Goal: Task Accomplishment & Management: Complete application form

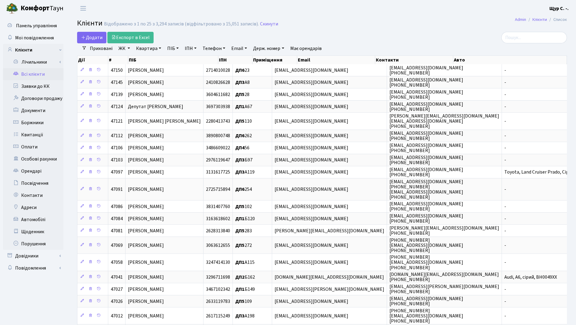
select select "25"
click at [38, 85] on link "Заявки до КК" at bounding box center [33, 86] width 61 height 12
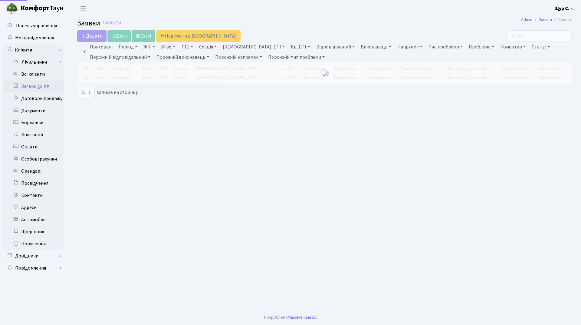
select select "25"
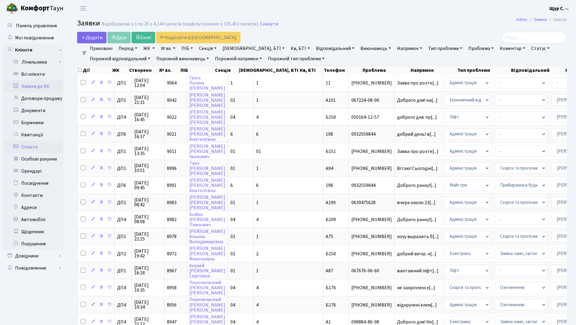
click at [51, 146] on link "Оплати" at bounding box center [33, 147] width 61 height 12
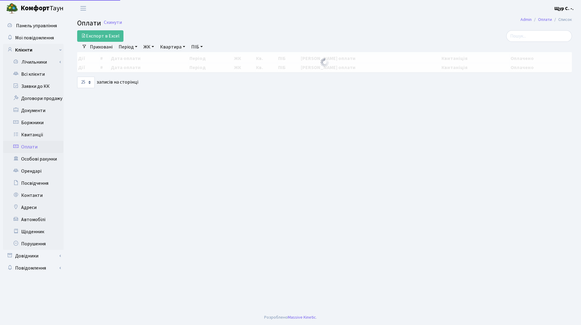
select select "25"
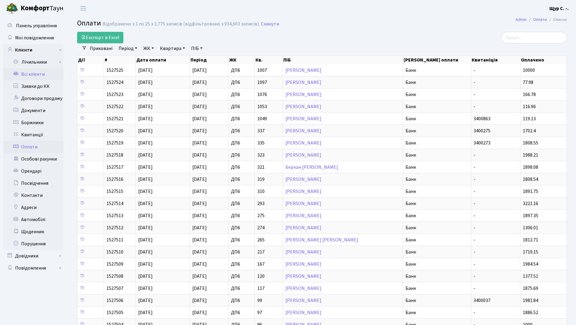
click at [27, 74] on link "Всі клієнти" at bounding box center [33, 74] width 61 height 12
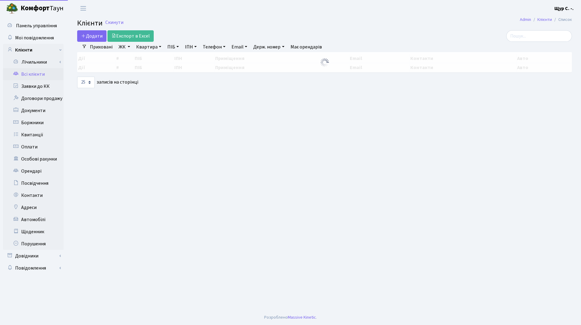
select select "25"
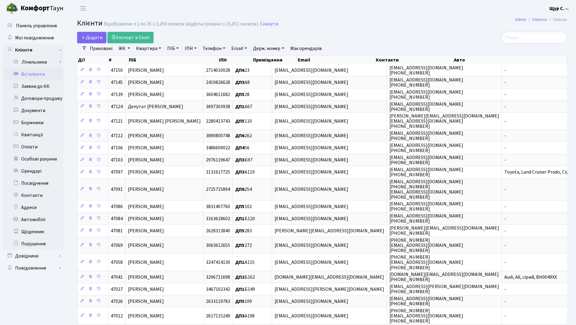
click at [148, 51] on link "Квартира" at bounding box center [149, 48] width 30 height 10
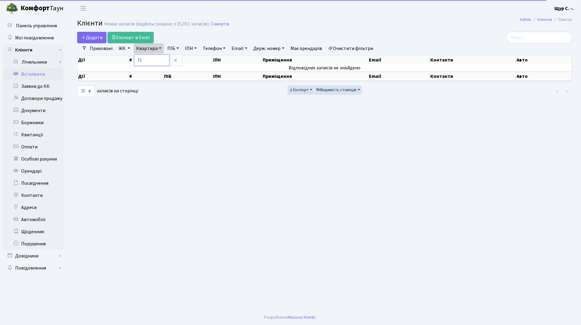
type input "f"
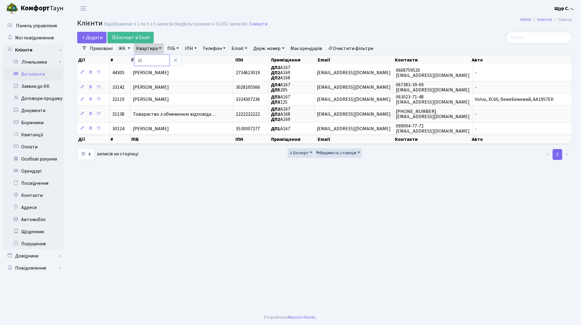
type input "а"
click at [173, 60] on icon at bounding box center [175, 60] width 5 height 5
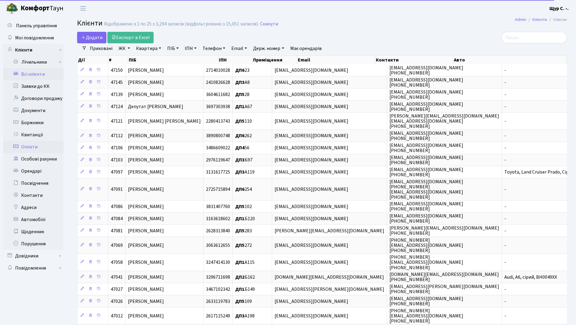
click at [40, 146] on link "Оплати" at bounding box center [33, 147] width 61 height 12
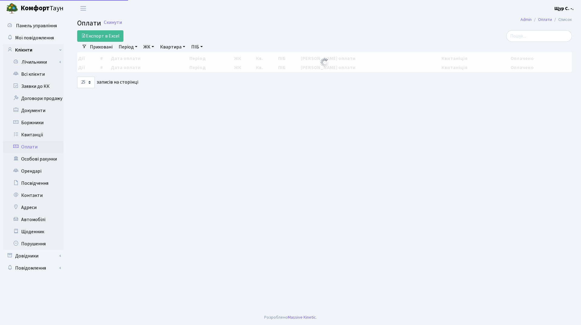
select select "25"
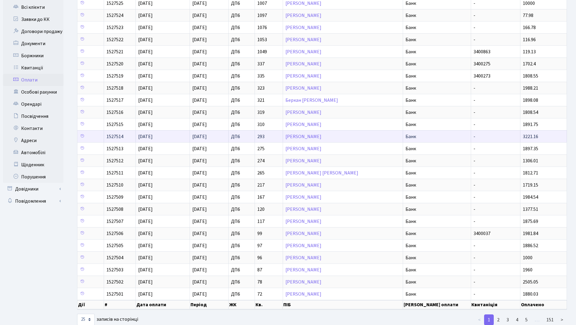
scroll to position [83, 0]
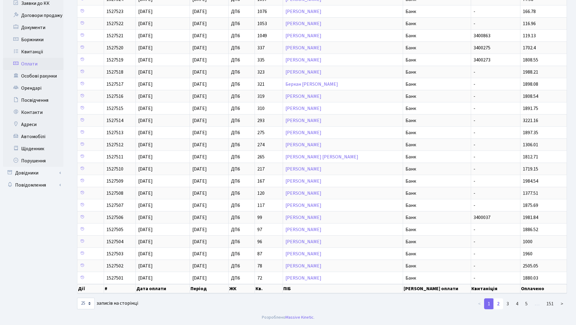
click at [499, 303] on link "2" at bounding box center [499, 303] width 10 height 11
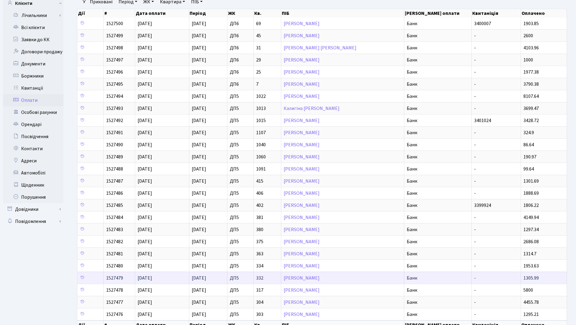
scroll to position [0, 0]
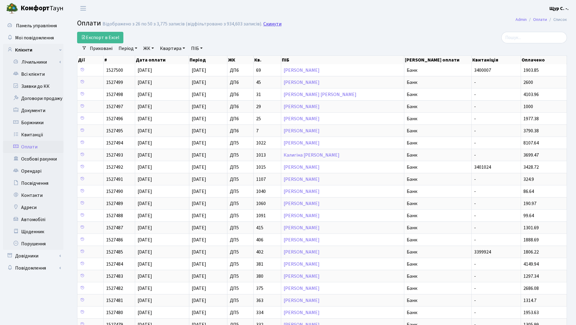
click at [271, 24] on link "Скинути" at bounding box center [273, 24] width 18 height 6
click at [270, 24] on link "Скинути" at bounding box center [273, 24] width 18 height 6
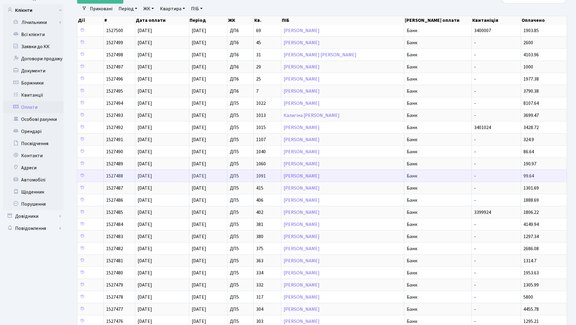
scroll to position [83, 0]
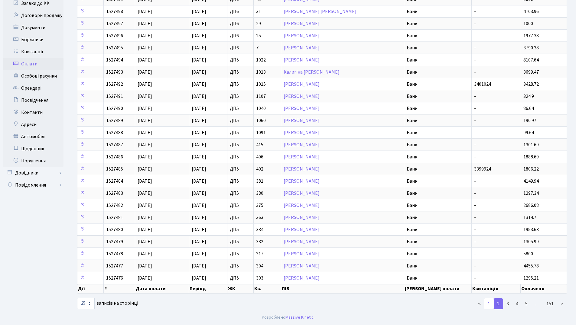
click at [489, 303] on link "1" at bounding box center [489, 303] width 10 height 11
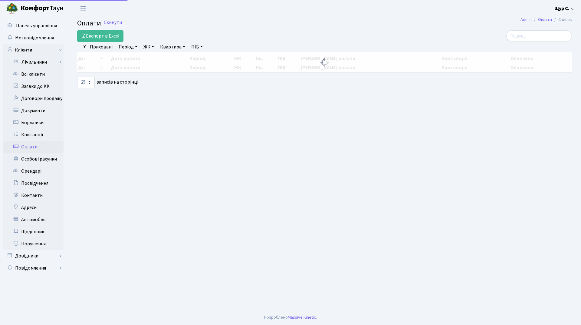
select select "25"
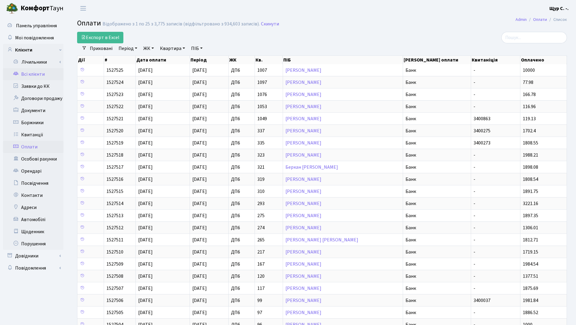
click at [40, 77] on link "Всі клієнти" at bounding box center [33, 74] width 61 height 12
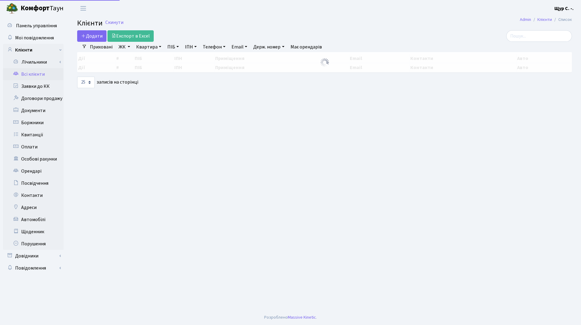
select select "25"
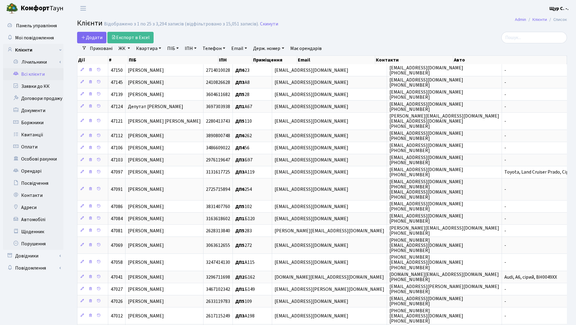
click at [148, 51] on link "Квартира" at bounding box center [149, 48] width 30 height 10
type input "16"
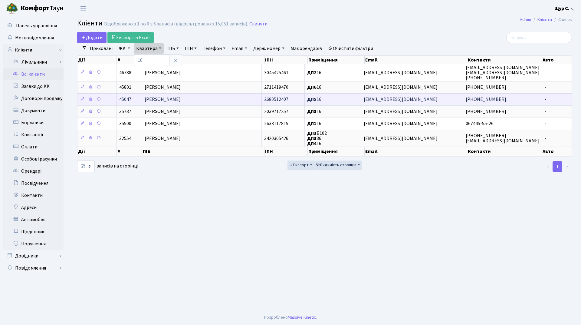
click at [244, 102] on td "[PERSON_NAME]" at bounding box center [202, 99] width 120 height 12
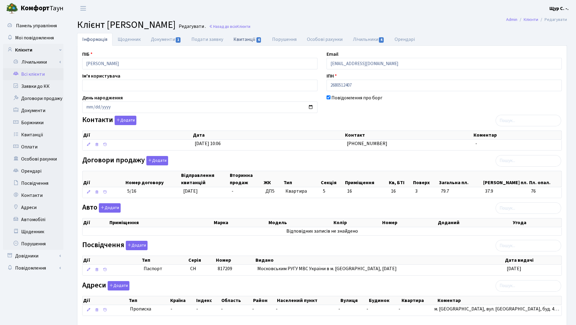
click at [246, 42] on link "Квитанції 6" at bounding box center [247, 39] width 38 height 12
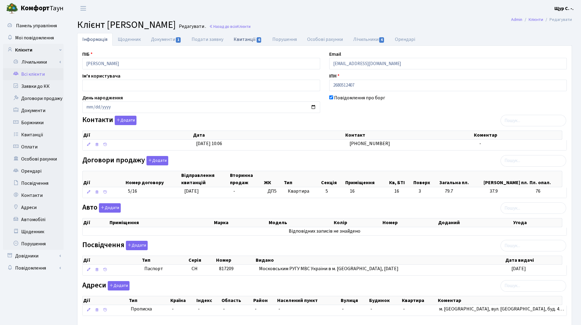
select select "25"
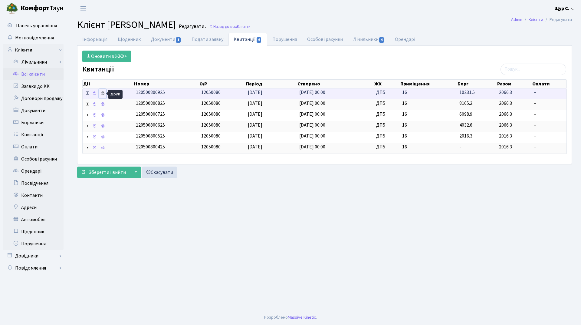
click at [101, 93] on icon at bounding box center [102, 93] width 4 height 4
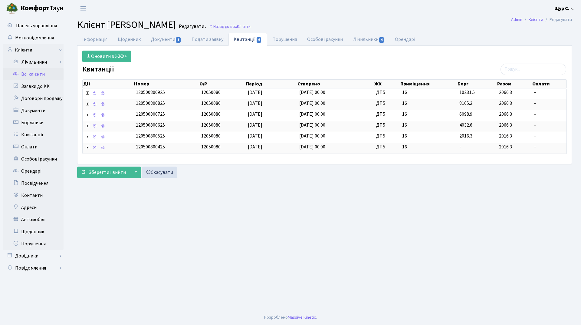
click at [31, 74] on link "Всі клієнти" at bounding box center [33, 74] width 61 height 12
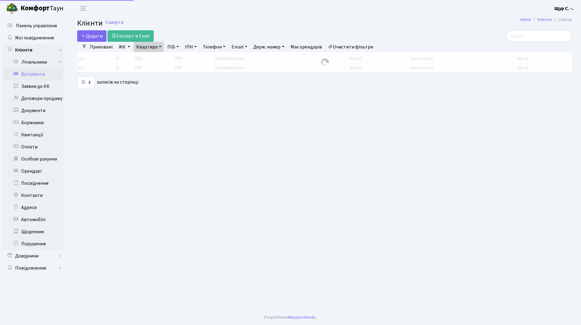
select select "25"
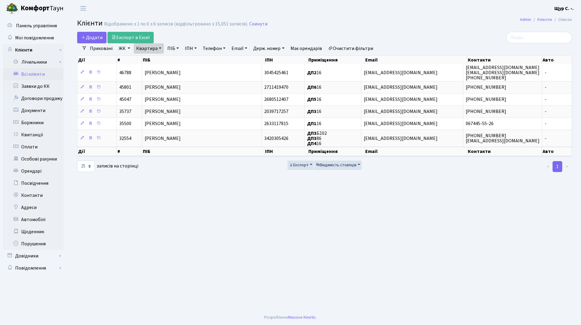
click at [357, 48] on link "Очистити фільтри" at bounding box center [351, 48] width 50 height 10
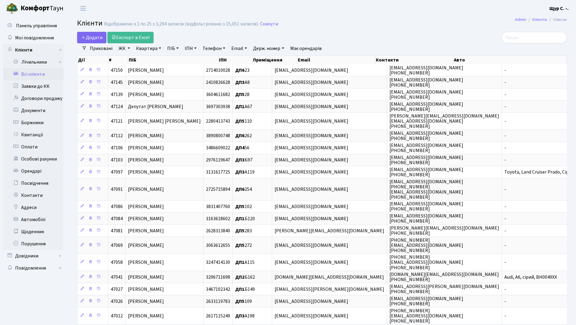
click at [150, 48] on link "Квартира" at bounding box center [149, 48] width 30 height 10
type input "а174"
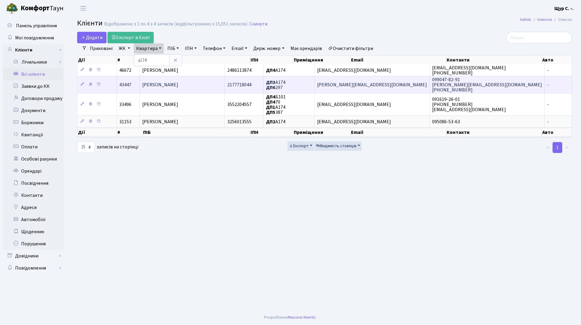
click at [172, 87] on span "Степенко Ірина Григорівна" at bounding box center [160, 84] width 36 height 7
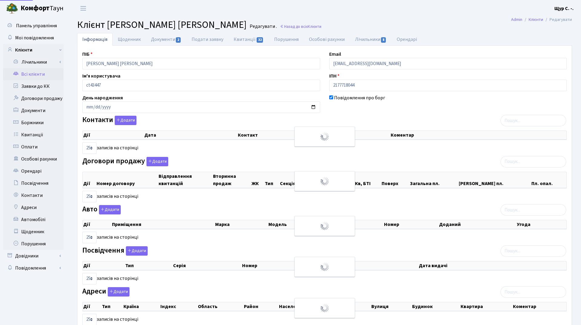
select select "25"
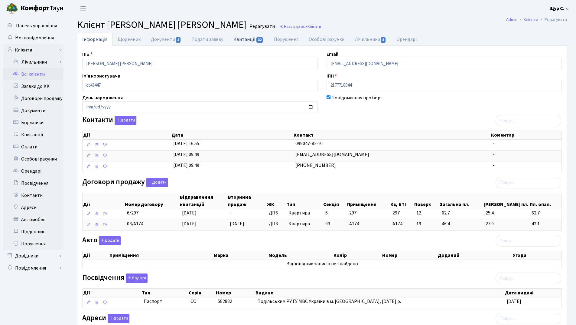
click at [257, 38] on span "32" at bounding box center [260, 39] width 7 height 5
select select "25"
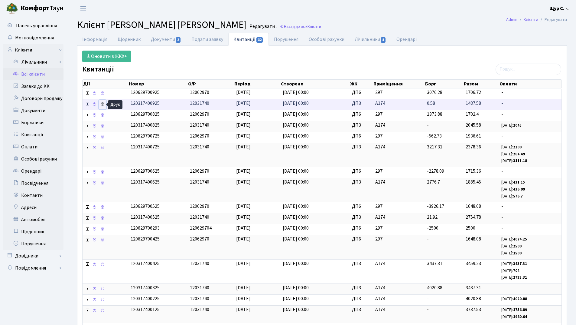
click at [101, 104] on icon at bounding box center [102, 104] width 4 height 4
click at [38, 76] on link "Всі клієнти" at bounding box center [33, 74] width 61 height 12
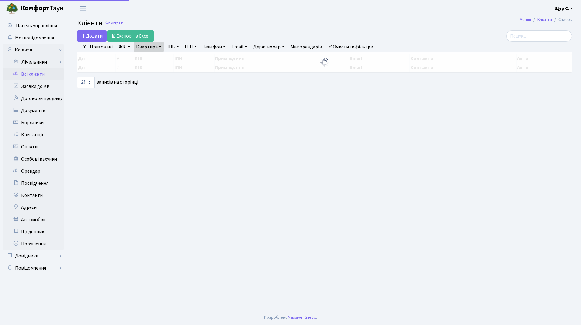
select select "25"
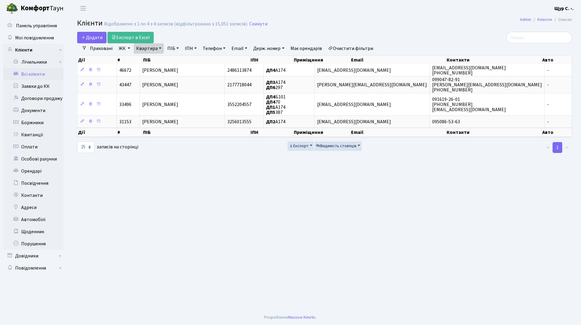
click at [365, 49] on link "Очистити фільтри" at bounding box center [351, 48] width 50 height 10
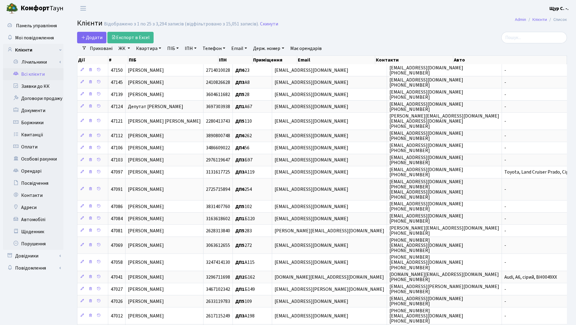
click at [143, 51] on link "Квартира" at bounding box center [149, 48] width 30 height 10
type input "а10"
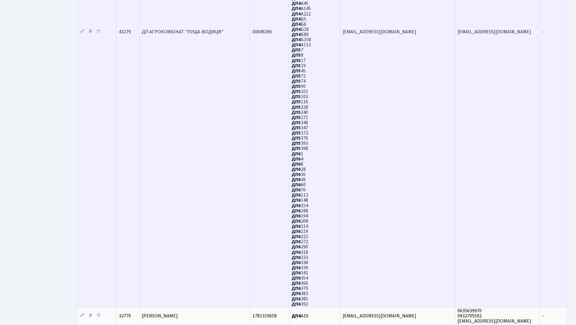
scroll to position [372, 0]
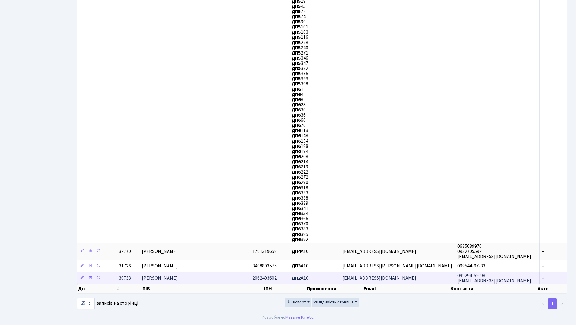
click at [206, 275] on td "Каліш Валентина Іванівна" at bounding box center [194, 277] width 111 height 12
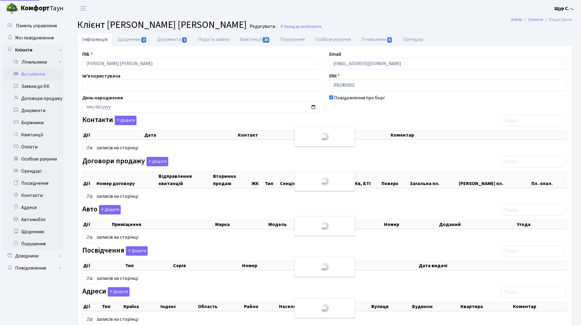
select select "25"
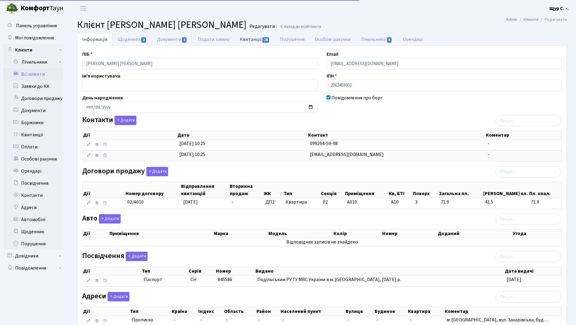
click at [254, 42] on link "Квитанції 26" at bounding box center [255, 39] width 40 height 12
select select "25"
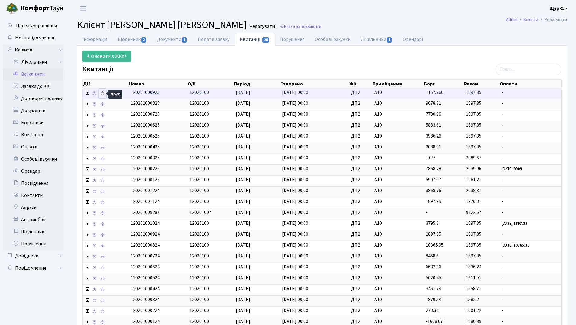
click at [100, 94] on link at bounding box center [102, 93] width 7 height 9
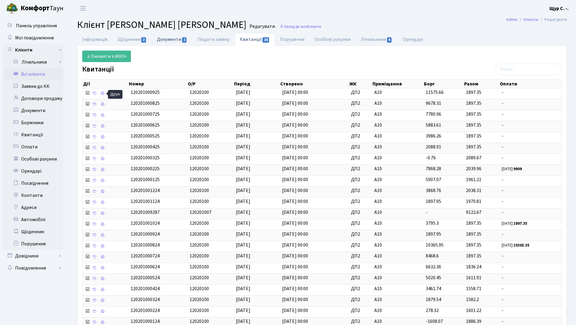
click at [166, 41] on link "Документи 1" at bounding box center [172, 39] width 41 height 12
select select "25"
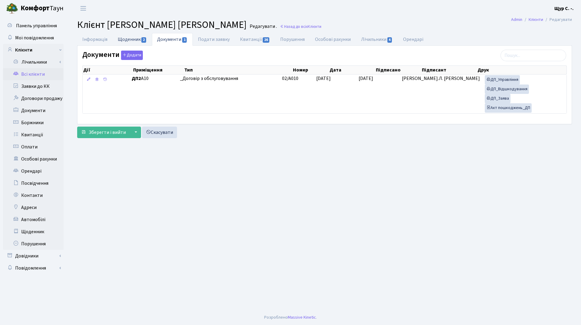
click at [127, 35] on link "Щоденник 2" at bounding box center [132, 39] width 39 height 12
select select "25"
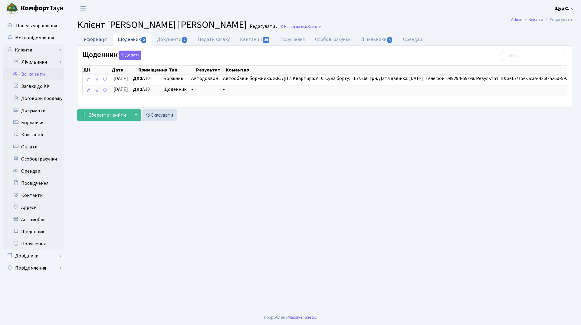
click at [96, 37] on link "Інформація" at bounding box center [94, 39] width 35 height 12
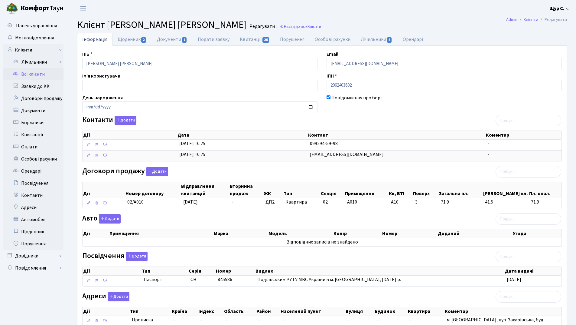
click at [39, 76] on link "Всі клієнти" at bounding box center [33, 74] width 61 height 12
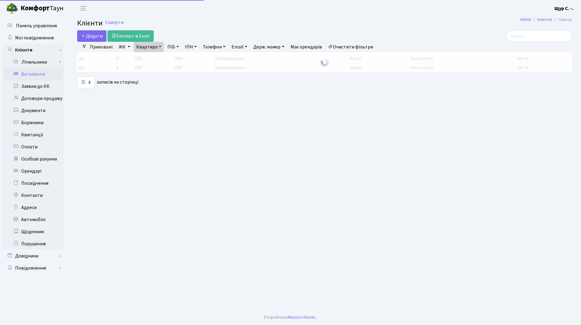
select select "25"
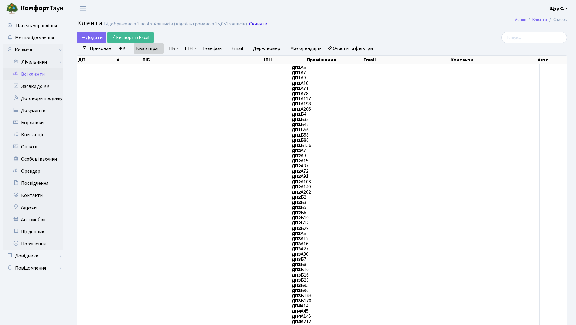
click at [258, 25] on link "Скинути" at bounding box center [258, 24] width 18 height 6
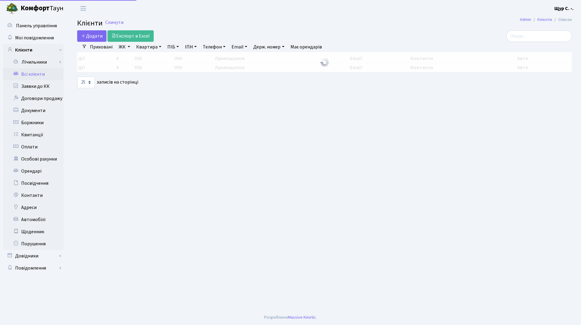
select select "25"
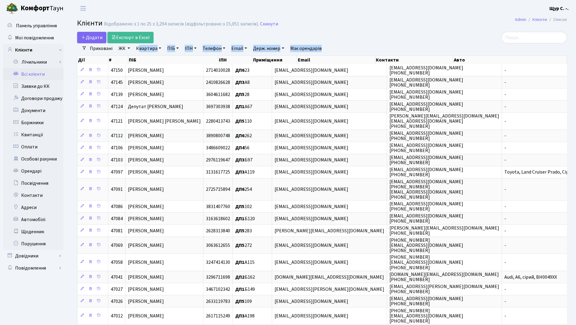
click at [139, 53] on div "Додати Експорт в Excel Фільтри Приховані ЖК ДП1, вул. Некрасова, 10а ДП2, вул. …" at bounding box center [322, 227] width 499 height 391
click at [143, 61] on th "ПІБ" at bounding box center [173, 60] width 90 height 8
click at [143, 49] on link "Квартира" at bounding box center [149, 48] width 30 height 10
type input "а117"
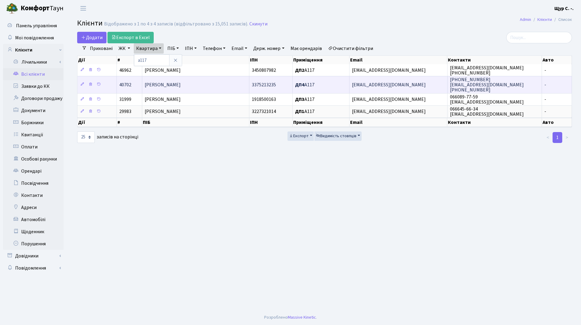
click at [162, 85] on span "Бахур Святослав Ігорович" at bounding box center [163, 84] width 36 height 7
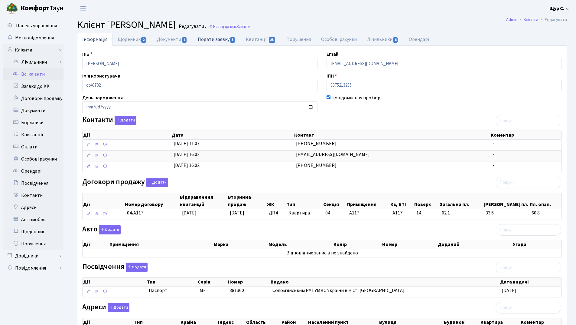
click at [214, 41] on link "Подати заявку 3" at bounding box center [217, 39] width 48 height 12
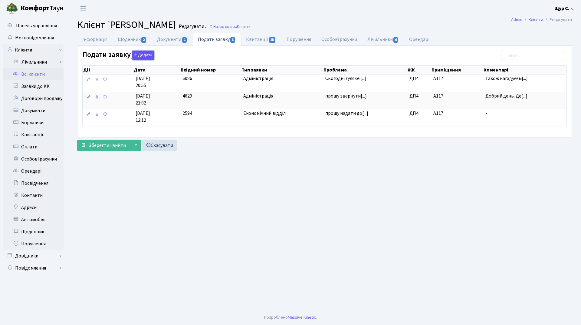
click at [144, 56] on button "Додати" at bounding box center [143, 55] width 22 height 9
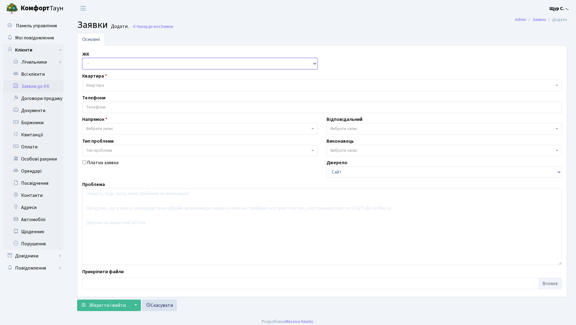
click at [145, 63] on select "- ДП1, вул. [PERSON_NAME][STREET_ADDRESS]. [PERSON_NAME][STREET_ADDRESS]. [PERS…" at bounding box center [199, 63] width 235 height 11
select select "313"
click at [82, 58] on select "- ДП1, вул. [PERSON_NAME][STREET_ADDRESS]. [PERSON_NAME][STREET_ADDRESS]. [PERS…" at bounding box center [199, 63] width 235 height 11
select select
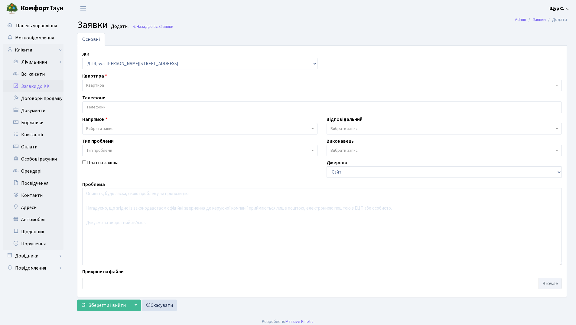
click at [122, 81] on span "Квартира" at bounding box center [322, 85] width 480 height 11
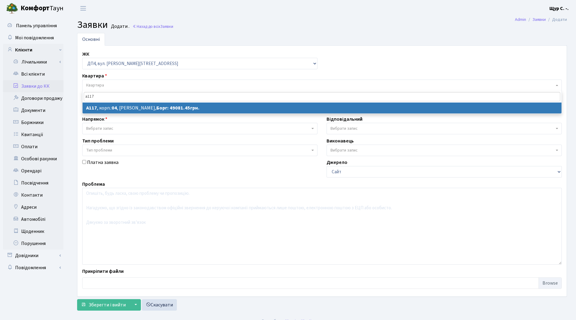
type input "а117"
select select
select select "33229"
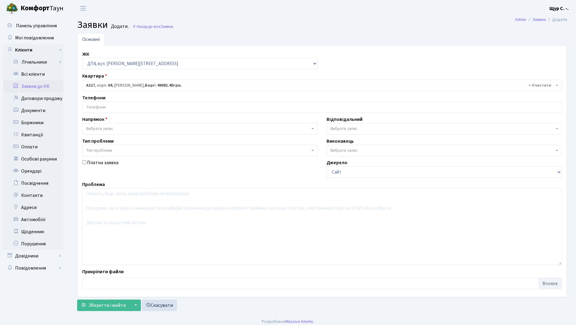
click at [121, 107] on input "search" at bounding box center [322, 107] width 479 height 11
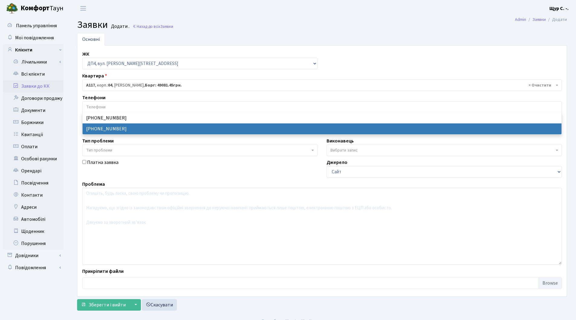
select select "110545"
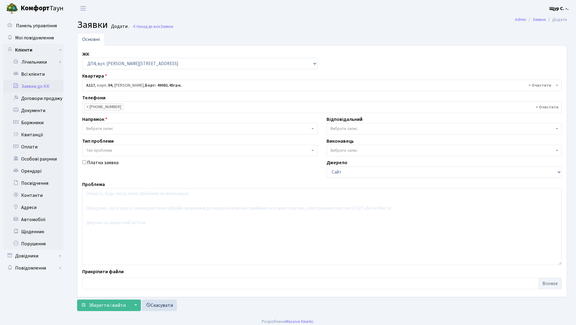
click at [124, 127] on span "Вибрати запис" at bounding box center [198, 129] width 224 height 6
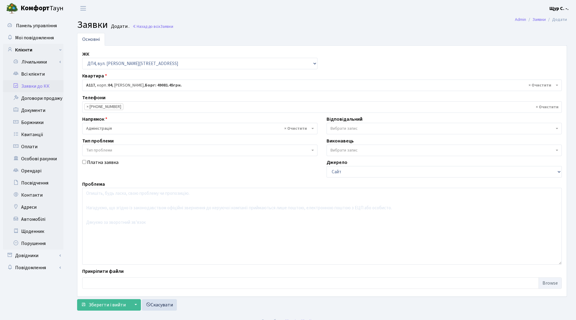
select select "5"
select select
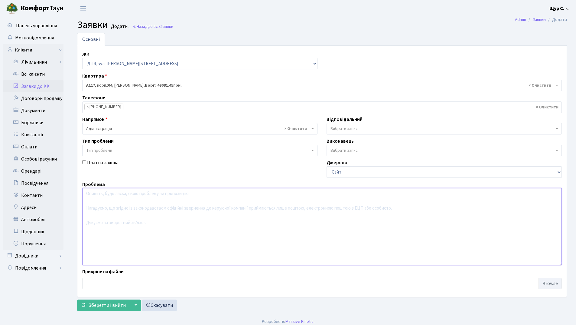
click at [95, 200] on textarea at bounding box center [322, 226] width 480 height 77
type textarea "Заява про розтермінування боргу"
click at [100, 305] on span "Зберегти і вийти" at bounding box center [107, 305] width 37 height 7
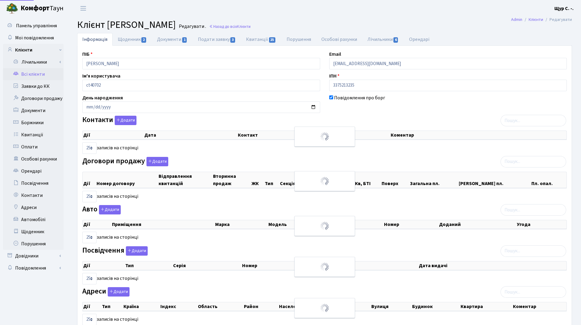
select select "25"
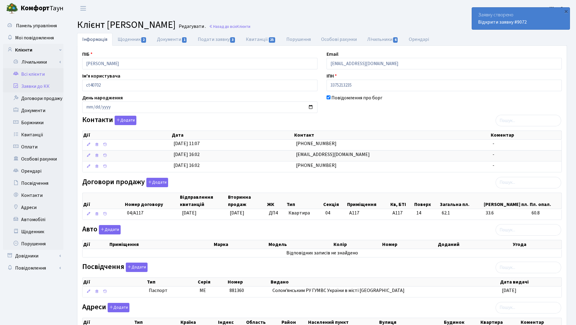
click at [49, 87] on link "Заявки до КК" at bounding box center [33, 86] width 61 height 12
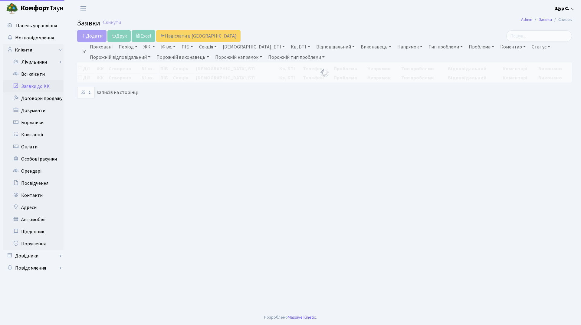
select select "25"
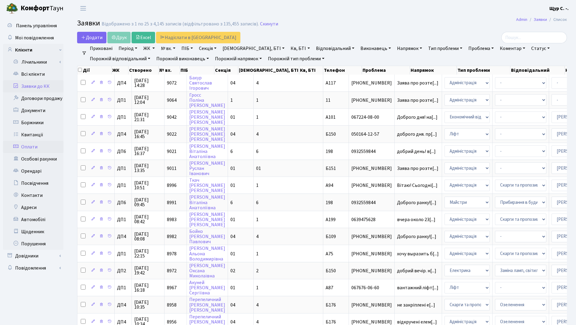
click at [41, 147] on link "Оплати" at bounding box center [33, 147] width 61 height 12
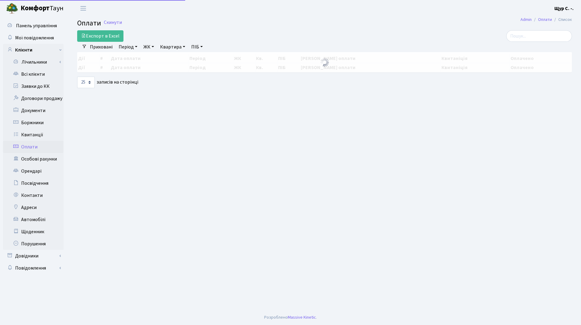
select select "25"
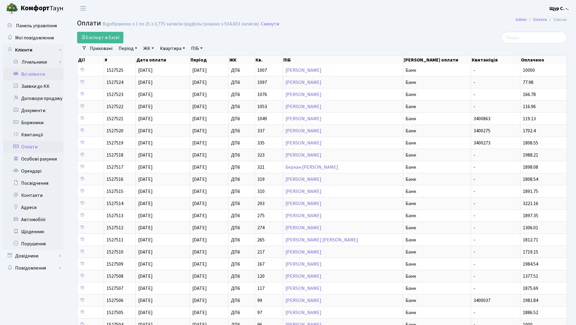
click at [23, 76] on link "Всі клієнти" at bounding box center [33, 74] width 61 height 12
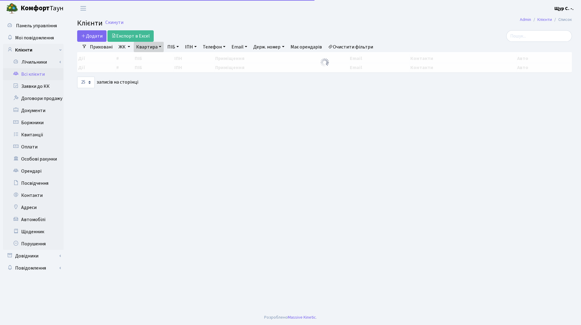
select select "25"
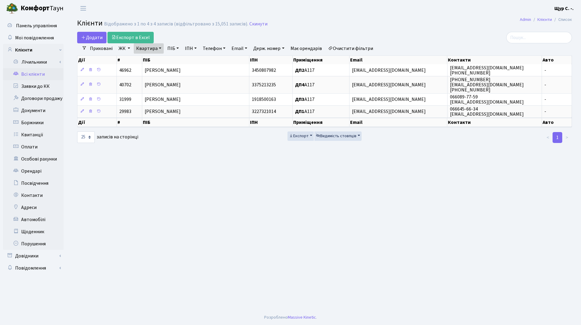
click at [160, 48] on link "Квартира" at bounding box center [149, 48] width 30 height 10
click at [156, 56] on input "а117" at bounding box center [151, 59] width 35 height 11
type input "а"
type input "16"
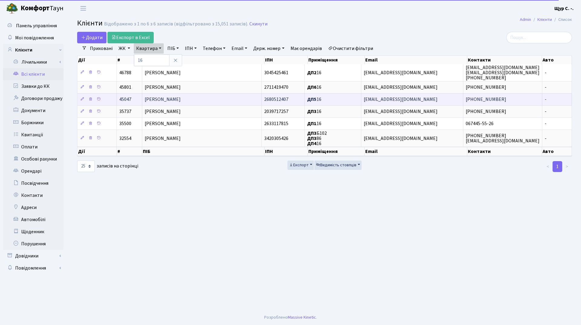
click at [177, 97] on span "[PERSON_NAME]" at bounding box center [163, 99] width 36 height 7
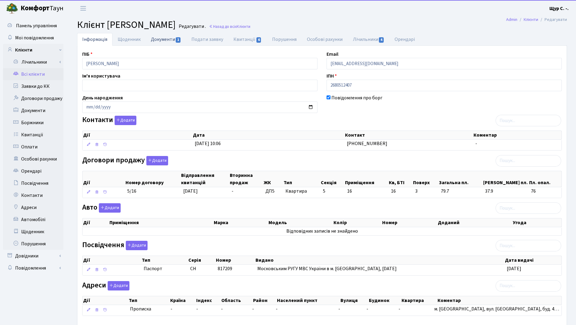
click at [161, 38] on link "Документи 1" at bounding box center [166, 39] width 41 height 12
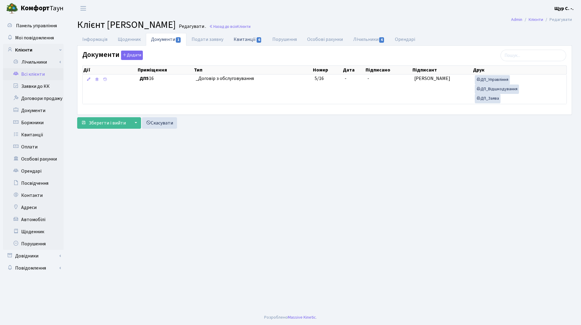
click at [244, 39] on link "Квитанції 6" at bounding box center [247, 39] width 38 height 12
select select "25"
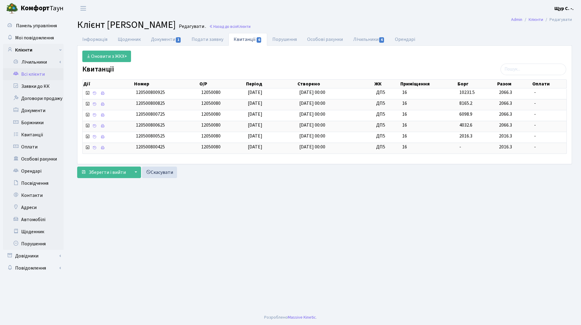
click at [41, 75] on link "Всі клієнти" at bounding box center [33, 74] width 61 height 12
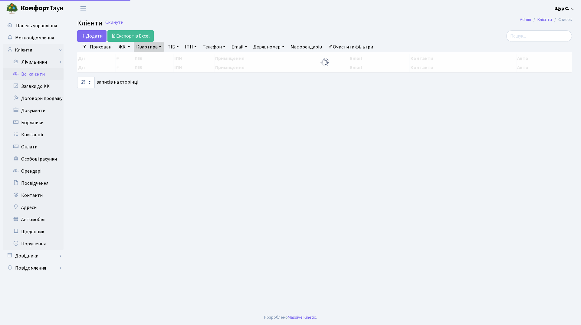
select select "25"
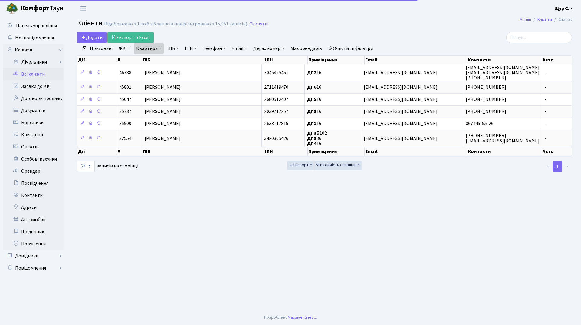
click at [161, 49] on link "Квартира" at bounding box center [149, 48] width 30 height 10
click at [156, 57] on input "16" at bounding box center [151, 59] width 35 height 11
type input "1"
type input "28"
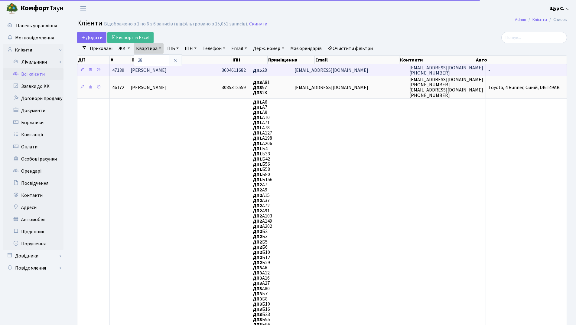
click at [165, 70] on span "[PERSON_NAME]" at bounding box center [149, 70] width 36 height 7
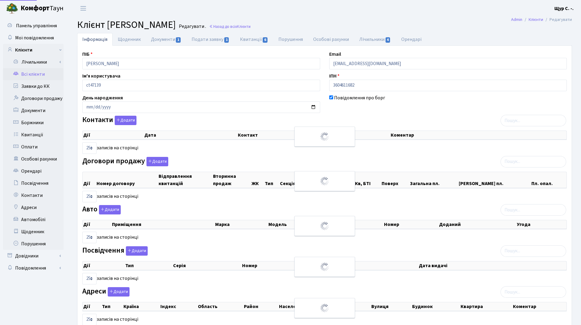
select select "25"
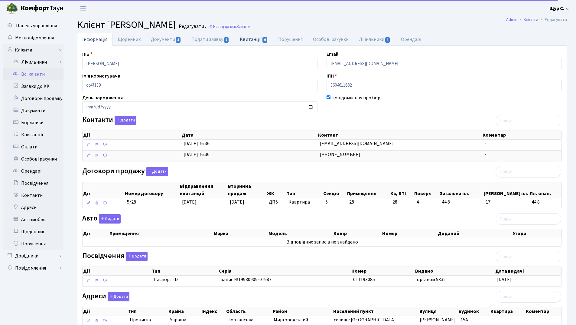
click at [246, 37] on link "Квитанції 6" at bounding box center [254, 39] width 38 height 12
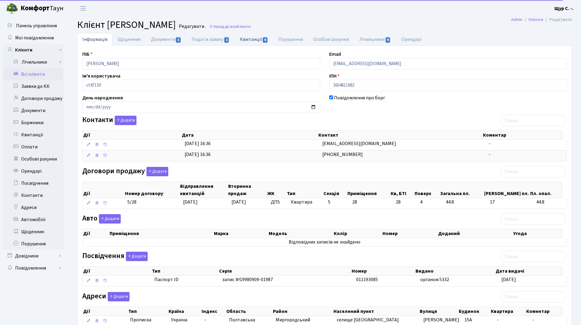
select select "25"
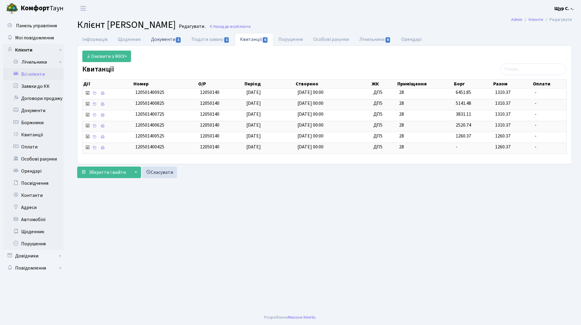
click at [167, 39] on link "Документи 1" at bounding box center [166, 39] width 41 height 12
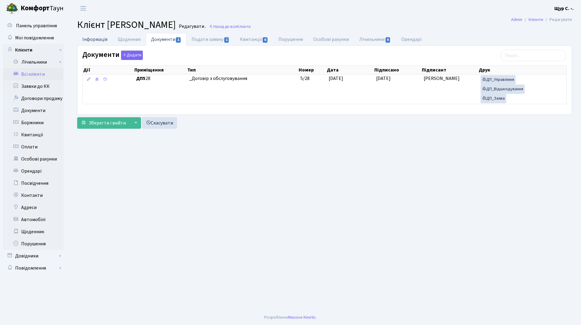
click at [94, 38] on link "Інформація" at bounding box center [94, 39] width 35 height 12
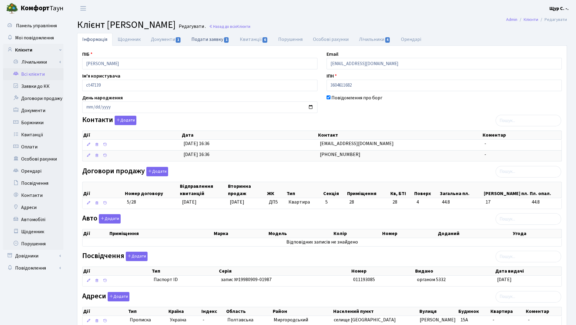
click at [206, 38] on link "Подати заявку 1" at bounding box center [210, 39] width 48 height 12
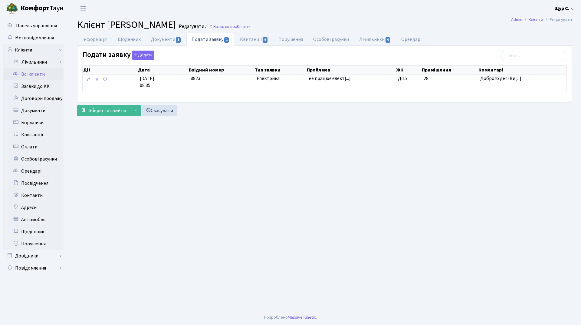
click at [29, 77] on link "Всі клієнти" at bounding box center [33, 74] width 61 height 12
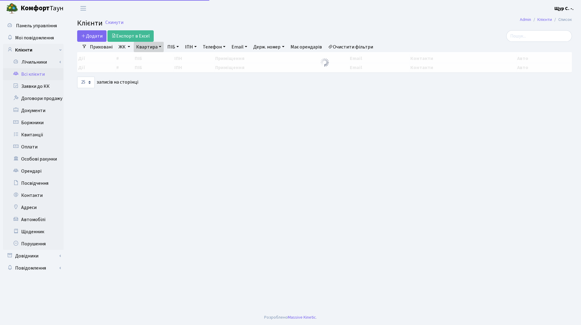
select select "25"
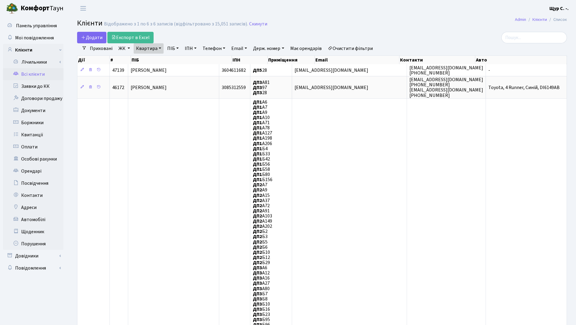
click at [157, 48] on link "Квартира" at bounding box center [149, 48] width 30 height 10
click at [155, 57] on input "28" at bounding box center [151, 59] width 35 height 11
type input "254"
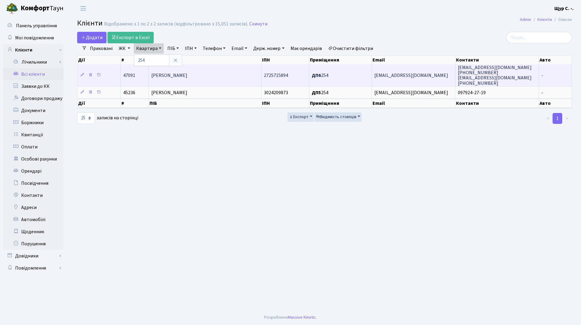
click at [160, 74] on span "[PERSON_NAME]" at bounding box center [169, 75] width 36 height 7
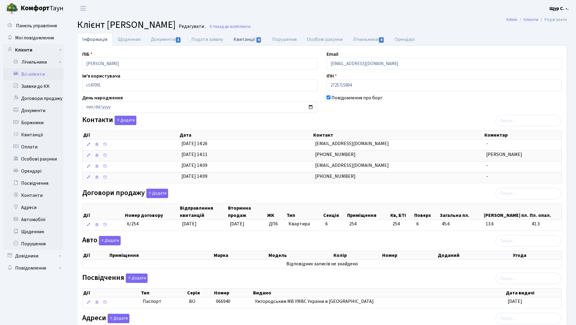
click at [246, 38] on link "Квитанції 6" at bounding box center [247, 39] width 38 height 12
select select "25"
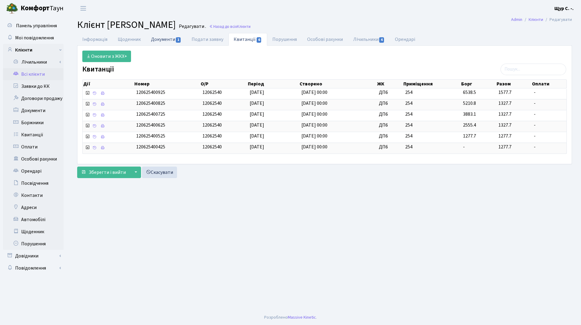
click at [161, 41] on link "Документи 1" at bounding box center [166, 39] width 41 height 12
select select "25"
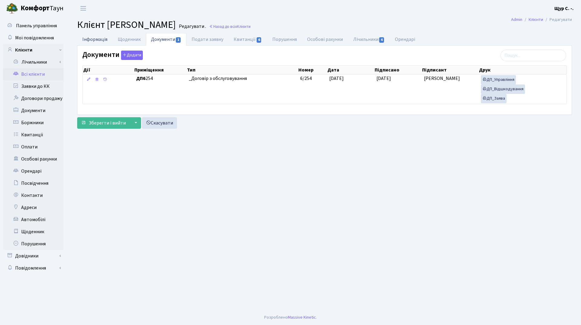
click at [97, 39] on link "Інформація" at bounding box center [94, 39] width 35 height 12
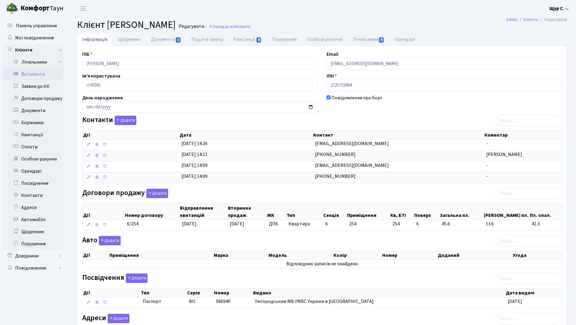
click at [38, 72] on link "Всі клієнти" at bounding box center [33, 74] width 61 height 12
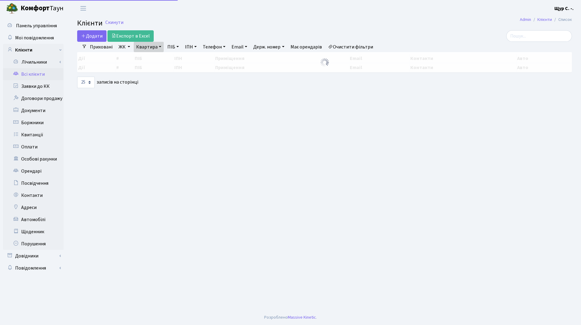
select select "25"
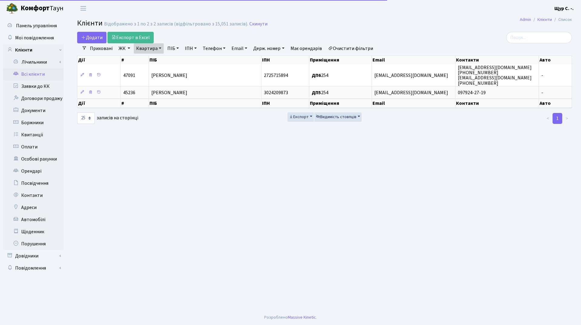
click at [159, 48] on link "Квартира" at bounding box center [149, 48] width 30 height 10
click at [157, 59] on input "254" at bounding box center [151, 59] width 35 height 11
type input "2"
type input "400"
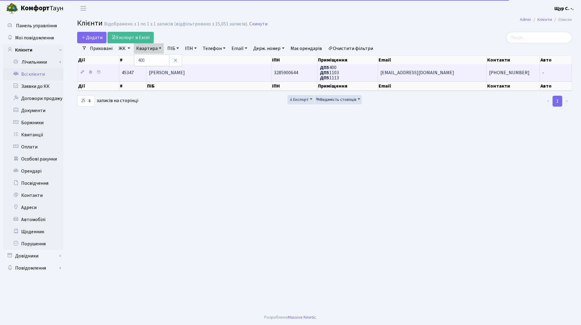
click at [185, 74] on span "[PERSON_NAME]" at bounding box center [167, 72] width 36 height 7
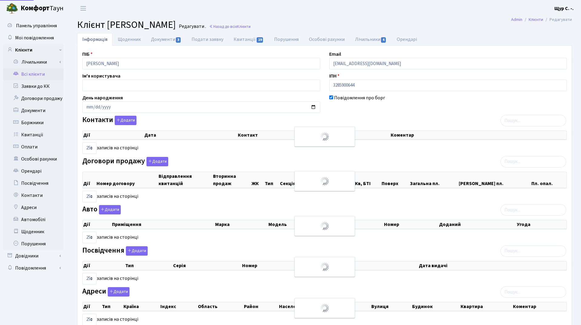
select select "25"
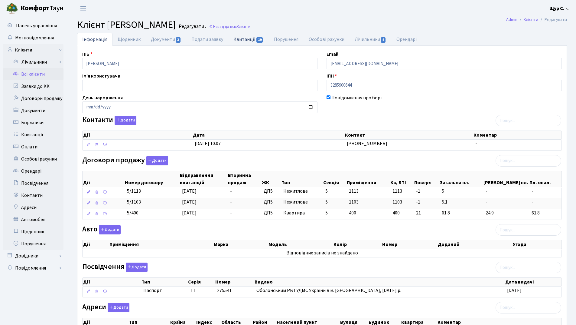
click at [247, 38] on link "Квитанції 19" at bounding box center [248, 39] width 40 height 12
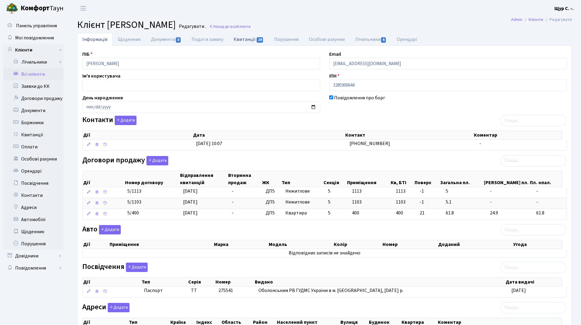
select select "25"
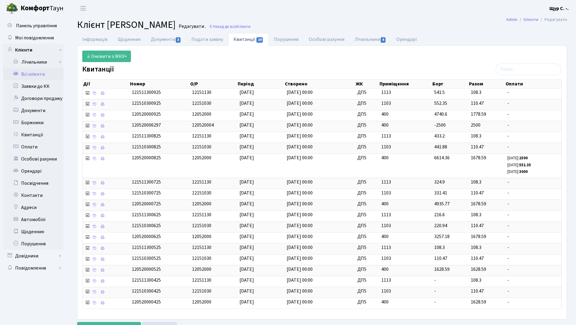
click at [40, 71] on link "Всі клієнти" at bounding box center [33, 74] width 61 height 12
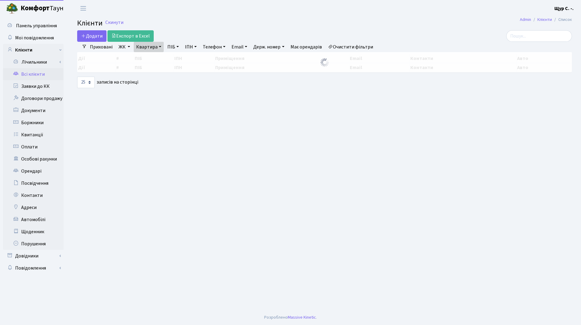
select select "25"
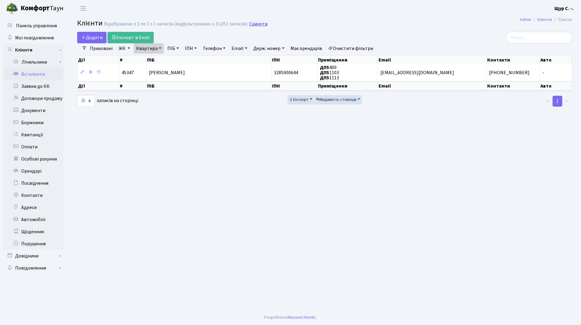
click at [253, 25] on link "Скинути" at bounding box center [258, 24] width 18 height 6
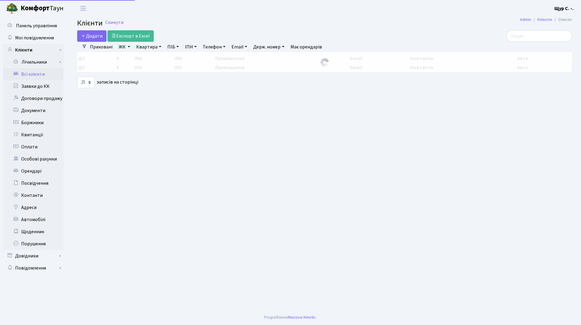
select select "25"
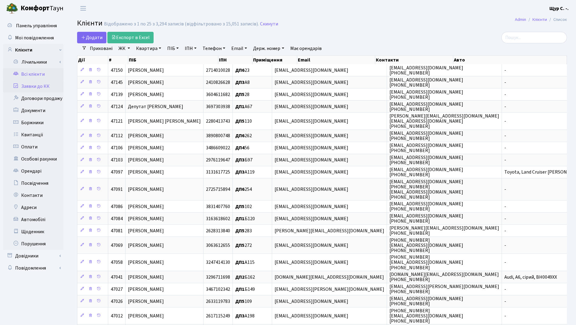
click at [47, 87] on link "Заявки до КК" at bounding box center [33, 86] width 61 height 12
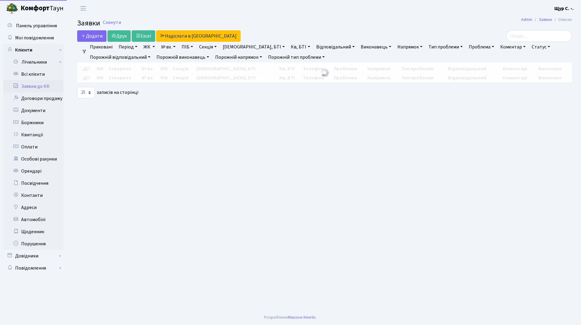
select select "25"
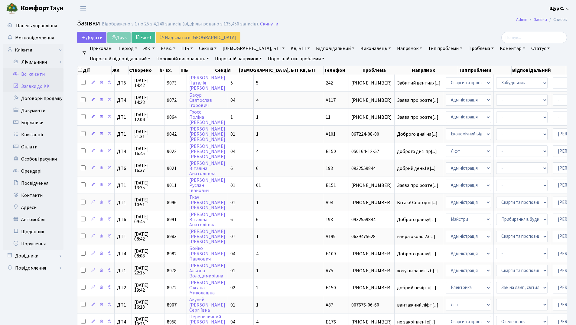
click at [23, 73] on link "Всі клієнти" at bounding box center [33, 74] width 61 height 12
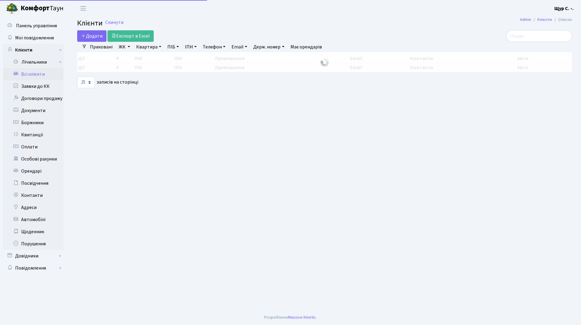
select select "25"
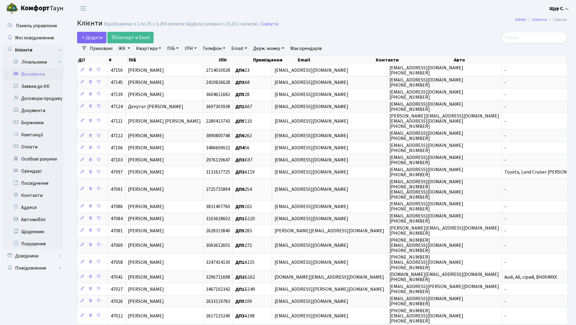
click at [146, 51] on link "Квартира" at bounding box center [149, 48] width 30 height 10
type input "151"
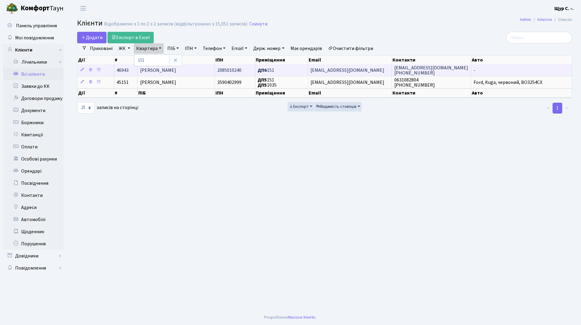
click at [176, 71] on span "[PERSON_NAME]" at bounding box center [158, 70] width 36 height 7
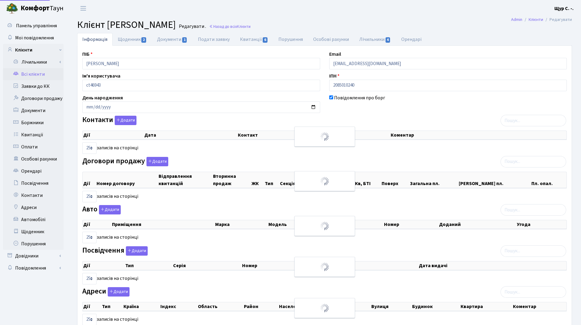
select select "25"
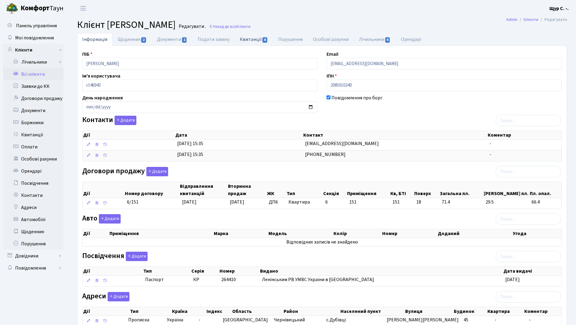
click at [249, 38] on link "Квитанції 6" at bounding box center [254, 39] width 38 height 12
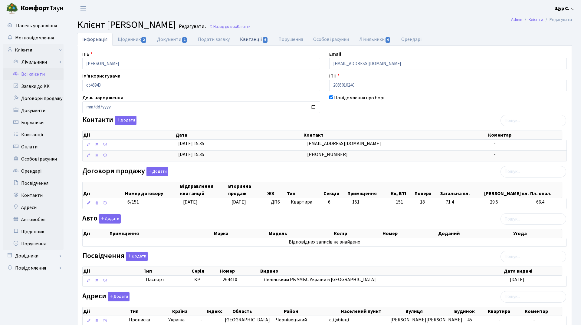
select select "25"
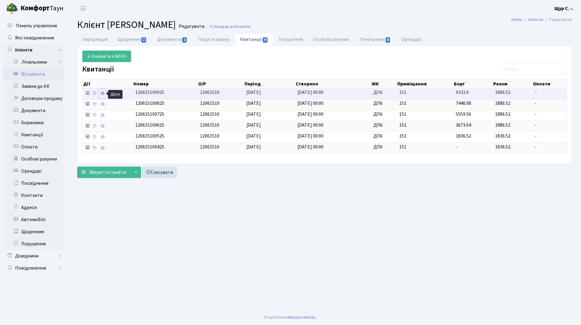
click at [100, 94] on icon at bounding box center [102, 93] width 4 height 4
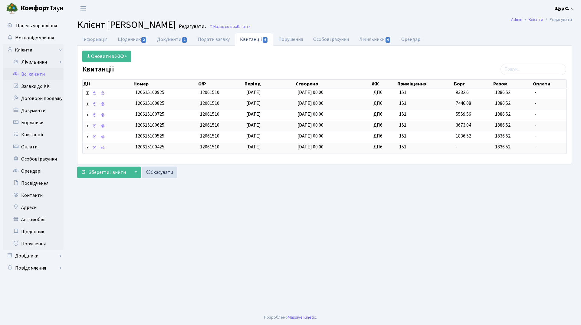
click at [33, 74] on link "Всі клієнти" at bounding box center [33, 74] width 61 height 12
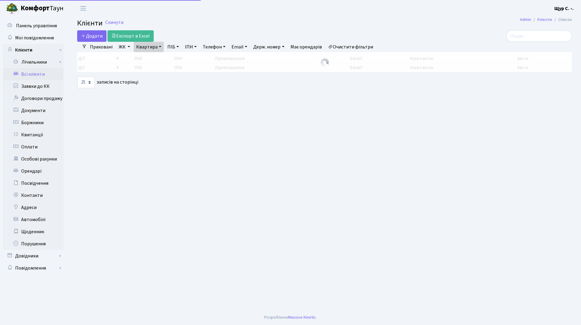
select select "25"
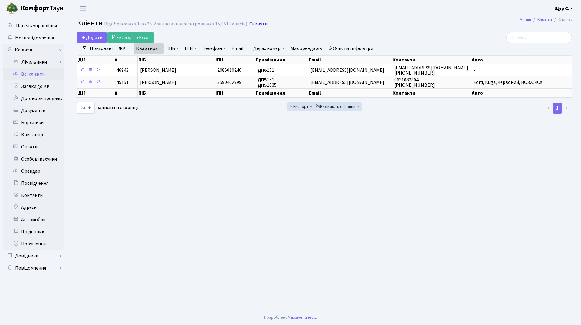
click at [251, 23] on link "Скинути" at bounding box center [258, 24] width 18 height 6
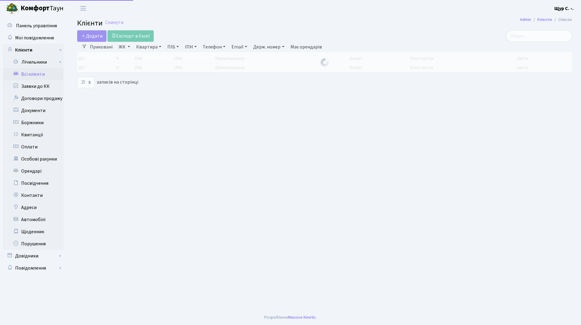
select select "25"
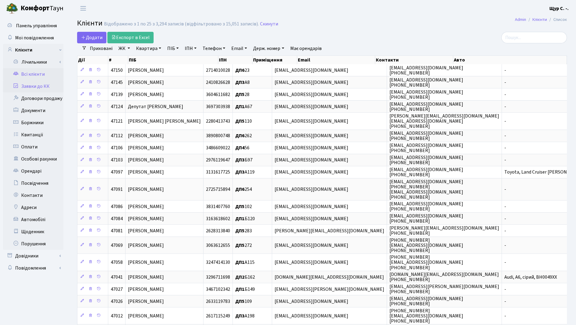
click at [47, 85] on link "Заявки до КК" at bounding box center [33, 86] width 61 height 12
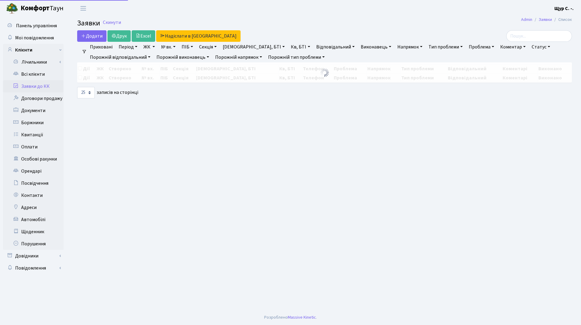
select select "25"
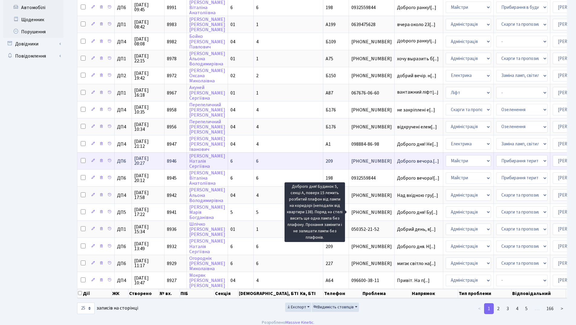
scroll to position [1, 0]
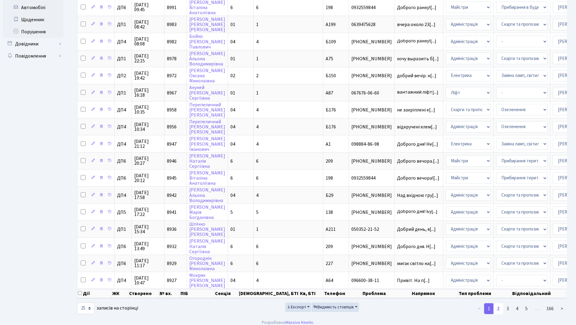
click at [499, 313] on link "2" at bounding box center [499, 308] width 10 height 11
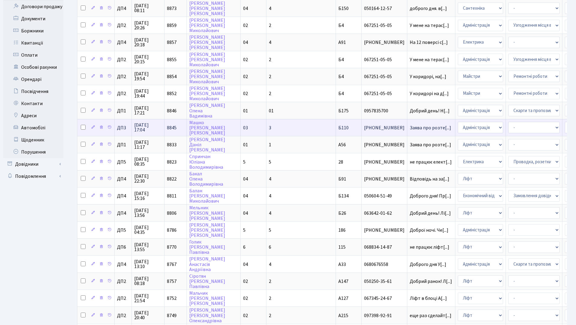
scroll to position [0, 0]
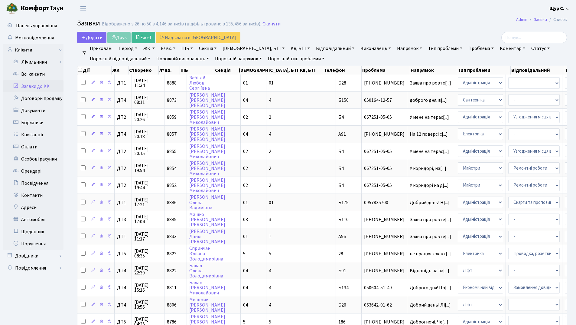
click at [39, 87] on link "Заявки до КК" at bounding box center [33, 86] width 61 height 12
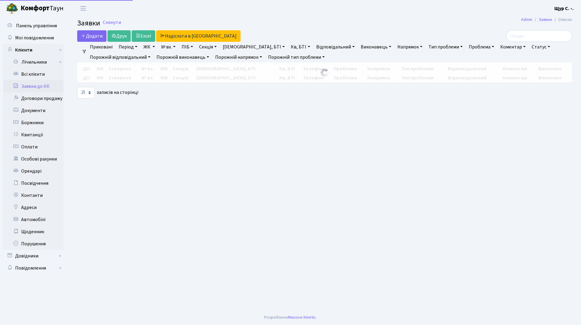
select select "25"
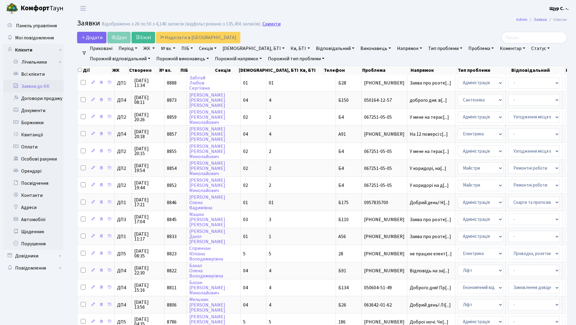
click at [268, 23] on link "Скинути" at bounding box center [272, 24] width 18 height 6
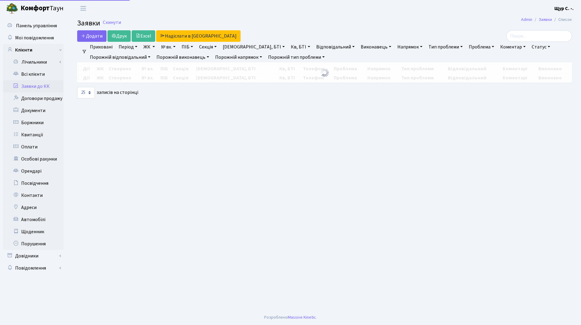
select select "25"
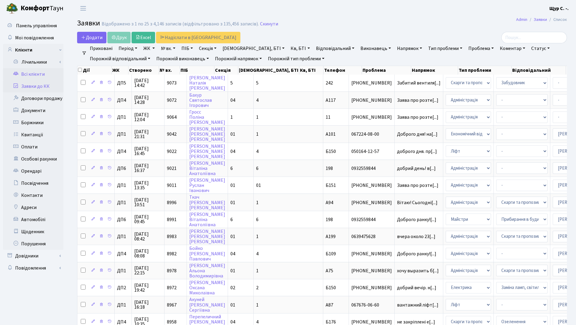
click at [37, 72] on link "Всі клієнти" at bounding box center [33, 74] width 61 height 12
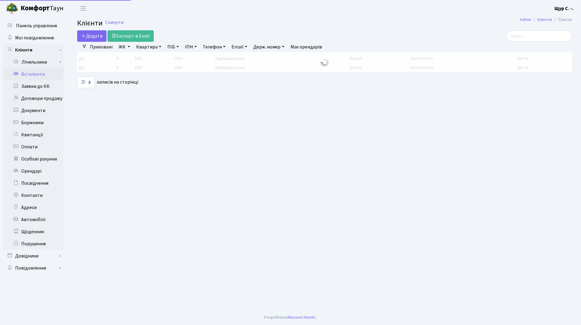
select select "25"
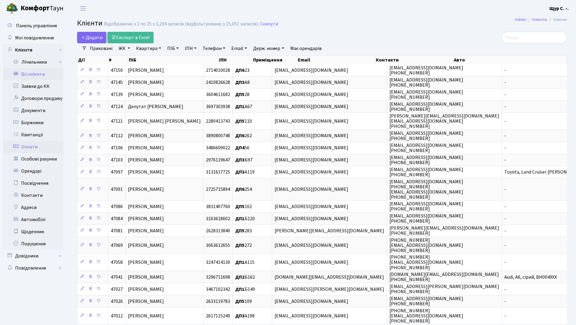
click at [43, 145] on link "Оплати" at bounding box center [33, 147] width 61 height 12
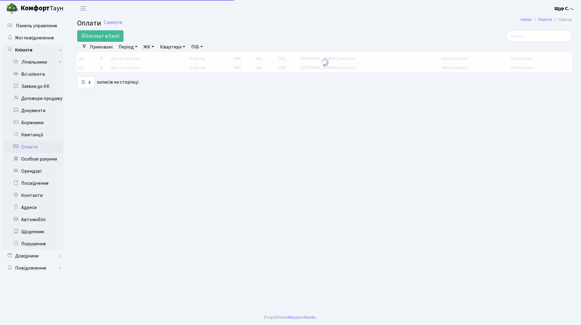
select select "25"
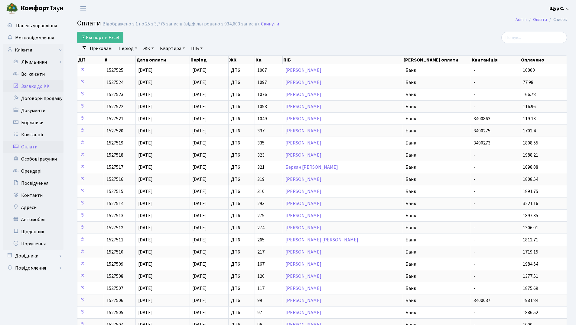
click at [50, 87] on link "Заявки до КК" at bounding box center [33, 86] width 61 height 12
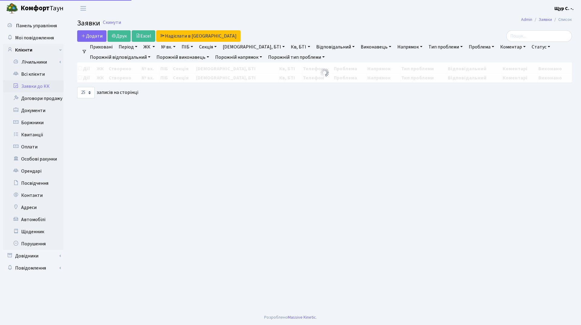
select select "25"
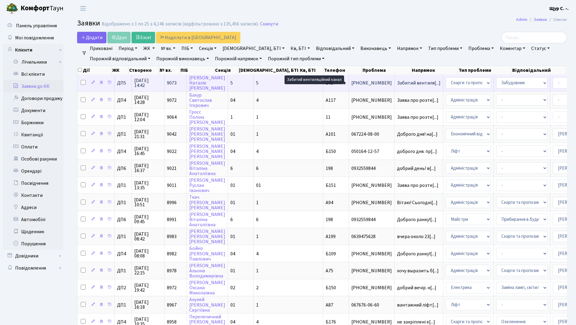
click at [397, 81] on span "Забитий вентиля[...]" at bounding box center [419, 83] width 44 height 7
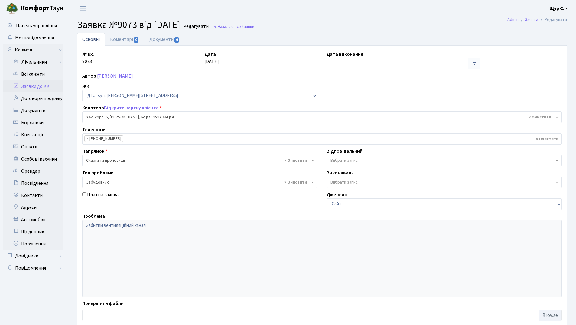
select select "45840"
select select "64"
click at [44, 75] on link "Всі клієнти" at bounding box center [33, 74] width 61 height 12
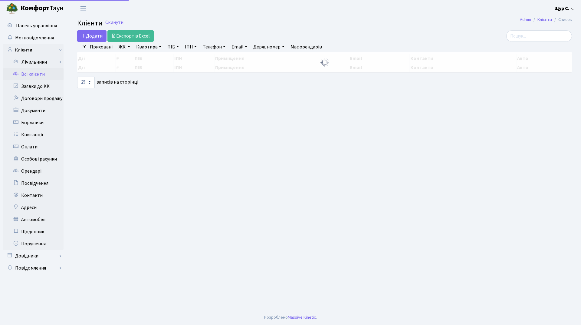
select select "25"
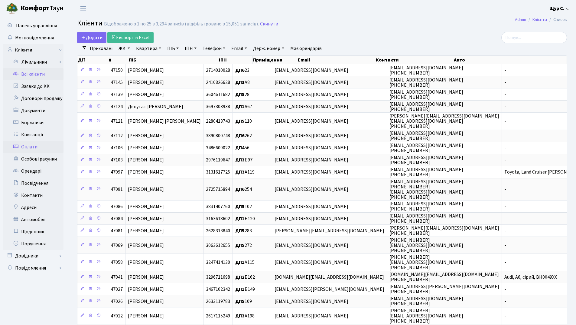
click at [35, 147] on link "Оплати" at bounding box center [33, 147] width 61 height 12
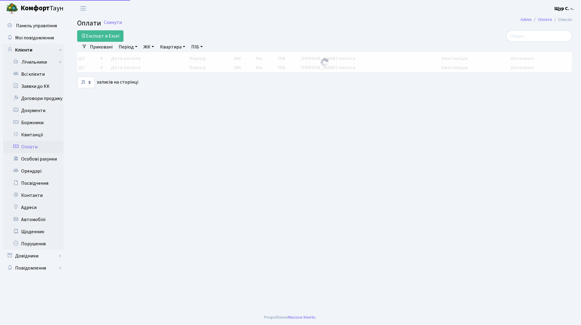
select select "25"
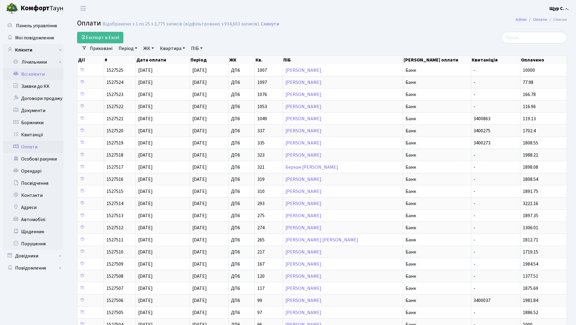
click at [35, 74] on link "Всі клієнти" at bounding box center [33, 74] width 61 height 12
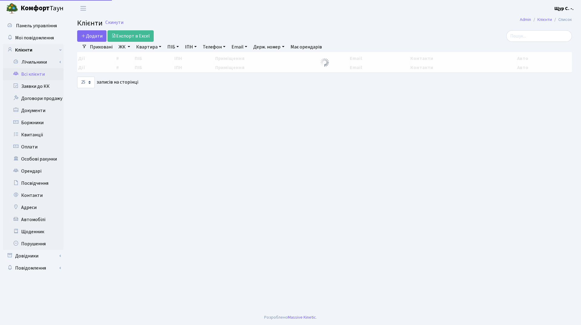
select select "25"
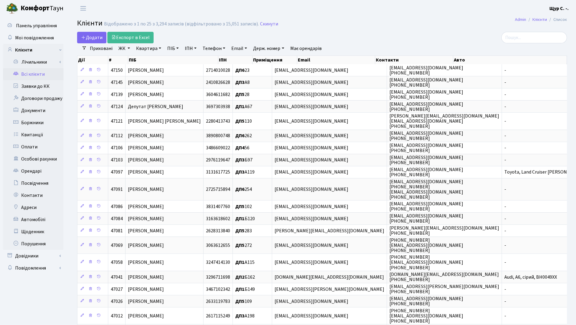
click at [142, 49] on link "Квартира" at bounding box center [149, 48] width 30 height 10
type input "б134"
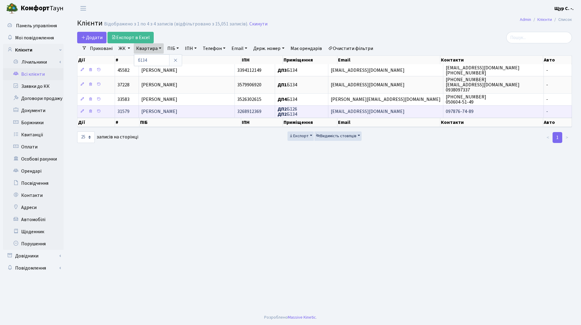
click at [177, 110] on span "[PERSON_NAME] [PERSON_NAME]" at bounding box center [159, 111] width 36 height 7
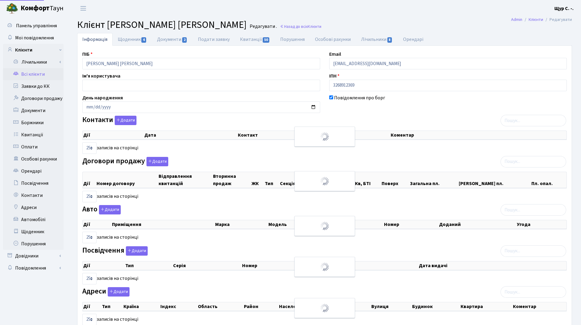
select select "25"
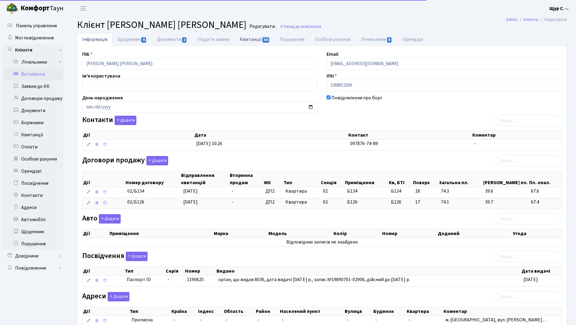
click at [250, 34] on link "Квитанції 50" at bounding box center [255, 39] width 40 height 12
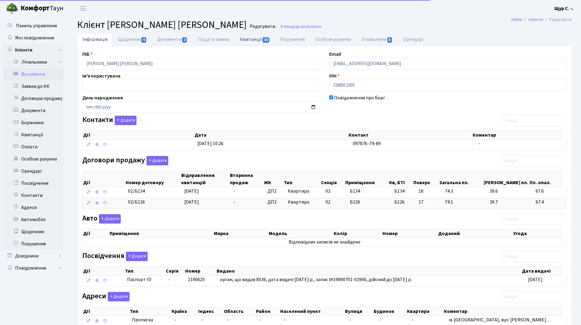
select select "25"
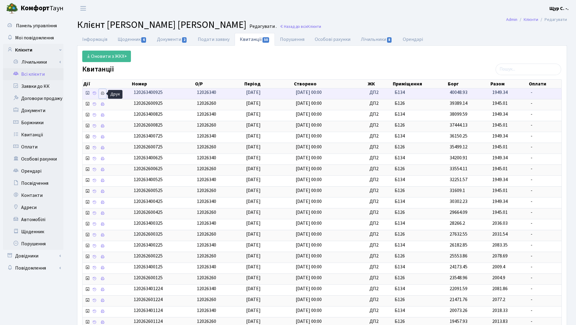
click at [100, 96] on link at bounding box center [102, 93] width 7 height 9
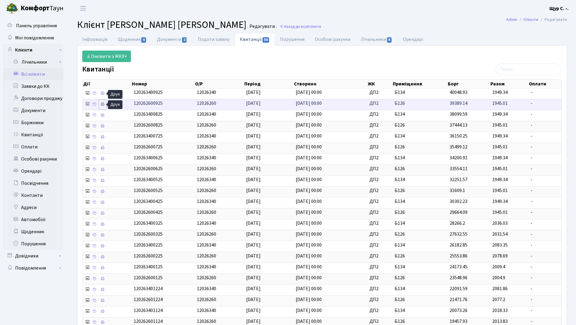
click at [101, 104] on icon at bounding box center [102, 104] width 4 height 4
click at [41, 73] on link "Всі клієнти" at bounding box center [33, 74] width 61 height 12
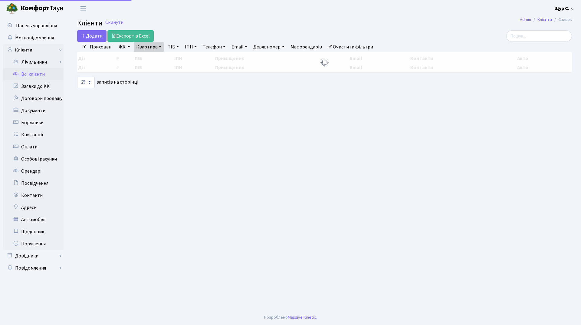
select select "25"
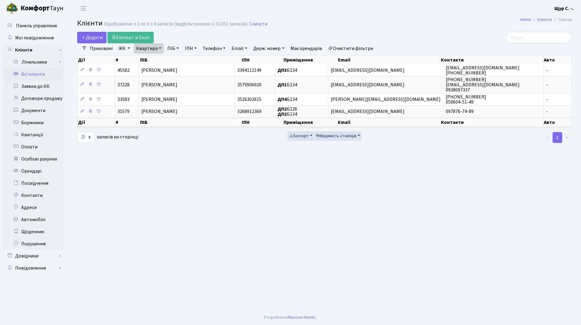
click at [161, 47] on link "Квартира" at bounding box center [149, 48] width 30 height 10
click at [156, 59] on input "б134" at bounding box center [151, 59] width 35 height 11
type input "б149"
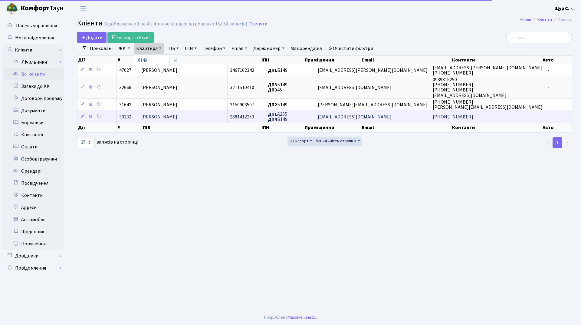
click at [177, 120] on span "[PERSON_NAME]" at bounding box center [159, 116] width 36 height 7
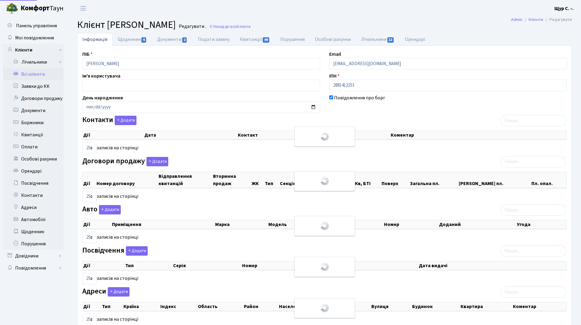
select select "25"
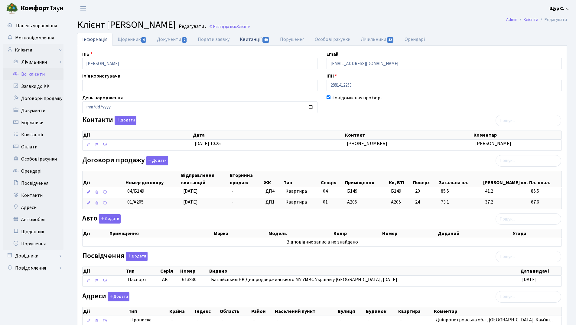
click at [245, 40] on link "Квитанції 49" at bounding box center [255, 39] width 40 height 12
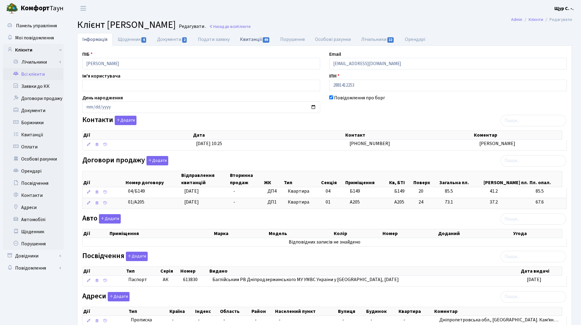
select select "25"
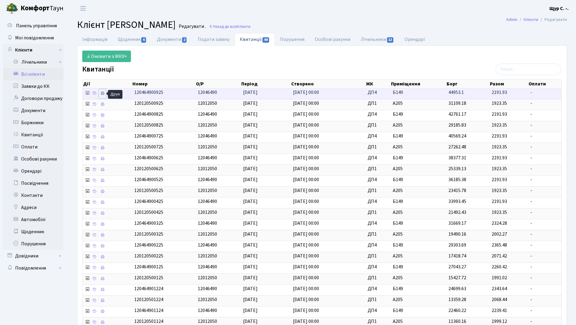
click at [102, 93] on icon at bounding box center [102, 93] width 4 height 4
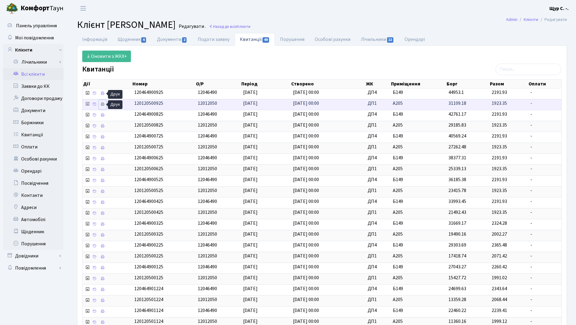
click at [104, 106] on icon at bounding box center [102, 104] width 4 height 4
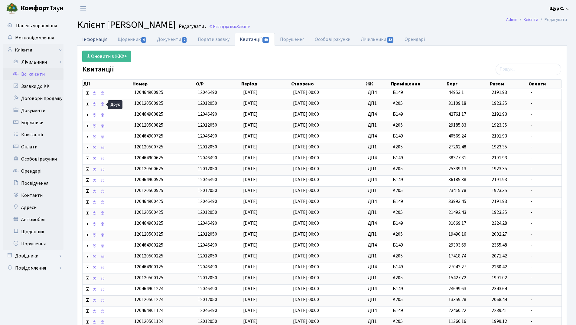
click at [98, 43] on link "Інформація" at bounding box center [94, 39] width 35 height 12
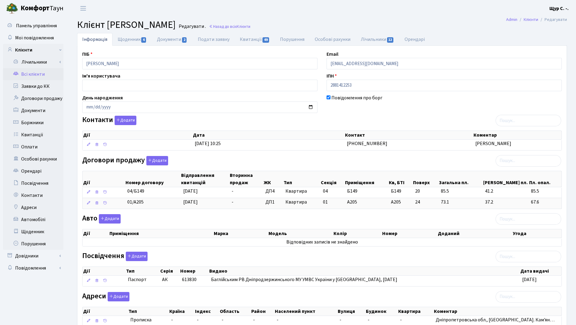
click at [42, 76] on link "Всі клієнти" at bounding box center [33, 74] width 61 height 12
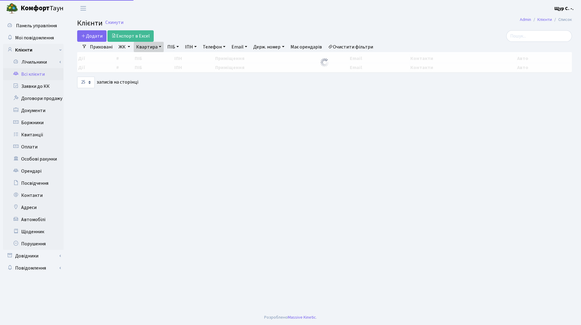
select select "25"
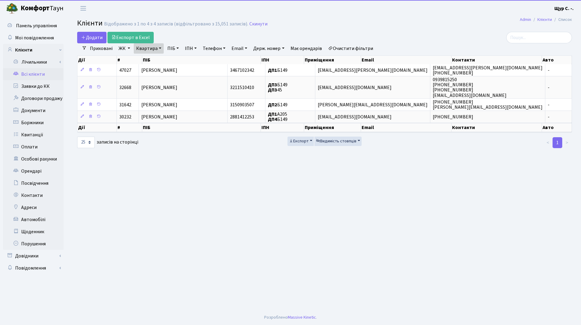
click at [162, 48] on link "Квартира" at bounding box center [149, 48] width 30 height 10
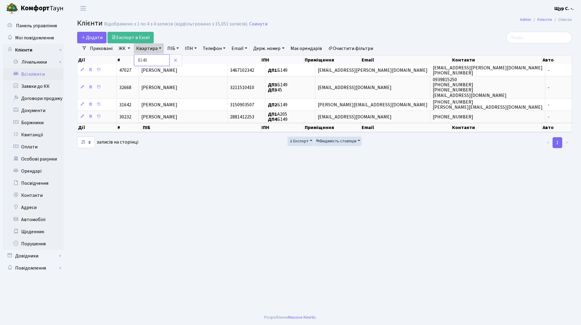
click at [159, 62] on input "б149" at bounding box center [151, 59] width 35 height 11
type input "б102"
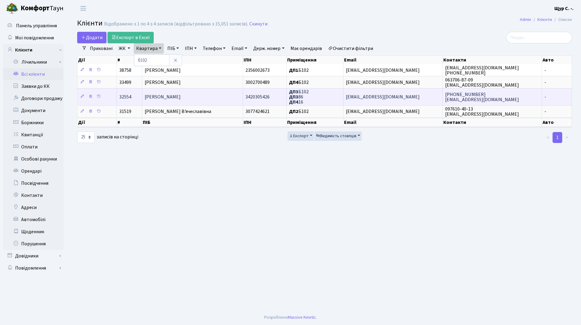
click at [187, 92] on td "Мамедова Юлія Борисівна" at bounding box center [192, 96] width 101 height 17
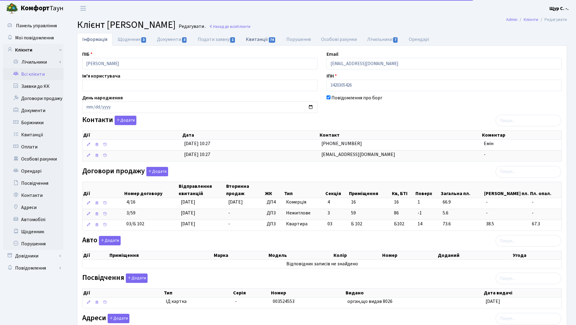
click at [264, 37] on link "Квитанції 74" at bounding box center [261, 39] width 40 height 12
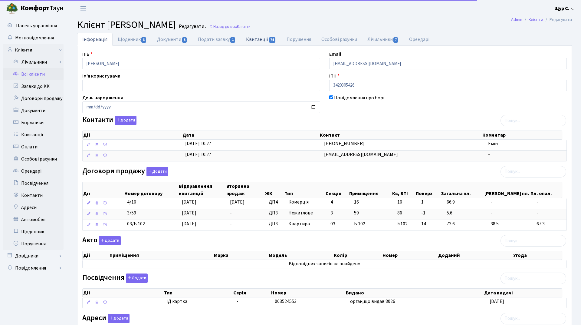
select select "25"
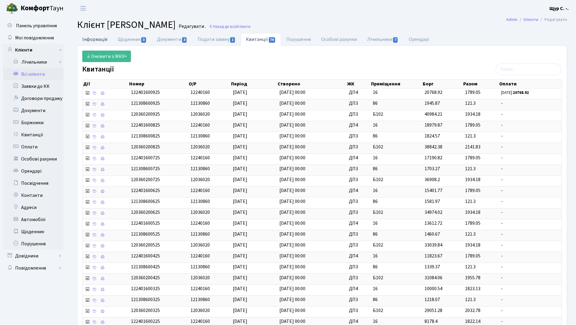
click at [90, 39] on link "Інформація" at bounding box center [94, 39] width 35 height 12
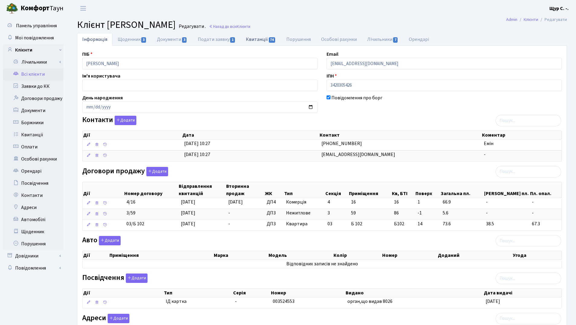
click at [258, 39] on link "Квитанції 74" at bounding box center [261, 39] width 40 height 12
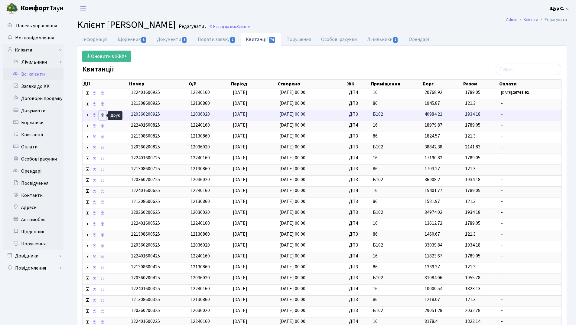
click at [102, 117] on link at bounding box center [102, 115] width 7 height 9
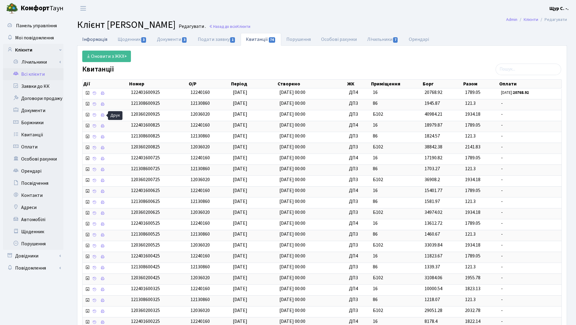
click at [84, 40] on link "Інформація" at bounding box center [94, 39] width 35 height 12
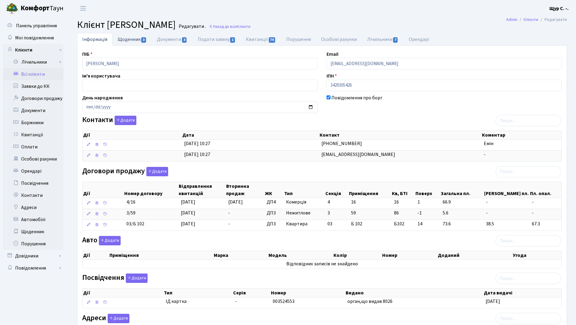
click at [132, 37] on link "Щоденник 3" at bounding box center [132, 39] width 39 height 12
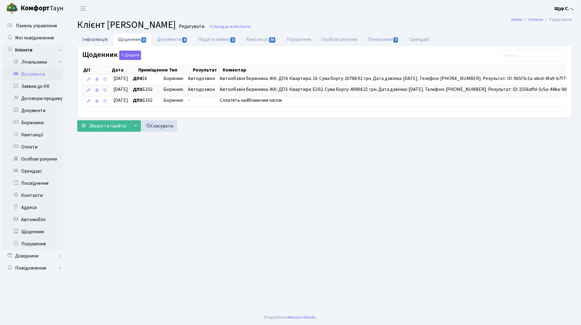
click at [92, 37] on link "Інформація" at bounding box center [94, 39] width 35 height 12
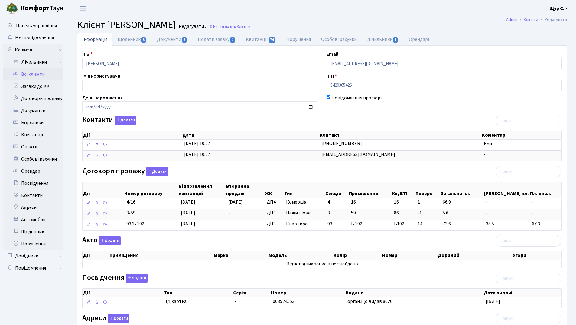
click at [34, 75] on link "Всі клієнти" at bounding box center [33, 74] width 61 height 12
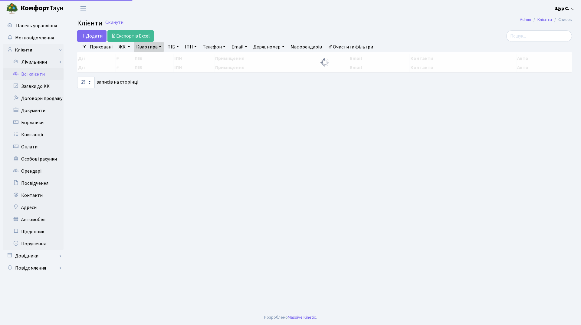
select select "25"
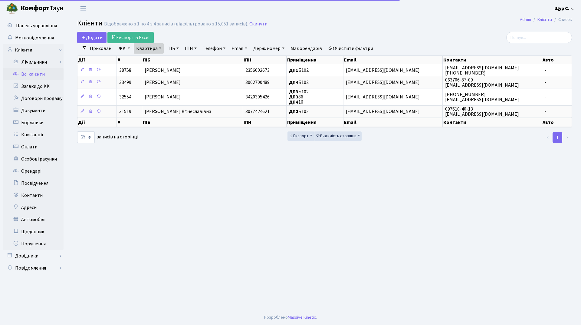
click at [160, 45] on link "Квартира" at bounding box center [149, 48] width 30 height 10
click at [158, 58] on input "б102" at bounding box center [151, 59] width 35 height 11
type input "б"
type input "337"
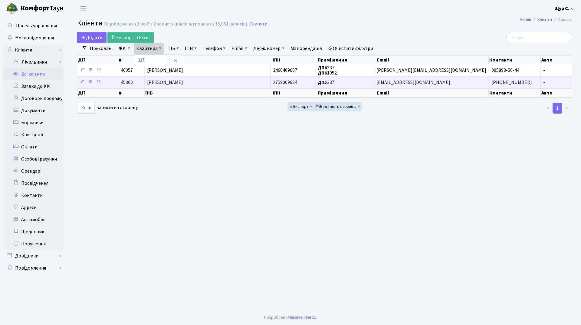
click at [163, 84] on span "Денисенко Олександр Анатолійович" at bounding box center [165, 82] width 36 height 7
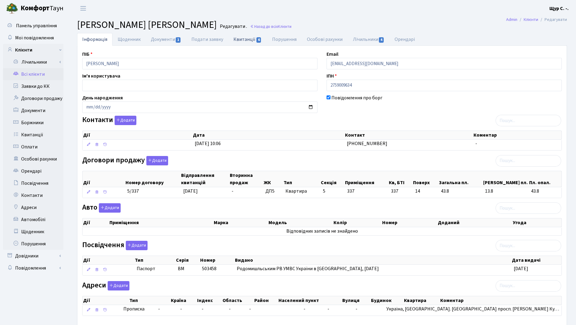
click at [243, 40] on link "Квитанції 6" at bounding box center [247, 39] width 38 height 12
select select "25"
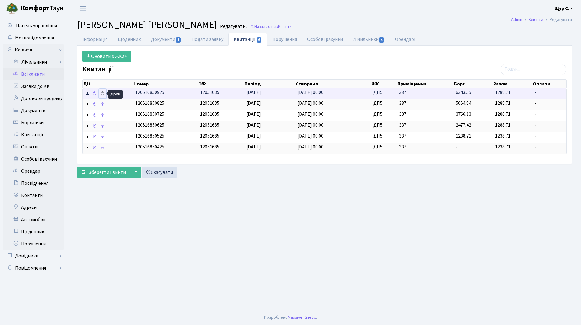
click at [103, 92] on icon at bounding box center [102, 93] width 4 height 4
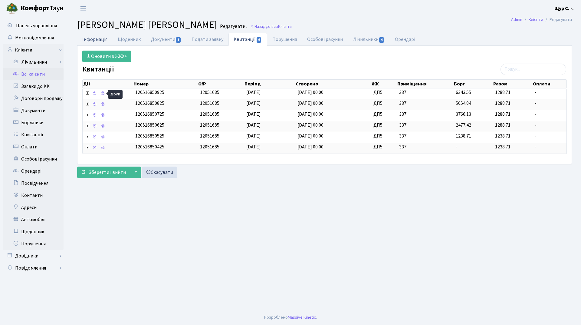
click at [92, 39] on link "Інформація" at bounding box center [94, 39] width 35 height 12
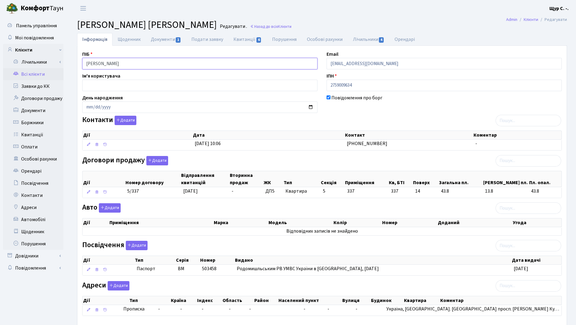
drag, startPoint x: 164, startPoint y: 64, endPoint x: 73, endPoint y: 63, distance: 91.4
click at [73, 63] on div "Інформація Щоденник Документи 1 Подати заявку Квитанції 6 Порушення Особові рах…" at bounding box center [322, 188] width 499 height 310
click at [208, 6] on header "Комфорт Таун Щур С. -. Мій обліковий запис Вийти" at bounding box center [288, 8] width 576 height 17
click at [47, 77] on link "Всі клієнти" at bounding box center [33, 74] width 61 height 12
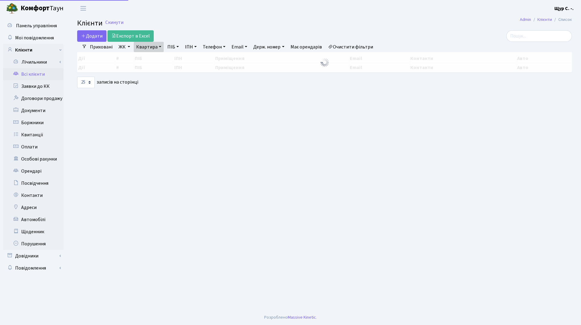
select select "25"
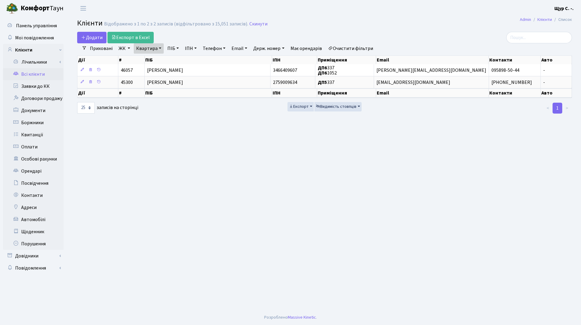
click at [157, 49] on link "Квартира" at bounding box center [149, 48] width 30 height 10
click at [174, 58] on icon at bounding box center [175, 60] width 5 height 5
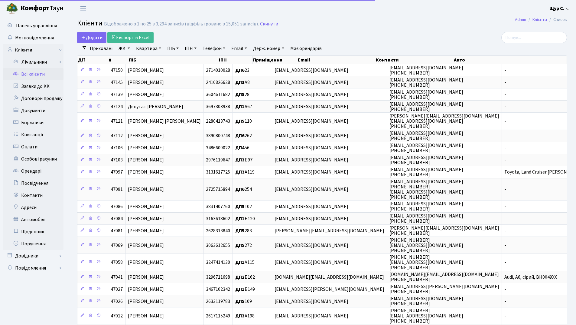
click at [172, 49] on link "ПІБ" at bounding box center [173, 48] width 16 height 10
type input "[PERSON_NAME]"
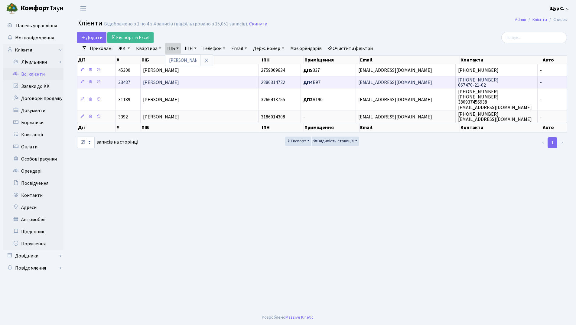
click at [175, 81] on span "[PERSON_NAME]" at bounding box center [161, 82] width 36 height 7
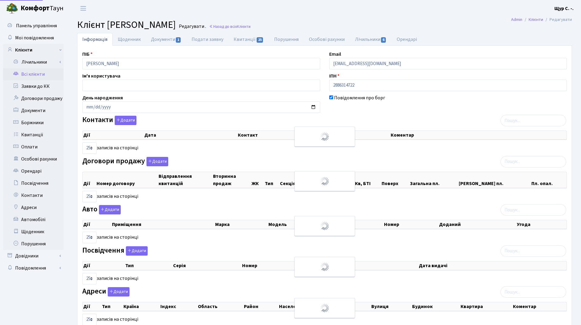
select select "25"
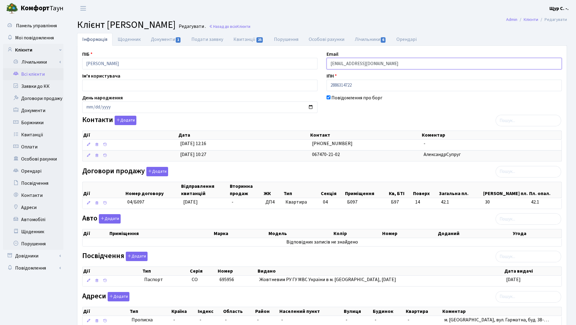
drag, startPoint x: 391, startPoint y: 66, endPoint x: 310, endPoint y: 63, distance: 81.1
click at [310, 63] on div "ПІБ [PERSON_NAME] Email [EMAIL_ADDRESS][DOMAIN_NAME] Ім'я користувача ІПН 28863…" at bounding box center [322, 191] width 489 height 281
click at [428, 12] on header "Комфорт Таун Щур С. -. Мій обліковий запис Вийти" at bounding box center [288, 8] width 576 height 17
click at [41, 74] on link "Всі клієнти" at bounding box center [33, 74] width 61 height 12
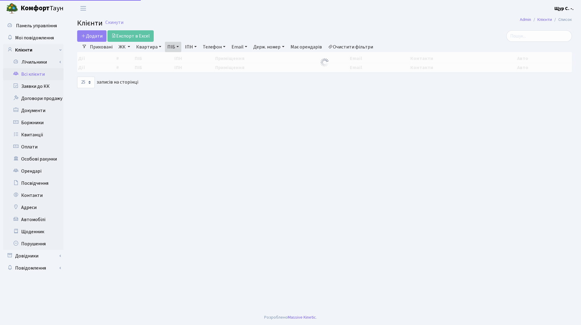
select select "25"
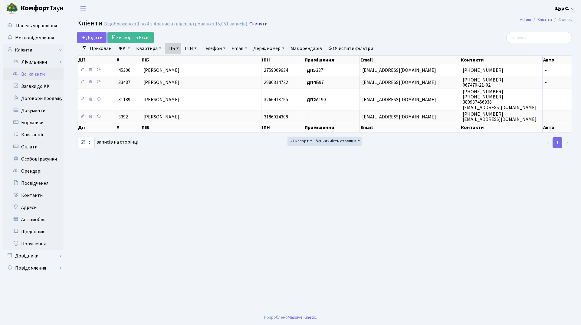
click at [251, 24] on link "Скинути" at bounding box center [258, 24] width 18 height 6
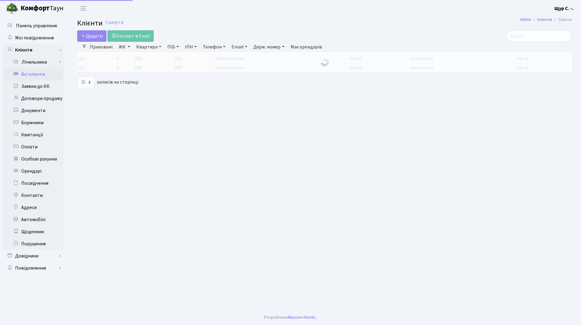
select select "25"
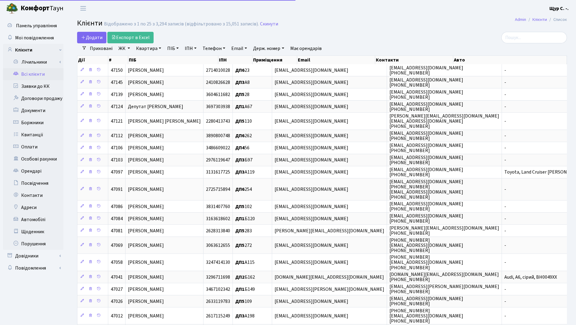
click at [148, 45] on link "Квартира" at bounding box center [149, 48] width 30 height 10
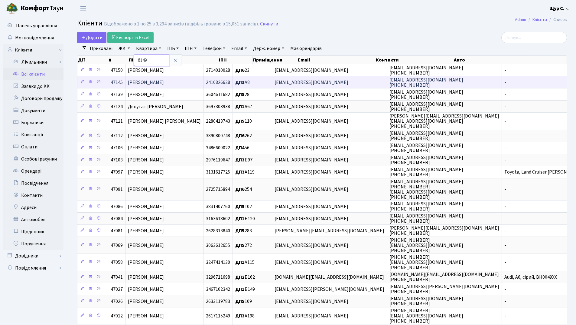
type input "б149"
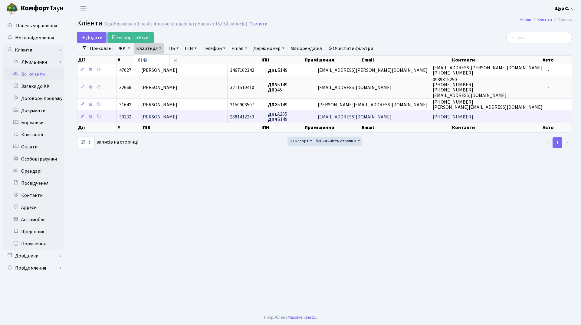
click at [177, 114] on span "[PERSON_NAME]" at bounding box center [159, 116] width 36 height 7
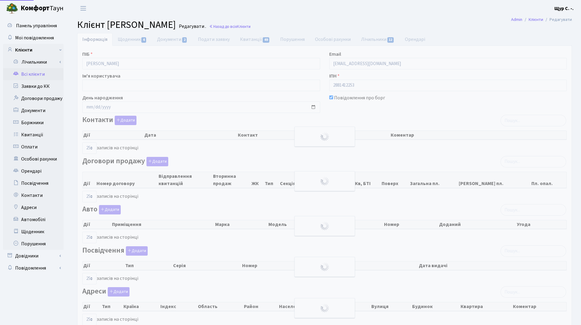
select select "25"
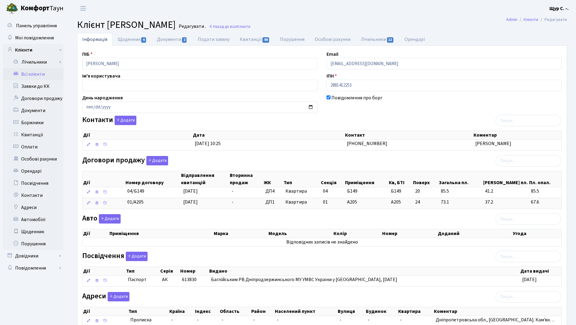
click at [37, 76] on link "Всі клієнти" at bounding box center [33, 74] width 61 height 12
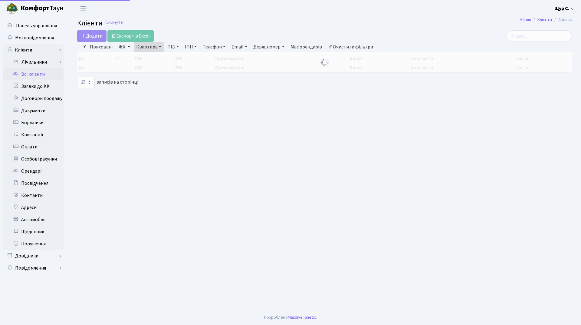
select select "25"
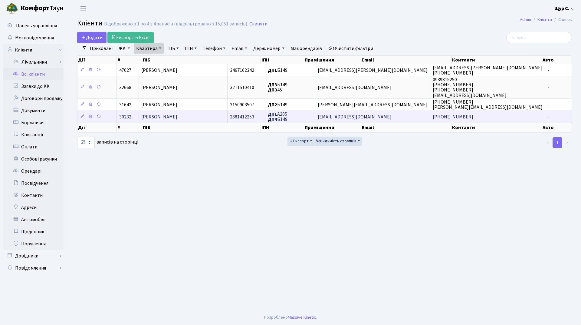
click at [162, 113] on span "[PERSON_NAME]" at bounding box center [159, 116] width 36 height 7
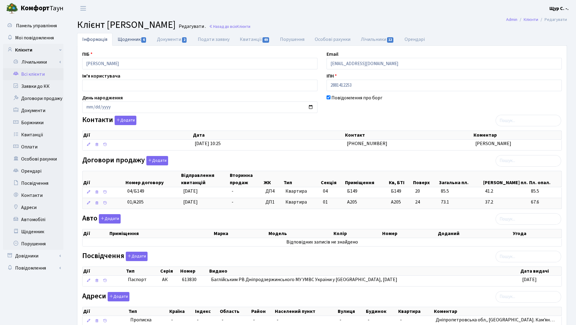
click at [133, 37] on link "Щоденник 4" at bounding box center [132, 39] width 39 height 12
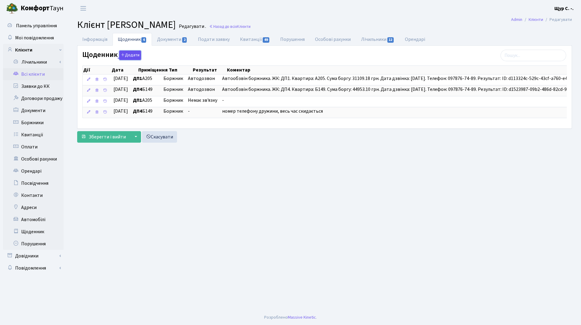
click at [129, 52] on button "Додати" at bounding box center [130, 55] width 22 height 9
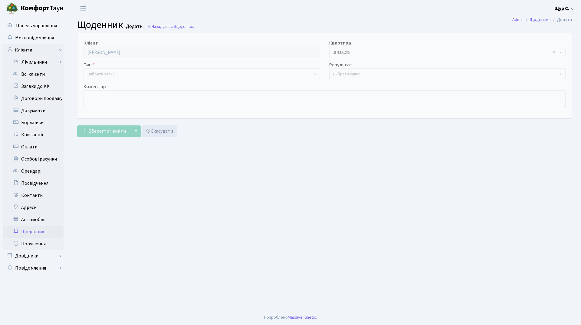
click at [126, 77] on span "Вибрати запис" at bounding box center [199, 74] width 225 height 6
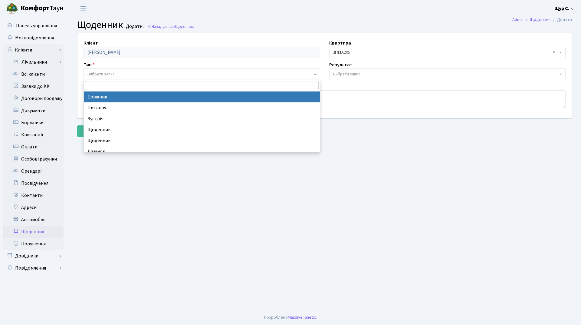
select select "189"
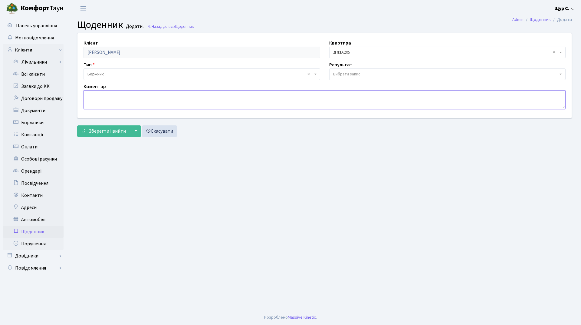
click at [111, 97] on textarea at bounding box center [325, 99] width 482 height 19
type textarea "абонент не в мережі"
click at [90, 134] on span "Зберегти і вийти" at bounding box center [107, 131] width 37 height 7
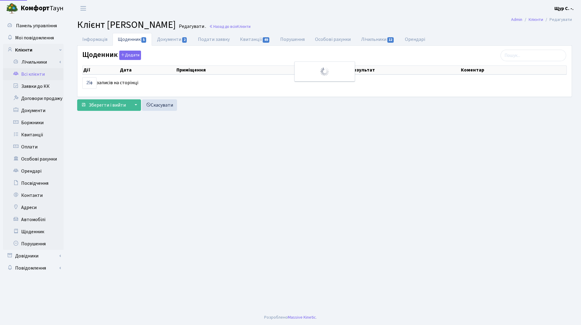
select select "25"
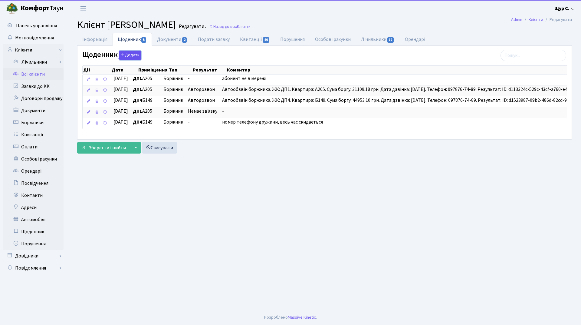
click at [126, 55] on button "Додати" at bounding box center [130, 55] width 22 height 9
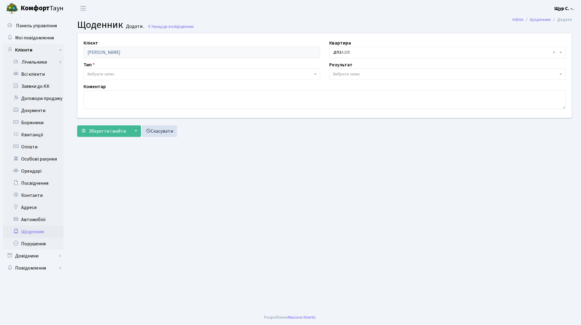
click at [423, 52] on span "× ДП1 А205" at bounding box center [445, 52] width 225 height 6
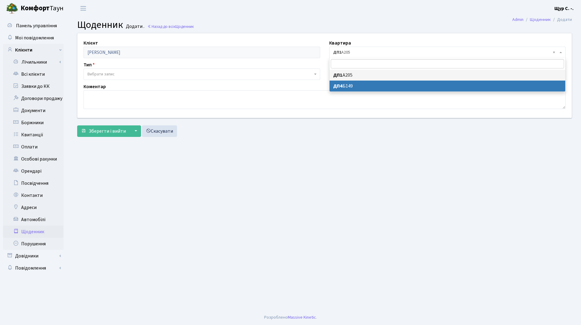
select select "156661"
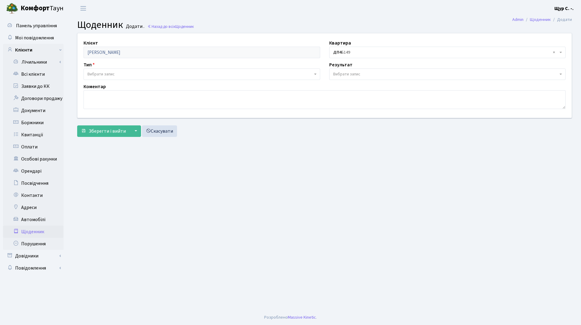
click at [169, 74] on span "Вибрати запис" at bounding box center [199, 74] width 225 height 6
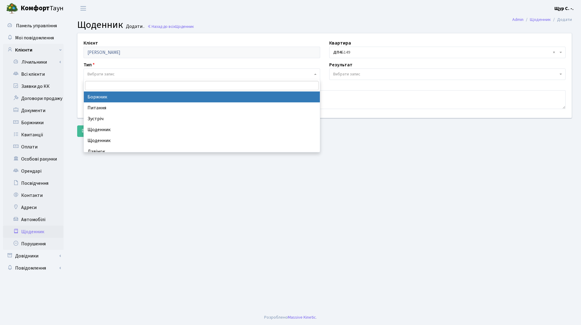
select select "189"
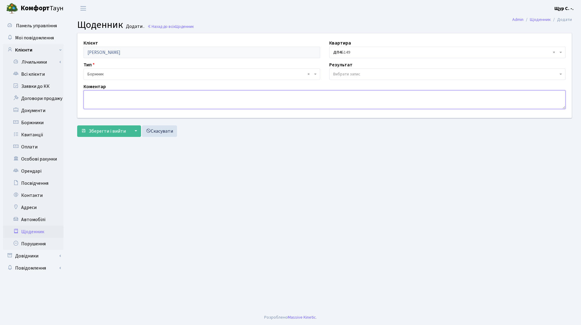
click at [127, 94] on textarea at bounding box center [325, 99] width 482 height 19
type textarea "абонент не в мережі"
click at [91, 130] on span "Зберегти і вийти" at bounding box center [107, 131] width 37 height 7
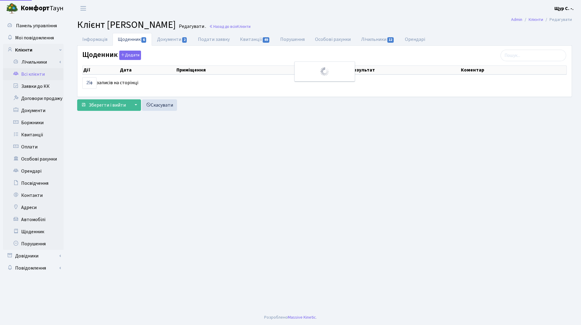
select select "25"
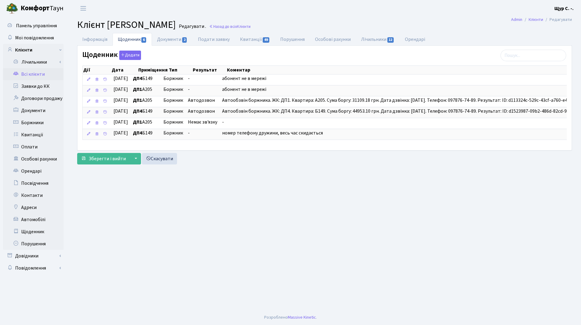
click at [33, 78] on link "Всі клієнти" at bounding box center [33, 74] width 61 height 12
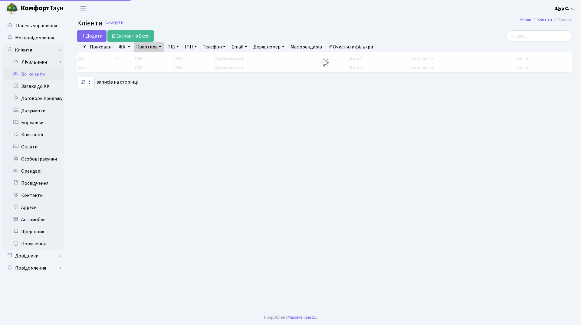
select select "25"
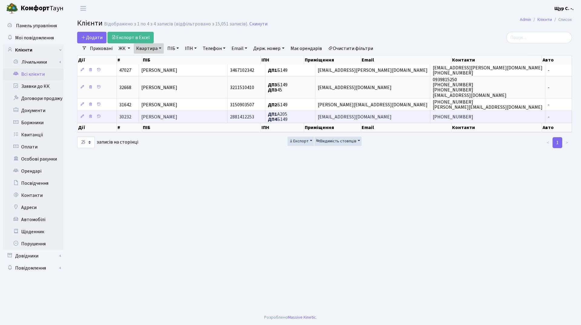
click at [162, 120] on td "[PERSON_NAME]" at bounding box center [183, 116] width 89 height 12
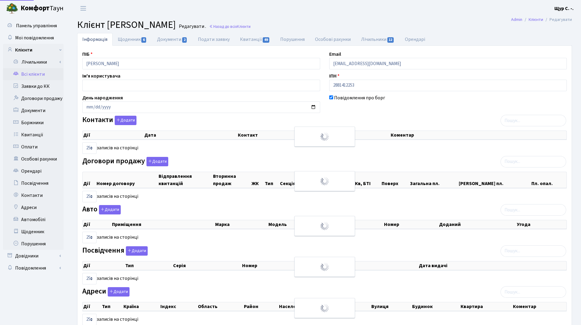
select select "25"
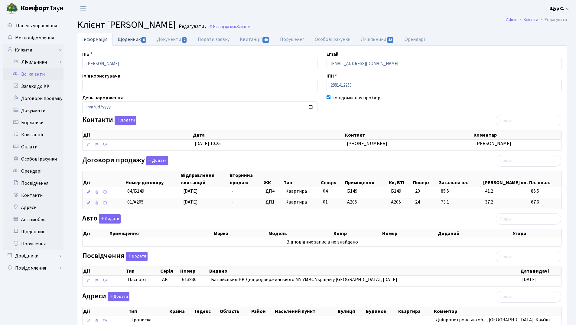
click at [133, 37] on link "Щоденник 6" at bounding box center [132, 39] width 39 height 12
select select "25"
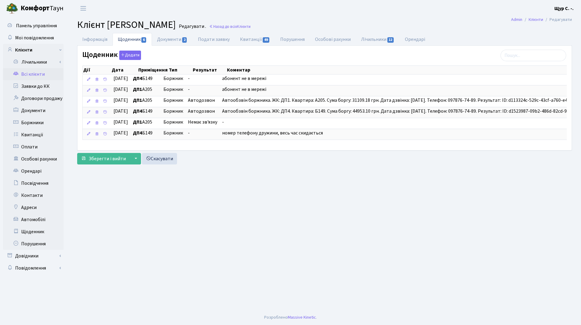
click at [40, 73] on link "Всі клієнти" at bounding box center [33, 74] width 61 height 12
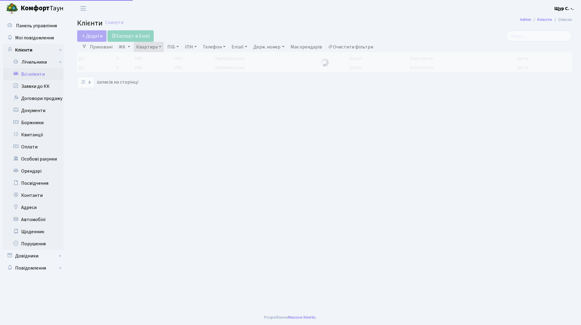
select select "25"
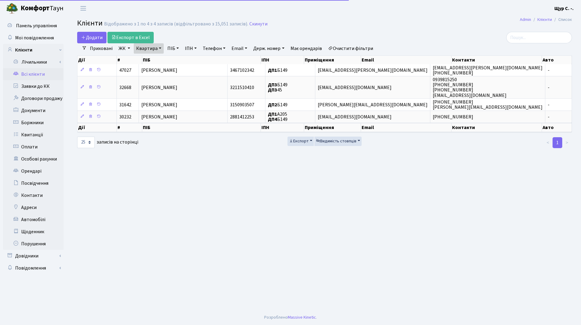
click at [158, 50] on link "Квартира" at bounding box center [149, 48] width 30 height 10
click at [154, 60] on input "б149" at bounding box center [151, 59] width 35 height 11
type input "б134"
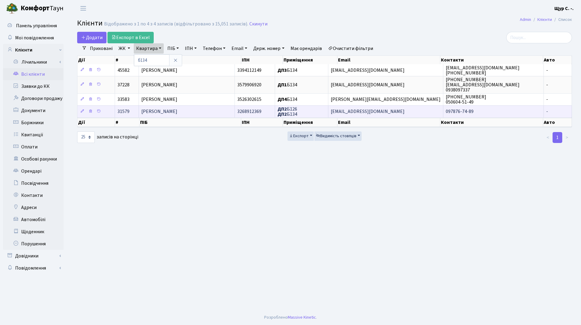
click at [177, 111] on span "Шевченко Ольга Валентинівна" at bounding box center [159, 111] width 36 height 7
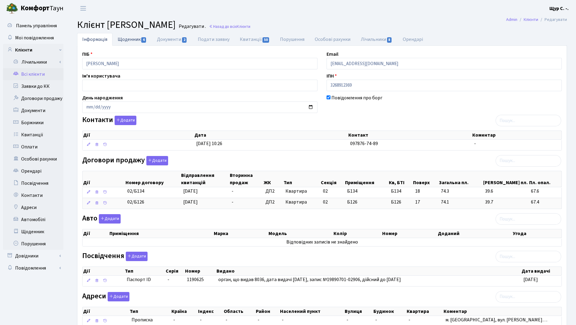
click at [131, 40] on link "Щоденник 4" at bounding box center [132, 39] width 39 height 12
select select "25"
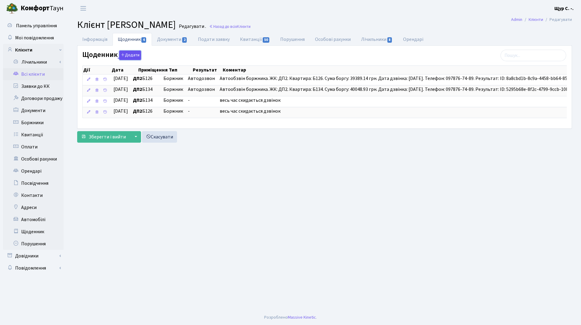
click at [130, 56] on button "Додати" at bounding box center [130, 55] width 22 height 9
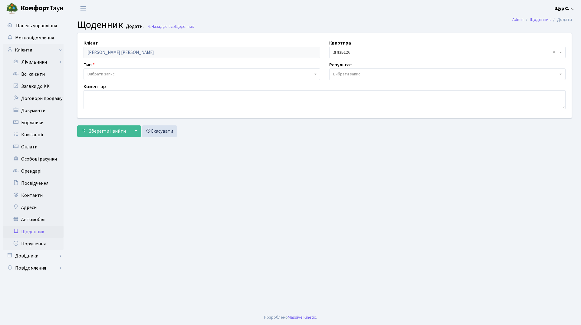
click at [120, 73] on span "Вибрати запис" at bounding box center [199, 74] width 225 height 6
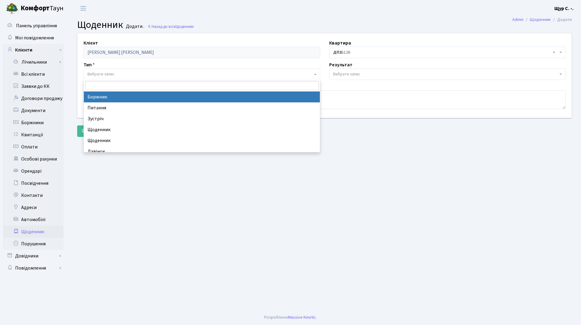
select select "189"
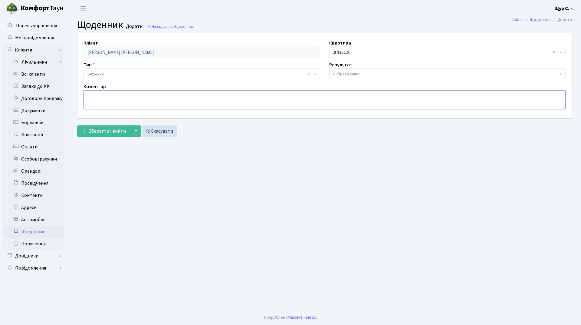
click at [99, 94] on textarea at bounding box center [325, 99] width 482 height 19
type textarea "абоне"
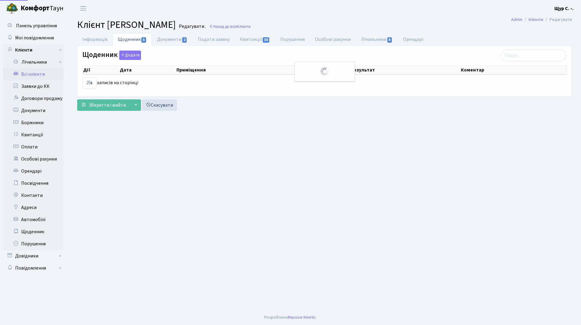
select select "25"
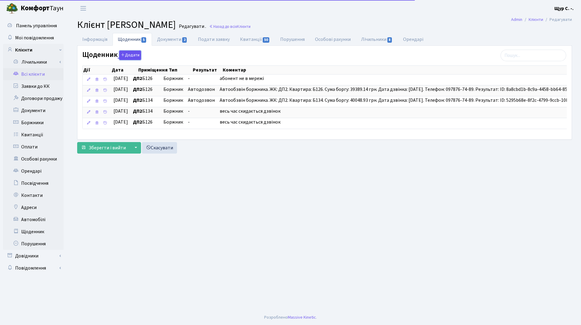
click at [133, 56] on button "Додати" at bounding box center [130, 55] width 22 height 9
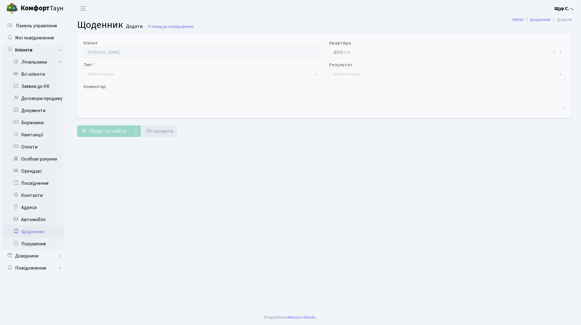
click at [360, 51] on span "× ДП2 Б126" at bounding box center [445, 52] width 225 height 6
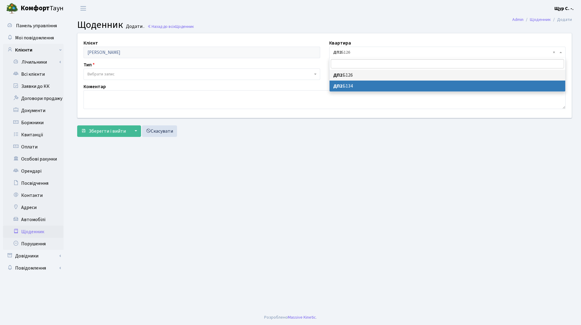
select select "154423"
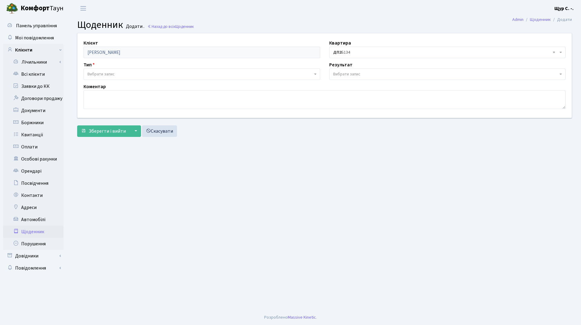
click at [255, 72] on span "Вибрати запис" at bounding box center [199, 74] width 225 height 6
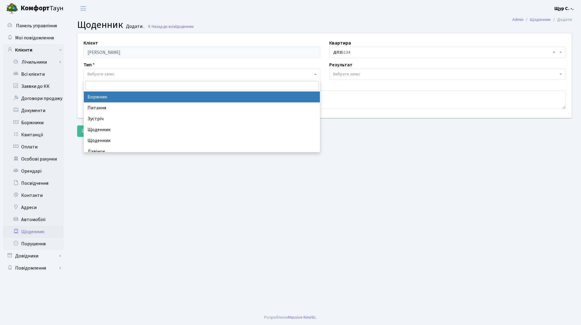
select select "189"
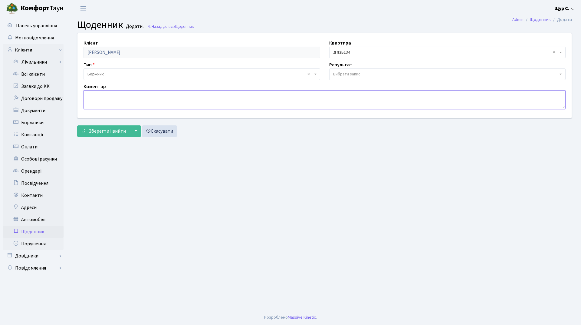
click at [107, 96] on textarea at bounding box center [325, 99] width 482 height 19
type textarea "абонент не в мережі"
click at [107, 134] on span "Зберегти і вийти" at bounding box center [107, 131] width 37 height 7
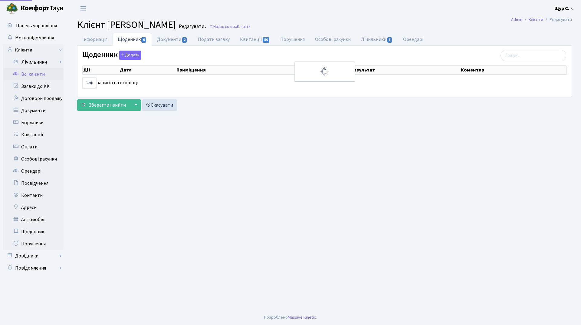
select select "25"
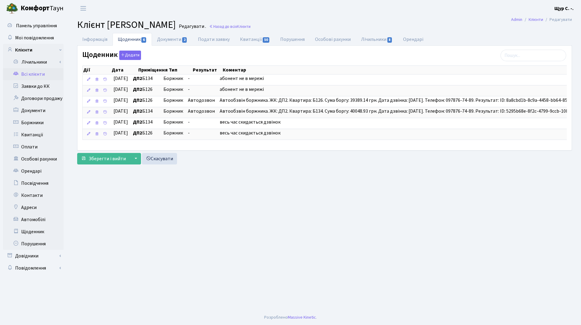
click at [39, 76] on link "Всі клієнти" at bounding box center [33, 74] width 61 height 12
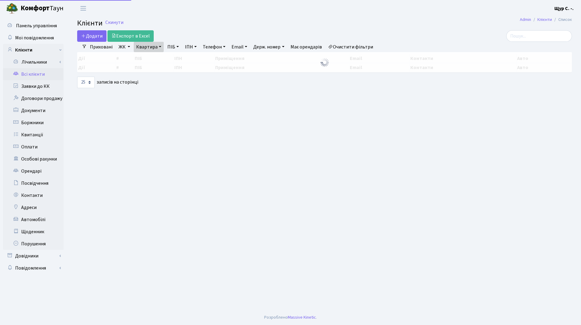
select select "25"
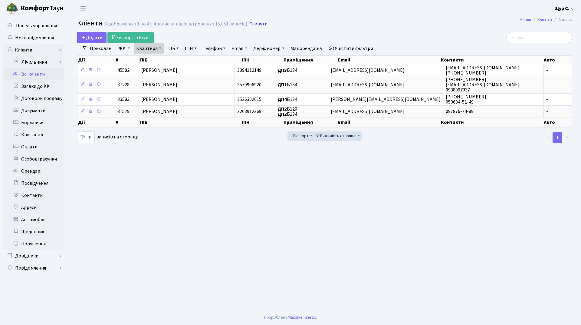
click at [261, 23] on link "Скинути" at bounding box center [258, 24] width 18 height 6
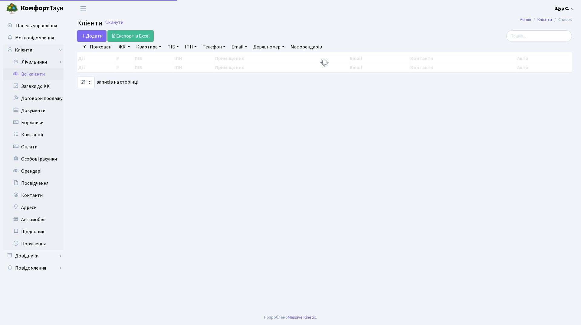
select select "25"
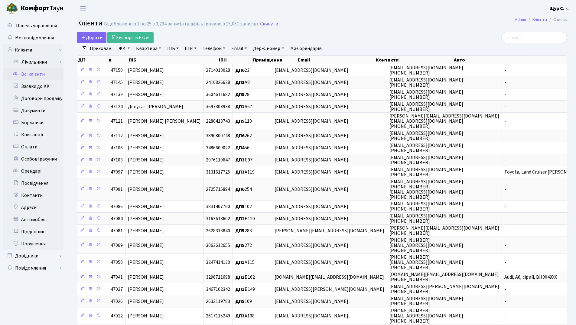
click at [147, 53] on link "Квартира" at bounding box center [149, 48] width 30 height 10
type input "б38"
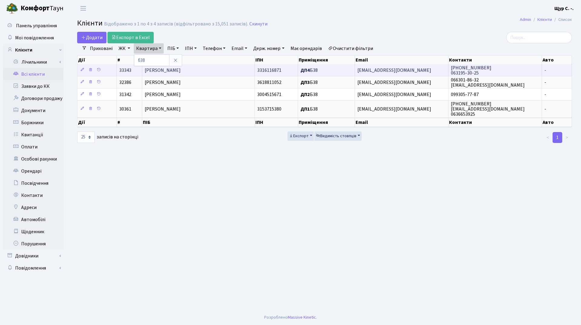
click at [181, 69] on span "Заболотний Семен Андрійович" at bounding box center [163, 70] width 36 height 7
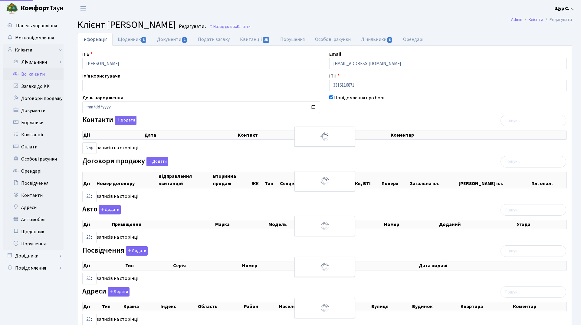
select select "25"
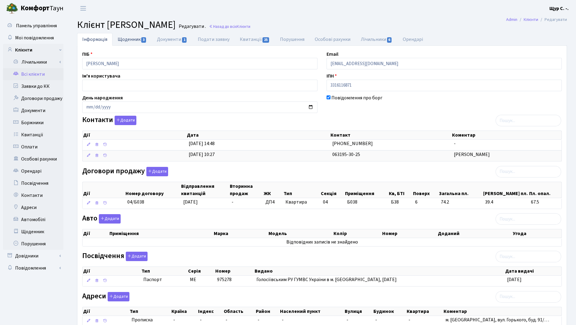
click at [126, 38] on link "Щоденник 3" at bounding box center [132, 39] width 39 height 12
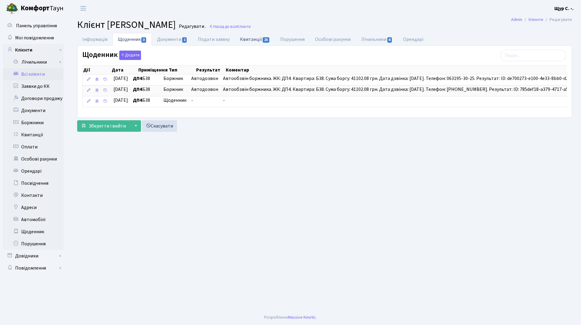
click at [253, 41] on link "Квитанції 25" at bounding box center [255, 39] width 40 height 12
select select "25"
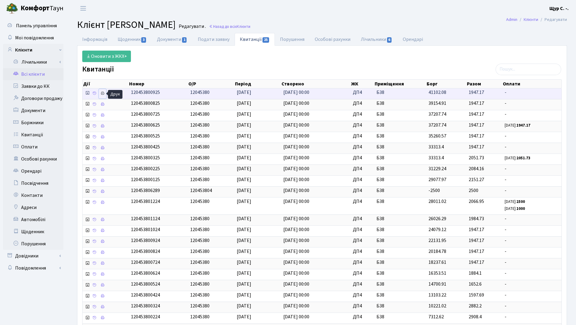
click at [102, 93] on icon at bounding box center [102, 93] width 4 height 4
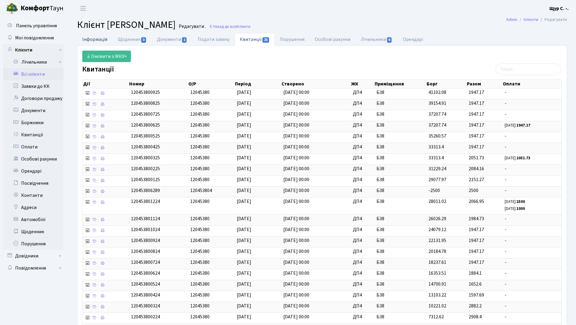
click at [97, 38] on link "Інформація" at bounding box center [94, 39] width 35 height 12
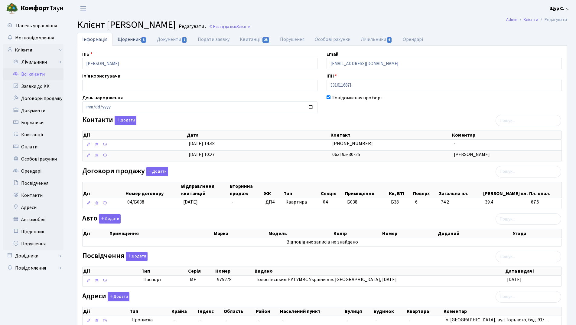
click at [133, 39] on link "Щоденник 3" at bounding box center [132, 39] width 39 height 12
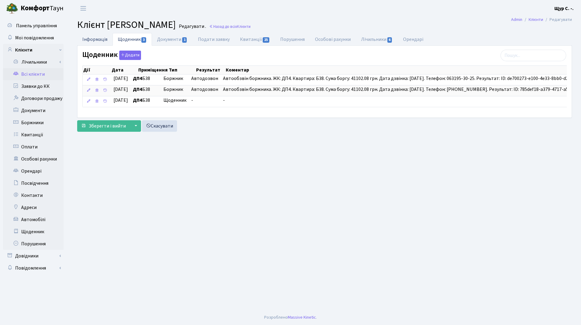
click at [99, 35] on link "Інформація" at bounding box center [94, 39] width 35 height 12
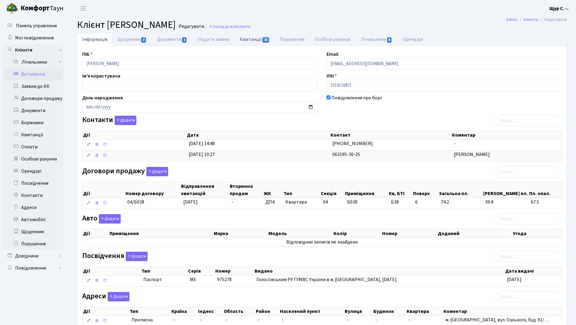
click at [255, 34] on link "Квитанції 25" at bounding box center [255, 39] width 40 height 12
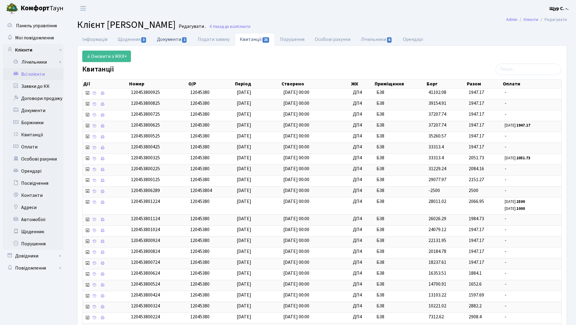
click at [162, 39] on link "Документи 1" at bounding box center [172, 39] width 41 height 12
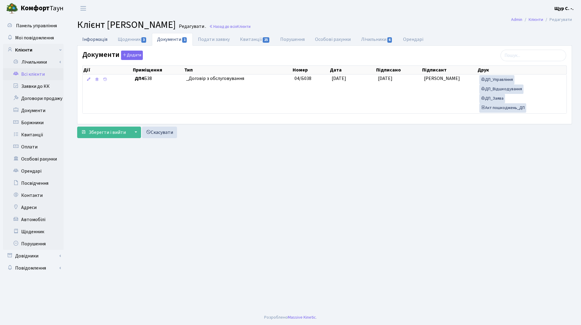
click at [101, 38] on link "Інформація" at bounding box center [94, 39] width 35 height 12
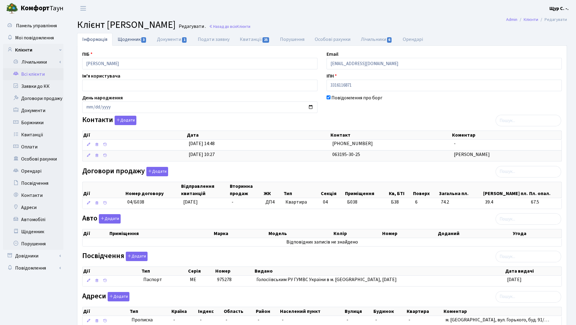
click at [123, 37] on link "Щоденник 3" at bounding box center [132, 39] width 39 height 12
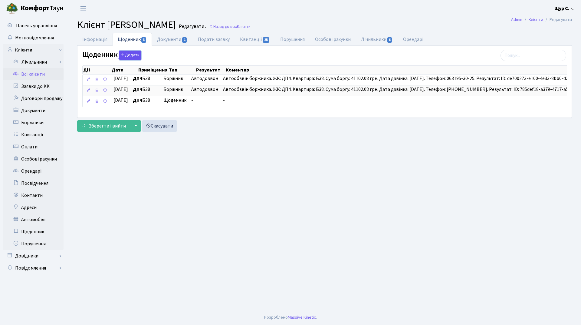
click at [128, 56] on button "Додати" at bounding box center [130, 55] width 22 height 9
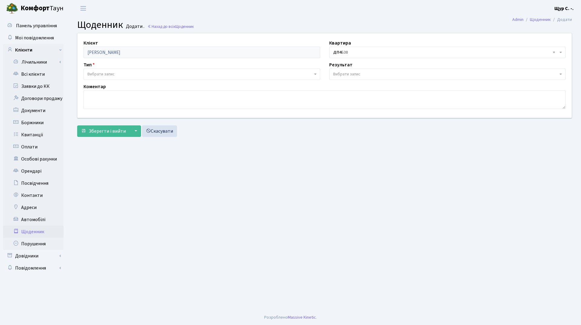
click at [115, 74] on span "Вибрати запис" at bounding box center [199, 74] width 225 height 6
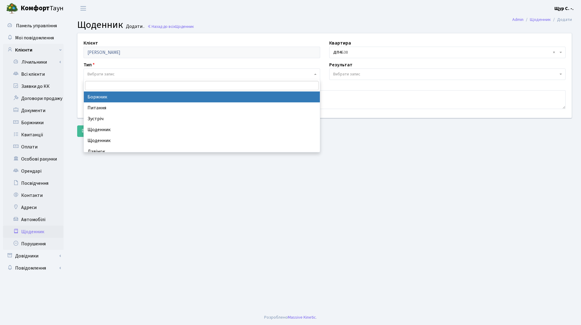
select select "189"
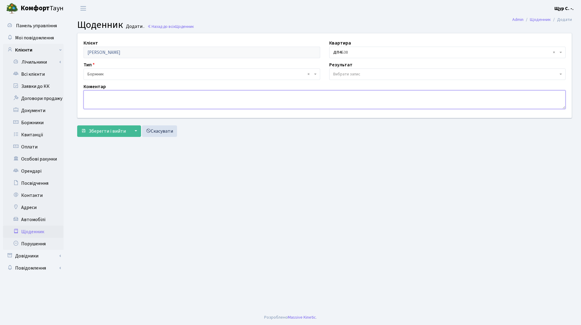
click at [101, 99] on textarea at bounding box center [325, 99] width 482 height 19
type textarea "не беруть слухавку"
click at [107, 133] on span "Зберегти і вийти" at bounding box center [107, 131] width 37 height 7
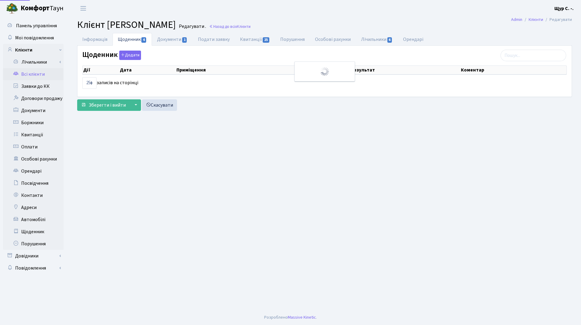
select select "25"
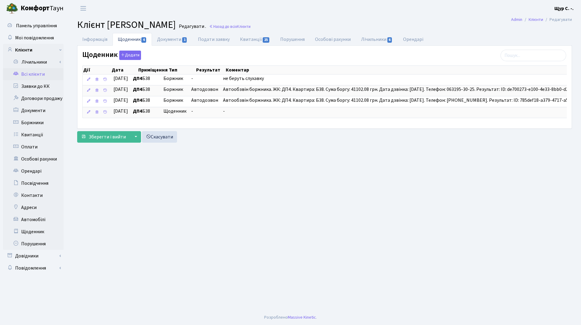
click at [27, 74] on link "Всі клієнти" at bounding box center [33, 74] width 61 height 12
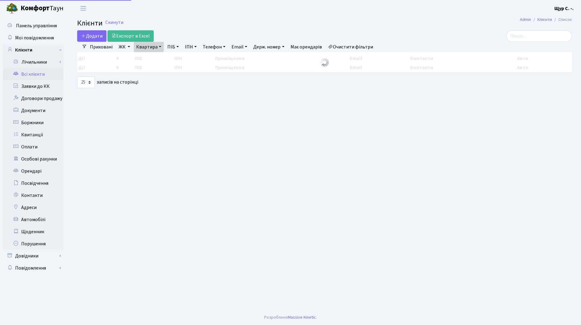
select select "25"
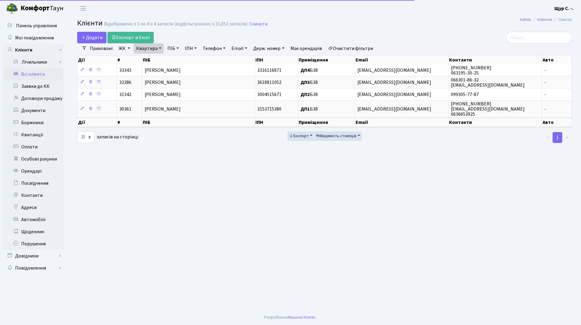
click at [158, 46] on link "Квартира" at bounding box center [149, 48] width 30 height 10
click at [157, 59] on input "б38" at bounding box center [151, 59] width 35 height 11
type input "б"
type input "19"
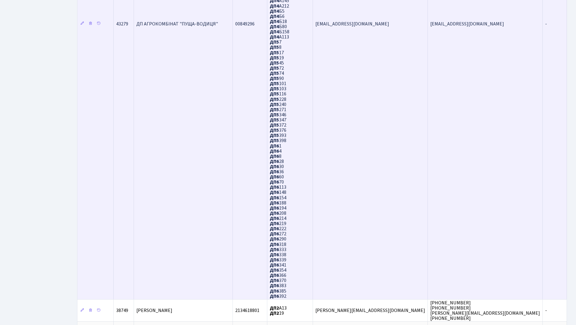
scroll to position [406, 0]
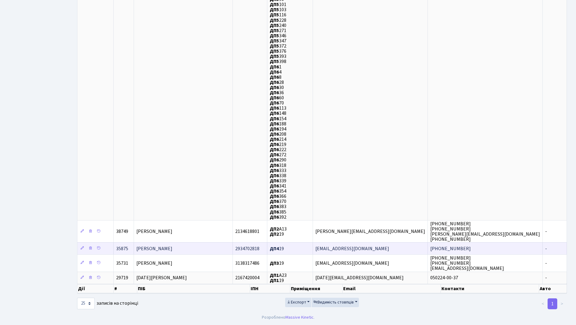
click at [209, 248] on td "Глухов Олександр Юрійович" at bounding box center [183, 248] width 99 height 12
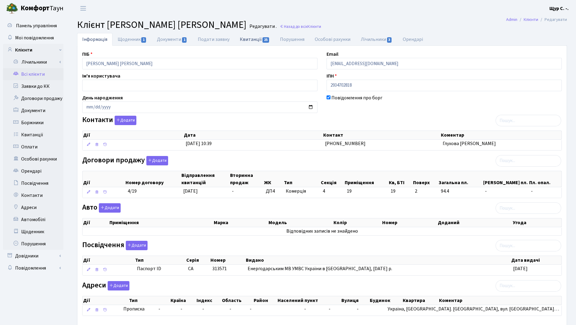
click at [253, 38] on link "Квитанції 25" at bounding box center [255, 39] width 40 height 12
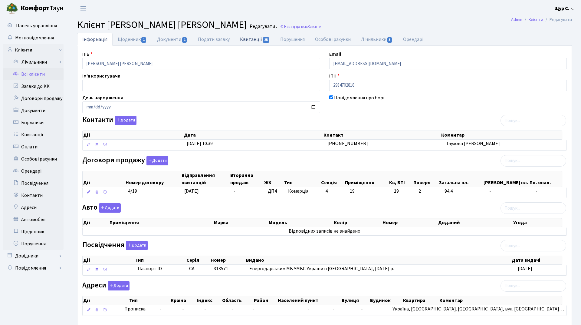
select select "25"
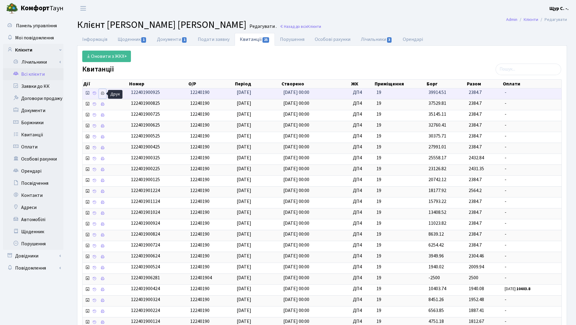
click at [104, 94] on icon at bounding box center [102, 93] width 4 height 4
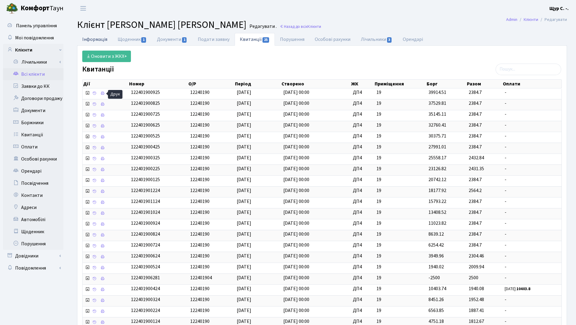
click at [101, 40] on link "Інформація" at bounding box center [94, 39] width 35 height 12
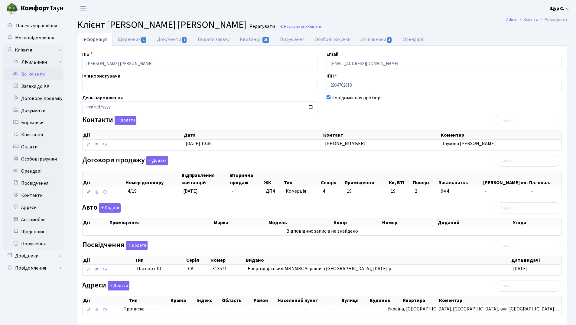
click at [39, 73] on link "Всі клієнти" at bounding box center [33, 74] width 61 height 12
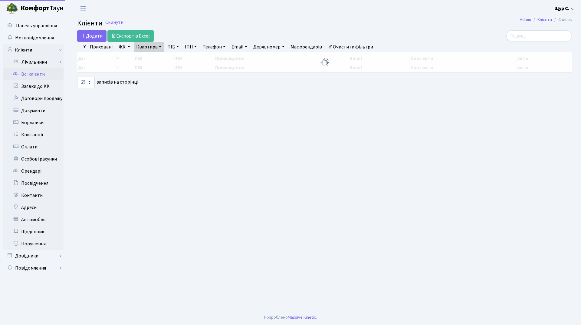
select select "25"
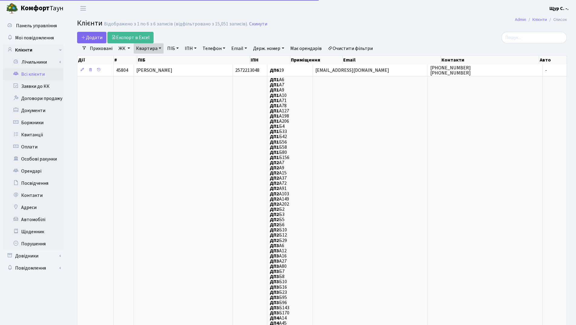
click at [158, 48] on link "Квартира" at bounding box center [149, 48] width 30 height 10
click at [174, 62] on icon at bounding box center [175, 60] width 5 height 5
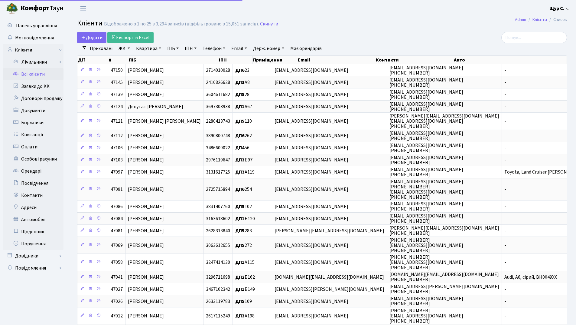
click at [171, 49] on link "ПІБ" at bounding box center [173, 48] width 16 height 10
type input "глухов"
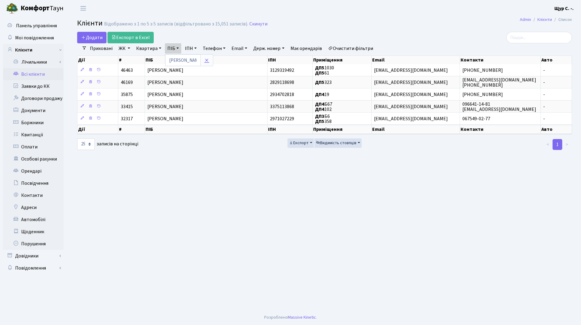
click at [207, 62] on icon at bounding box center [206, 60] width 5 height 5
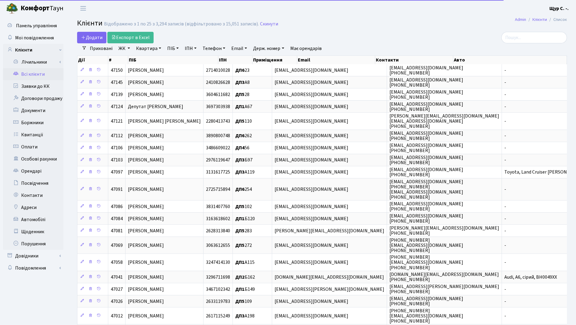
click at [151, 48] on link "Квартира" at bounding box center [149, 48] width 30 height 10
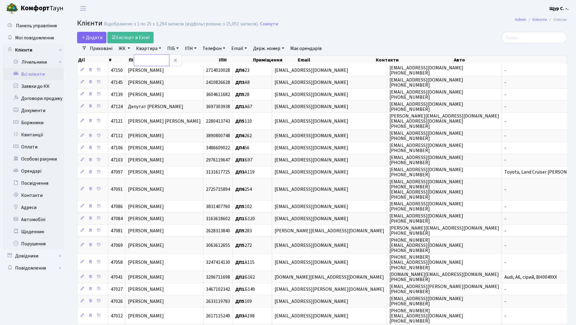
click at [146, 60] on input "text" at bounding box center [151, 59] width 35 height 11
type input "411"
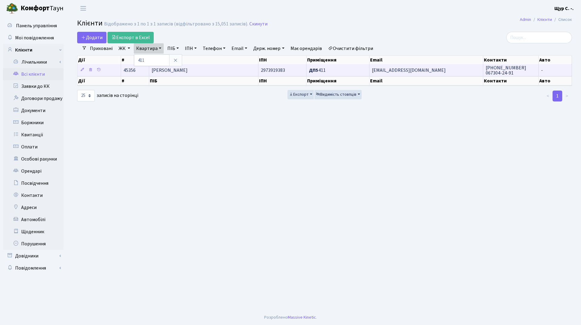
click at [188, 73] on span "Носенко Наталія Миколаївна" at bounding box center [170, 70] width 36 height 7
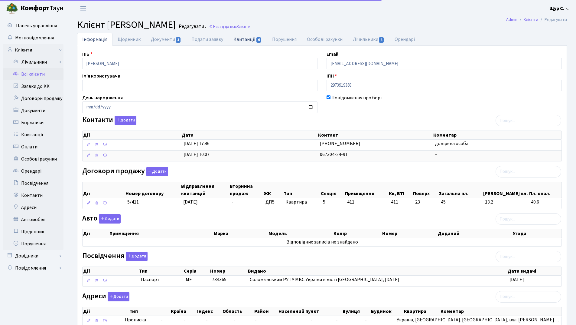
click at [246, 41] on link "Квитанції 6" at bounding box center [247, 39] width 38 height 12
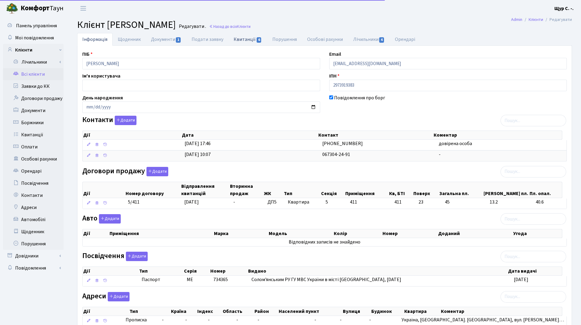
select select "25"
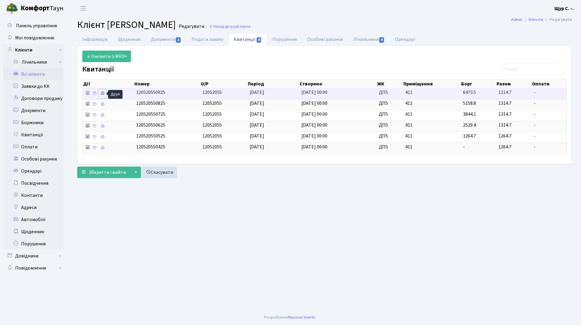
click at [104, 94] on icon at bounding box center [102, 93] width 4 height 4
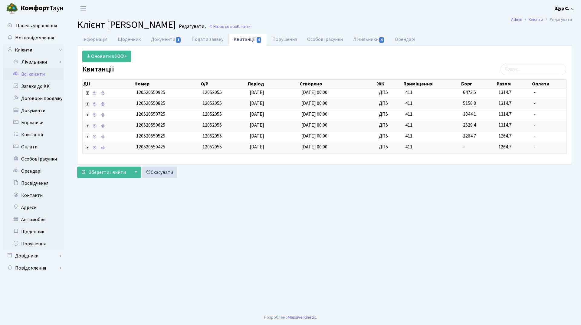
click at [37, 75] on link "Всі клієнти" at bounding box center [33, 74] width 61 height 12
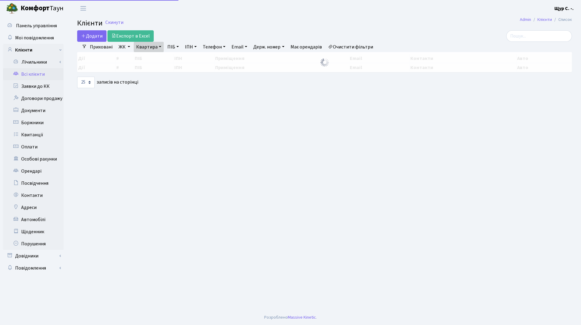
select select "25"
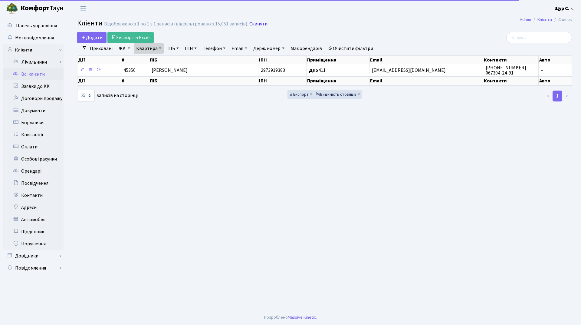
click at [252, 23] on link "Скинути" at bounding box center [258, 24] width 18 height 6
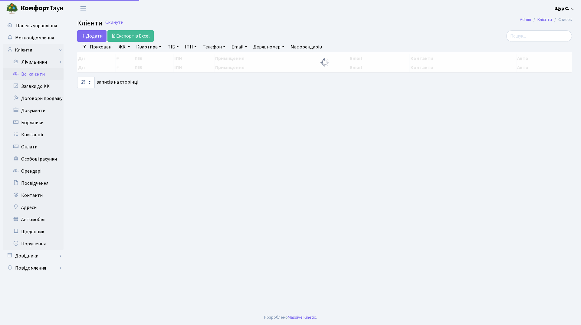
select select "25"
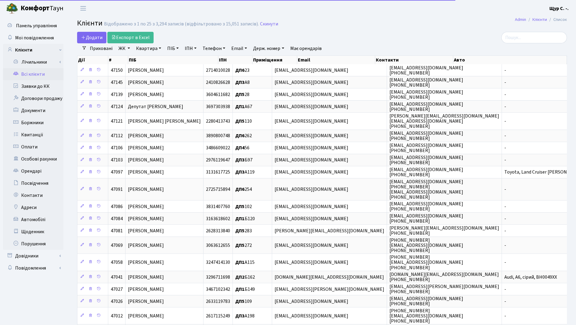
click at [171, 48] on link "ПІБ" at bounding box center [173, 48] width 16 height 10
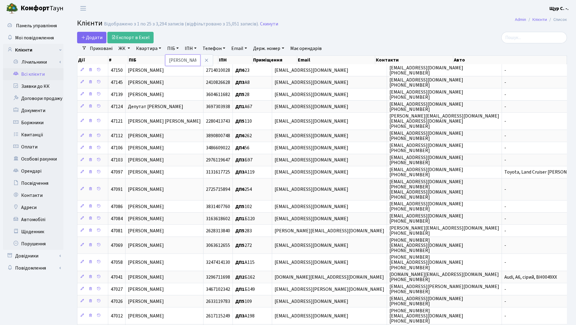
type input "[PERSON_NAME]"
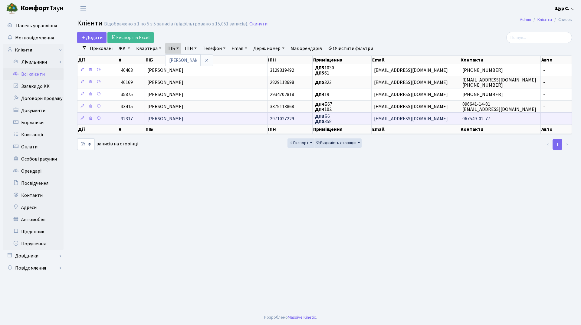
click at [206, 117] on td "[PERSON_NAME]" at bounding box center [206, 118] width 123 height 12
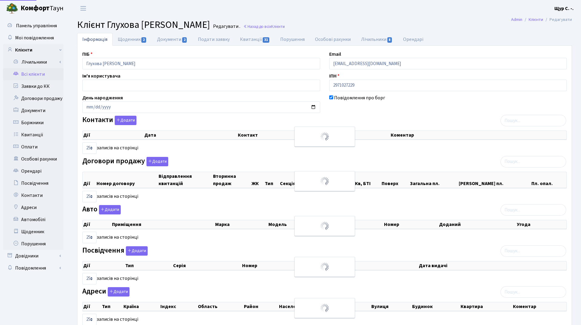
select select "25"
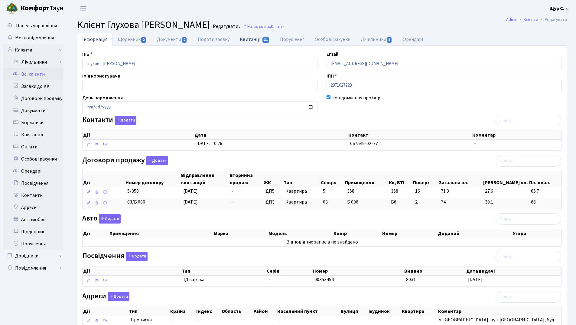
click at [247, 37] on link "Квитанції 31" at bounding box center [255, 39] width 40 height 12
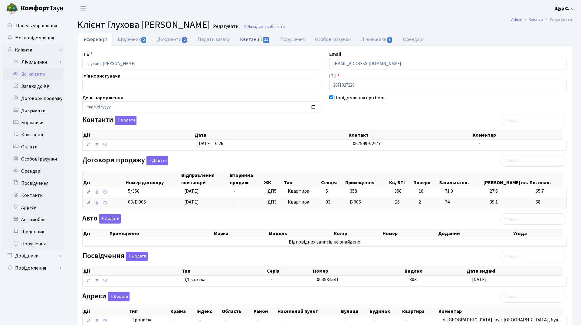
select select "25"
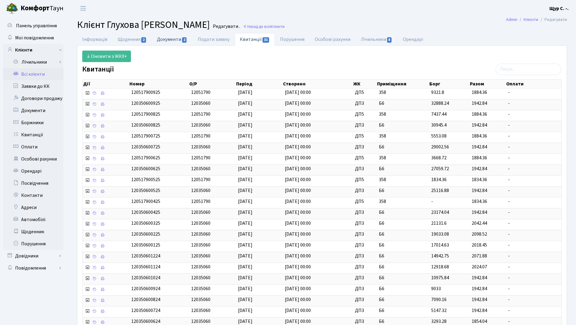
click at [164, 37] on link "Документи 2" at bounding box center [172, 39] width 41 height 12
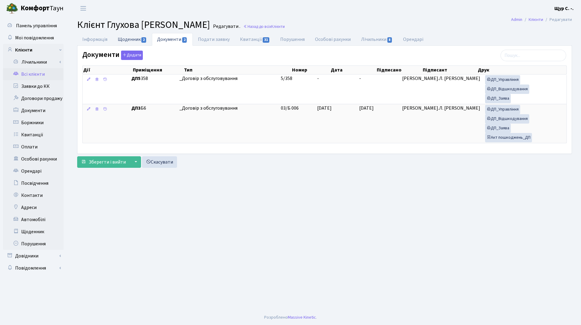
click at [134, 41] on link "Щоденник 2" at bounding box center [132, 39] width 39 height 12
select select "25"
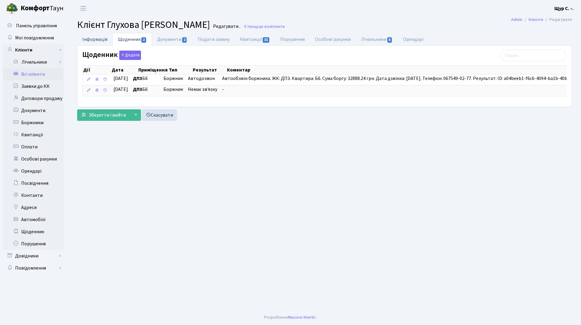
click at [96, 37] on link "Інформація" at bounding box center [94, 39] width 35 height 12
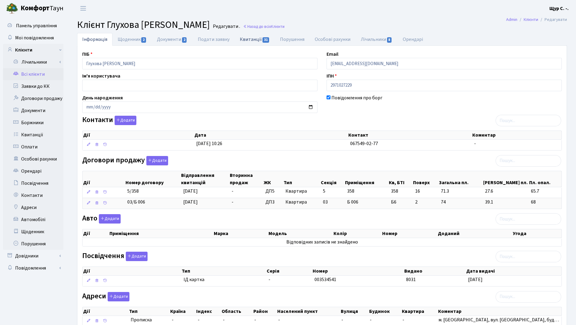
click at [251, 42] on link "Квитанції 31" at bounding box center [255, 39] width 40 height 12
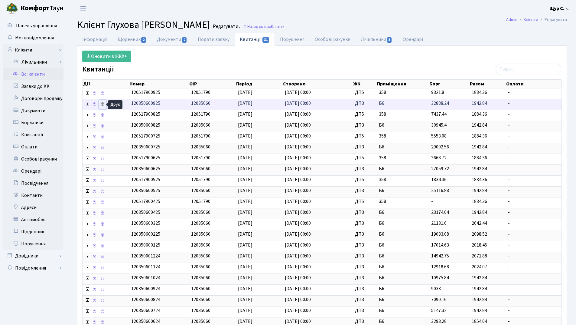
click at [101, 107] on link at bounding box center [102, 104] width 7 height 9
click at [93, 38] on link "Інформація" at bounding box center [94, 39] width 35 height 12
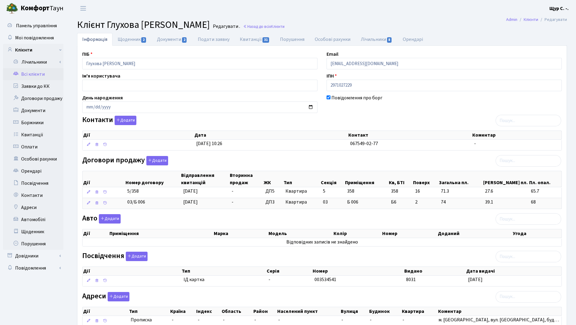
click at [44, 75] on link "Всі клієнти" at bounding box center [33, 74] width 61 height 12
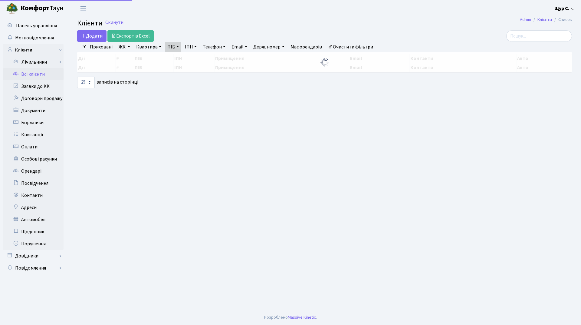
select select "25"
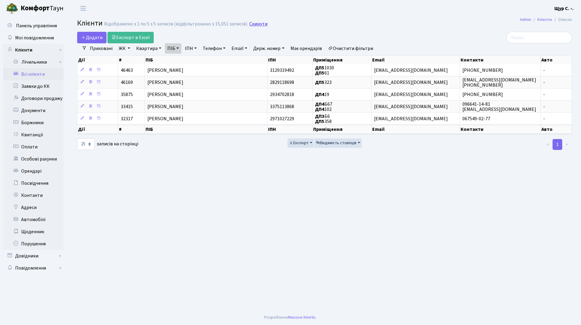
click at [257, 26] on link "Скинути" at bounding box center [258, 24] width 18 height 6
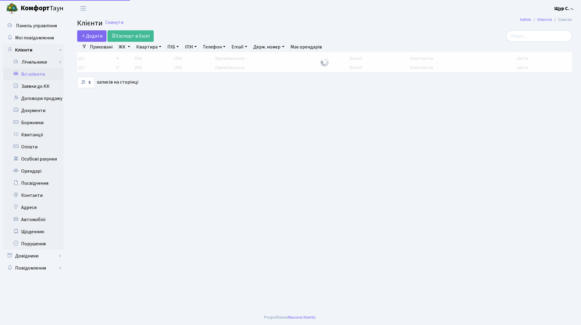
select select "25"
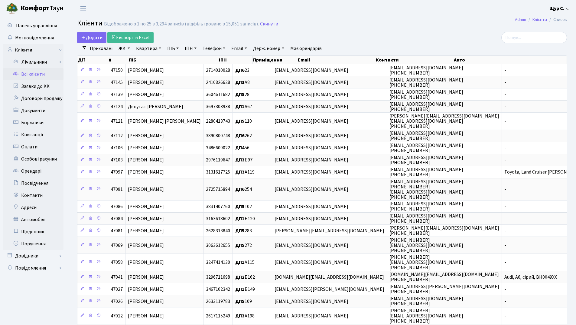
click at [208, 47] on link "Телефон" at bounding box center [214, 48] width 28 height 10
type input "0676581108"
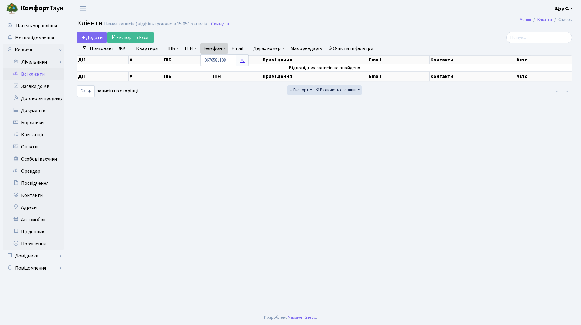
click at [242, 58] on icon at bounding box center [242, 60] width 5 height 5
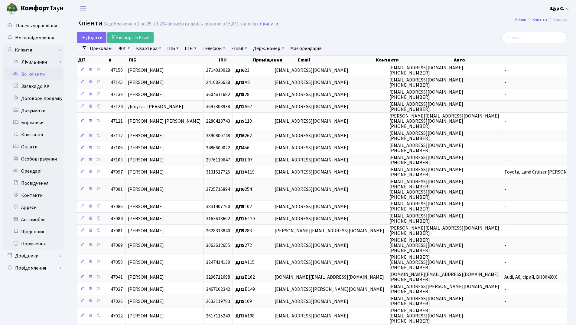
click at [154, 50] on link "Квартира" at bounding box center [149, 48] width 30 height 10
type input "б113"
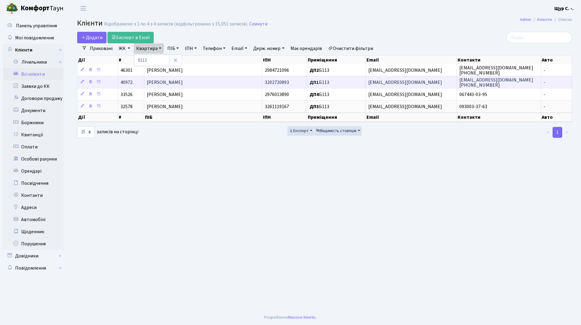
click at [173, 82] on span "Калюжний Ярослав Миколайович" at bounding box center [165, 82] width 36 height 7
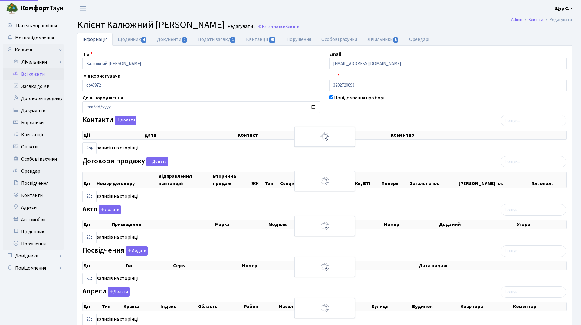
select select "25"
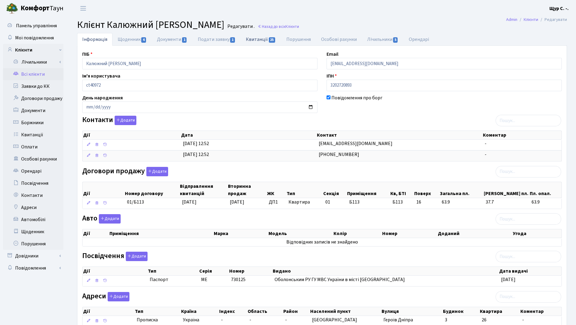
click at [263, 38] on link "Квитанції 25" at bounding box center [261, 39] width 40 height 12
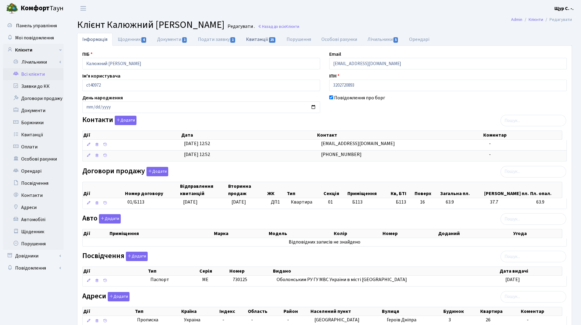
select select "25"
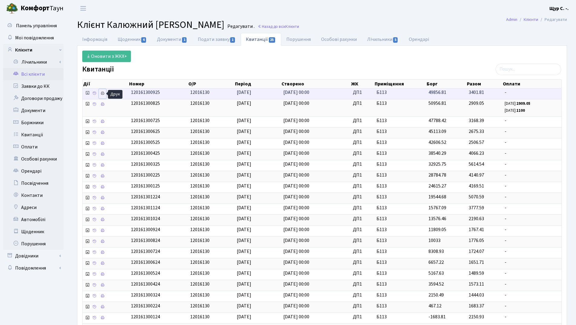
click at [103, 94] on icon at bounding box center [102, 93] width 4 height 4
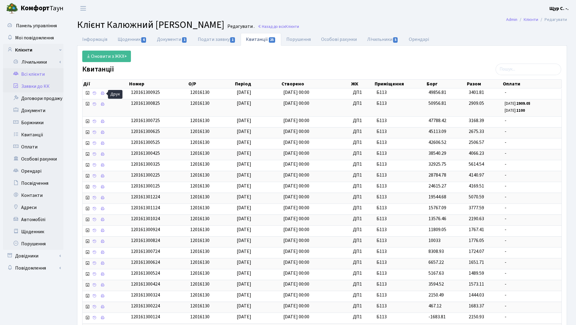
click at [52, 87] on link "Заявки до КК" at bounding box center [33, 86] width 61 height 12
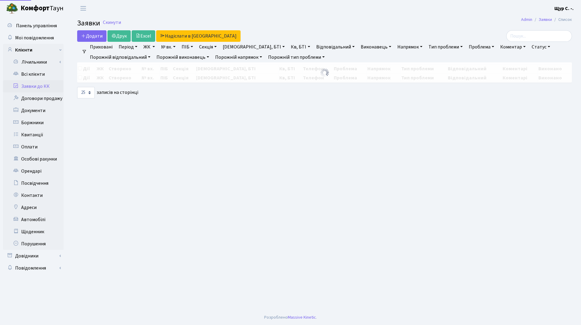
select select "25"
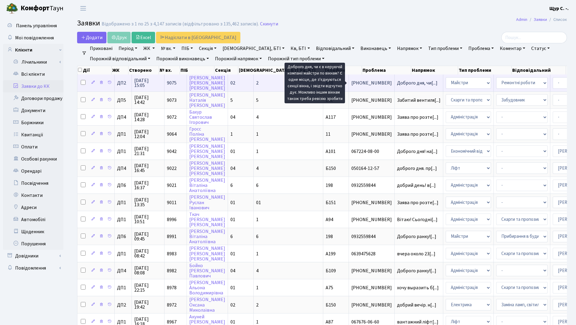
click at [397, 84] on span "Доброго дня, чи[...]" at bounding box center [417, 83] width 41 height 7
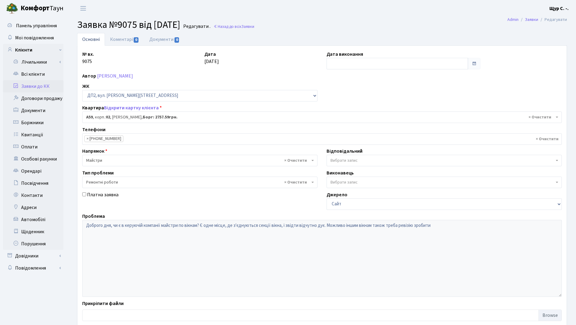
select select "30751"
select select "62"
click at [32, 75] on link "Всі клієнти" at bounding box center [33, 74] width 61 height 12
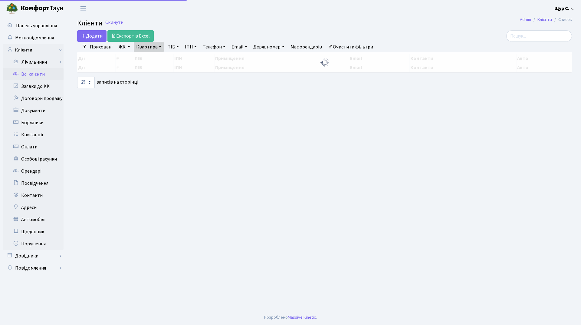
select select "25"
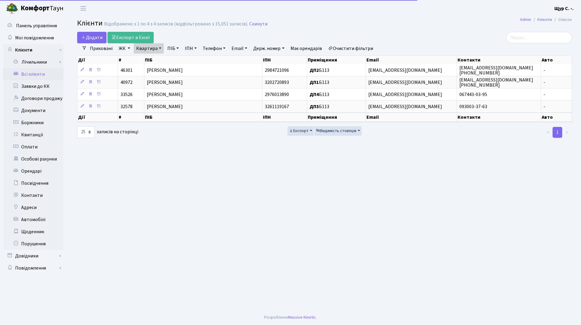
click at [159, 45] on link "Квартира" at bounding box center [149, 48] width 30 height 10
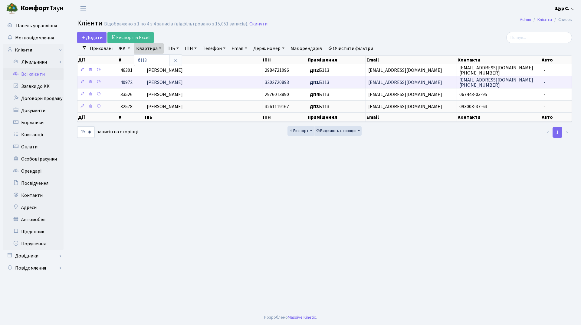
click at [172, 81] on span "Калюжний [PERSON_NAME]" at bounding box center [165, 82] width 36 height 7
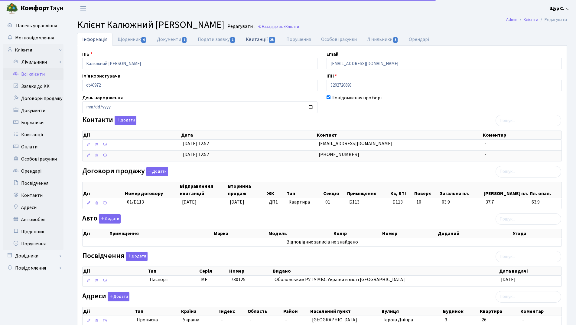
click at [262, 42] on link "Квитанції 25" at bounding box center [261, 39] width 40 height 12
select select "25"
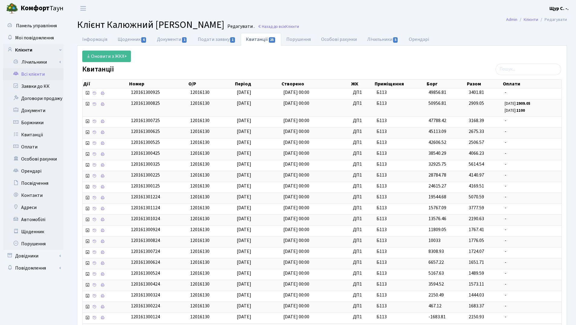
click at [45, 78] on link "Всі клієнти" at bounding box center [33, 74] width 61 height 12
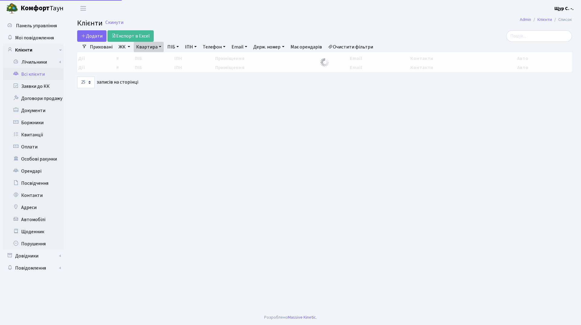
select select "25"
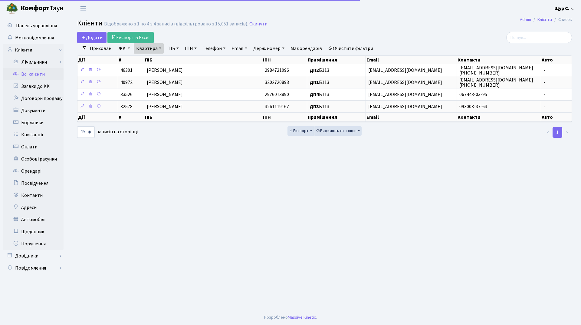
click at [156, 50] on link "Квартира" at bounding box center [149, 48] width 30 height 10
click at [152, 62] on input "б113" at bounding box center [151, 59] width 35 height 11
type input "б"
type input "19"
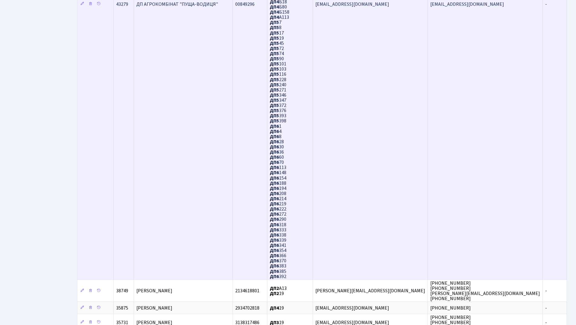
scroll to position [406, 0]
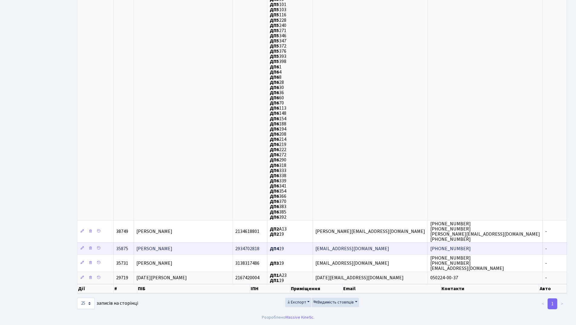
click at [172, 250] on span "[PERSON_NAME]" at bounding box center [154, 248] width 36 height 7
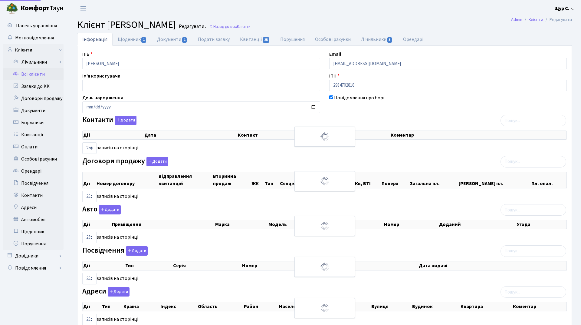
select select "25"
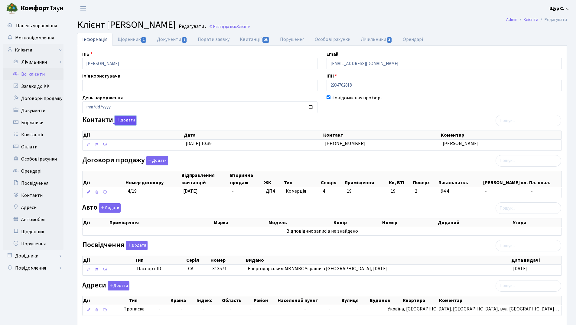
click at [128, 119] on button "Додати" at bounding box center [126, 120] width 22 height 9
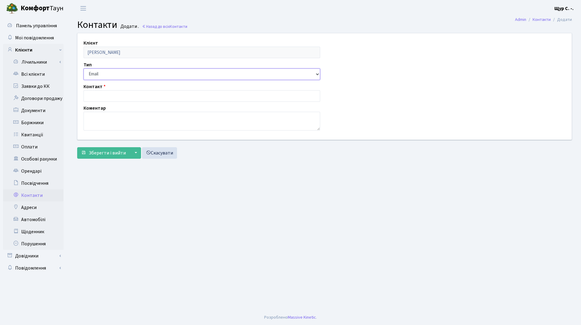
click at [118, 74] on select "Email Телефон" at bounding box center [202, 73] width 237 height 11
select select "1"
click at [84, 68] on select "Email Телефон" at bounding box center [202, 73] width 237 height 11
click at [119, 99] on input "text" at bounding box center [202, 95] width 237 height 11
type input "[PHONE_NUMBER]"
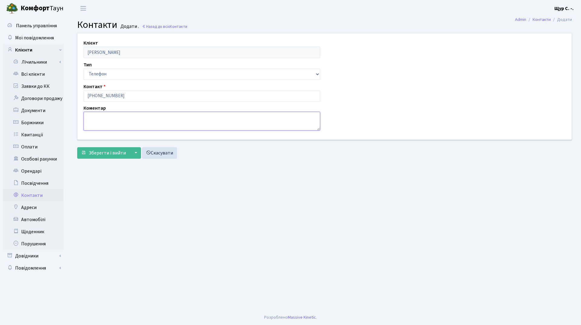
click at [109, 120] on textarea at bounding box center [202, 121] width 237 height 19
type textarea "Олександр"
click at [100, 149] on span "Зберегти і вийти" at bounding box center [107, 152] width 37 height 7
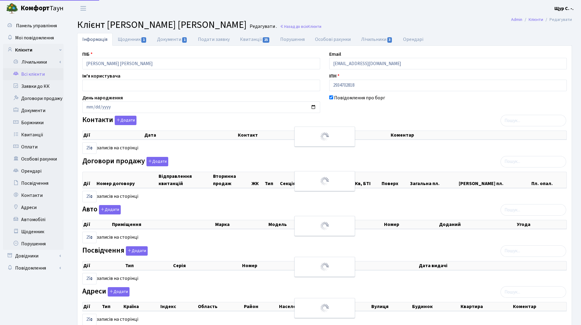
select select "25"
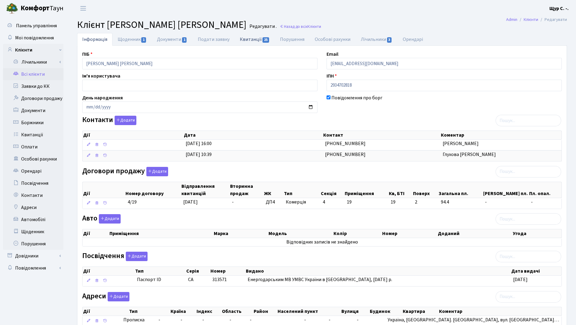
click at [244, 42] on link "Квитанції 25" at bounding box center [255, 39] width 40 height 12
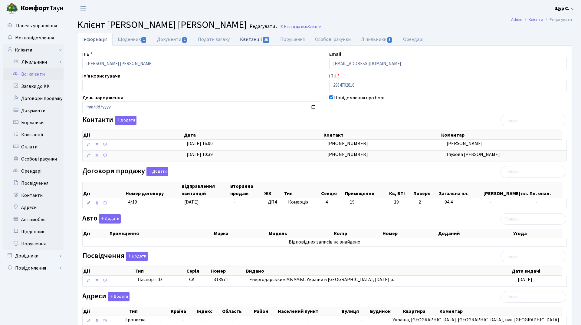
select select "25"
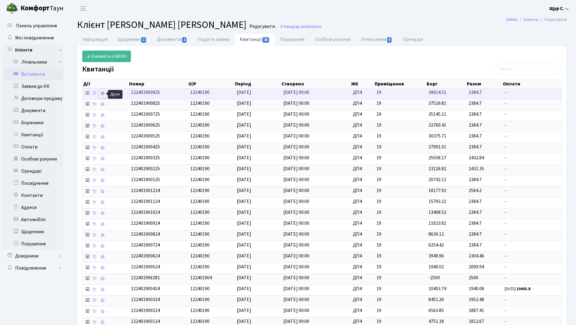
click at [103, 94] on icon at bounding box center [102, 93] width 4 height 4
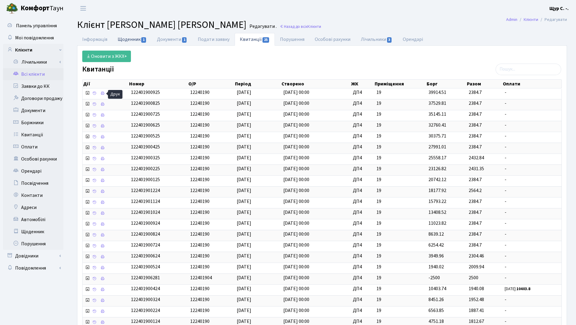
click at [130, 42] on link "Щоденник 1" at bounding box center [132, 39] width 39 height 12
select select "25"
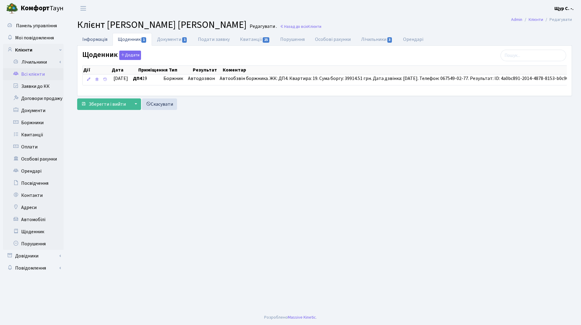
click at [92, 36] on link "Інформація" at bounding box center [94, 39] width 35 height 12
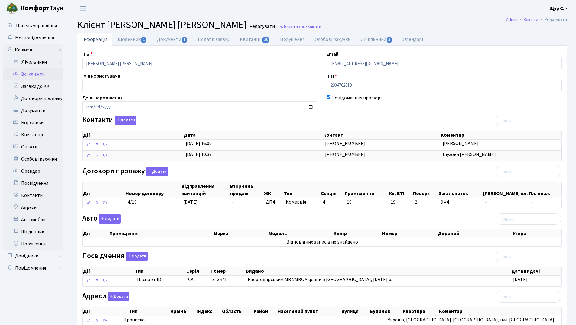
click at [37, 72] on link "Всі клієнти" at bounding box center [33, 74] width 61 height 12
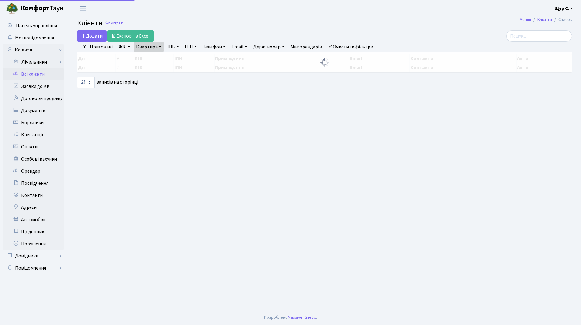
select select "25"
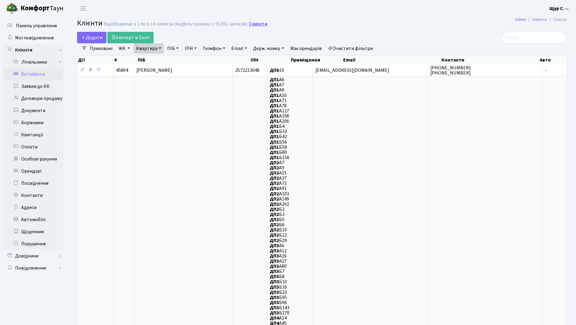
click at [253, 22] on link "Скинути" at bounding box center [258, 24] width 18 height 6
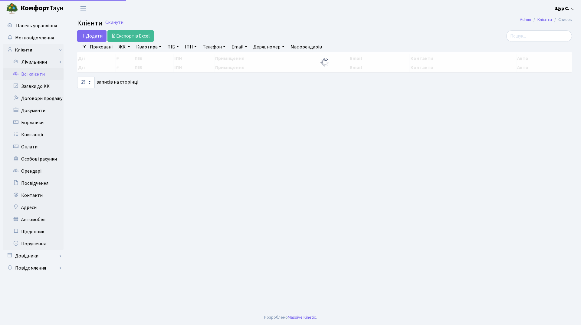
select select "25"
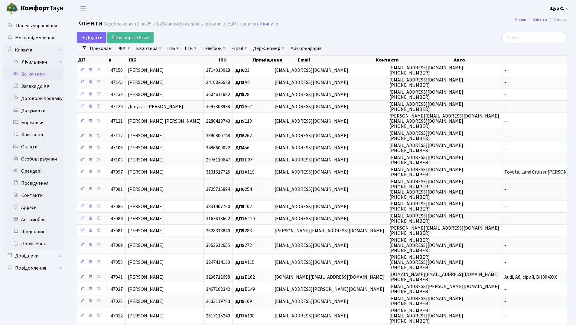
click at [142, 45] on link "Квартира" at bounding box center [149, 48] width 30 height 10
type input "а236"
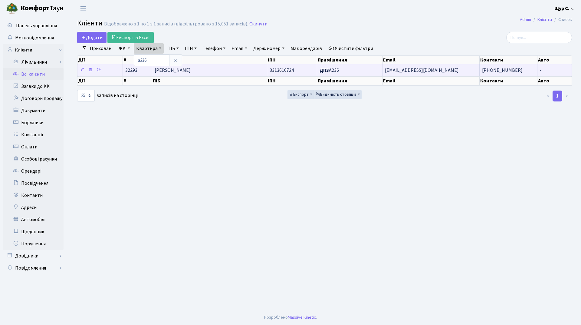
click at [191, 70] on span "Короп Марина Мирославівна" at bounding box center [173, 70] width 36 height 7
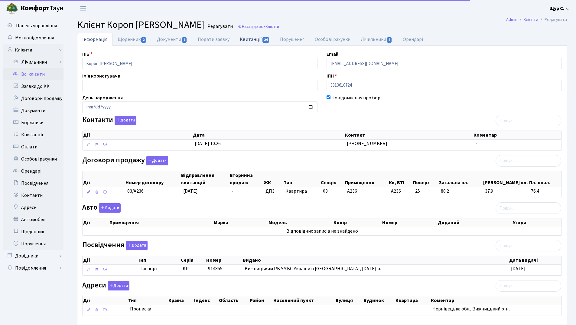
click at [252, 36] on link "Квитанції 24" at bounding box center [255, 39] width 40 height 12
select select "25"
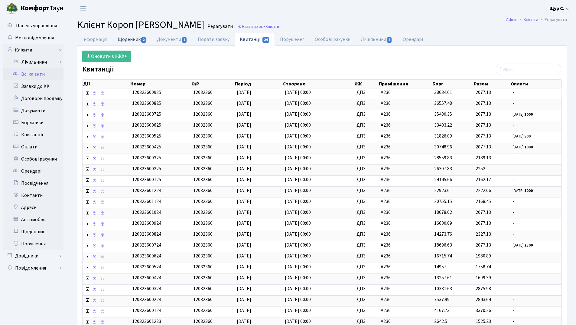
click at [131, 40] on link "Щоденник 2" at bounding box center [132, 39] width 39 height 12
select select "25"
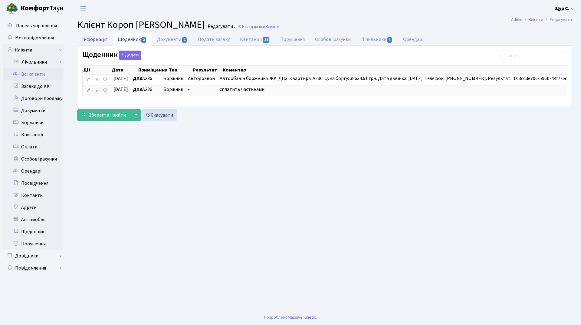
click at [91, 35] on link "Інформація" at bounding box center [94, 39] width 35 height 12
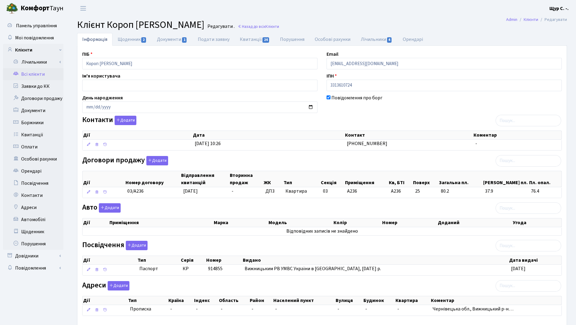
click at [46, 73] on link "Всі клієнти" at bounding box center [33, 74] width 61 height 12
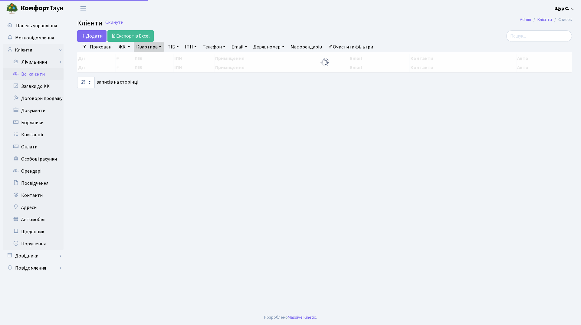
select select "25"
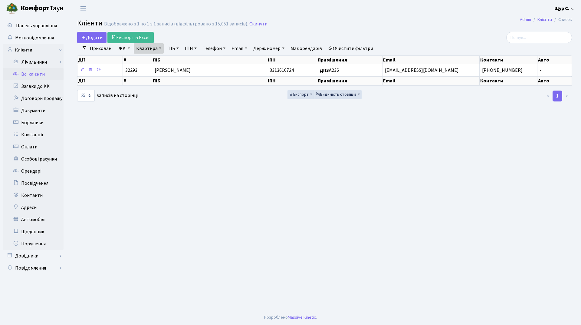
click at [157, 50] on link "Квартира" at bounding box center [149, 48] width 30 height 10
click at [156, 62] on input "а236" at bounding box center [151, 59] width 35 height 11
type input "а"
type input "411"
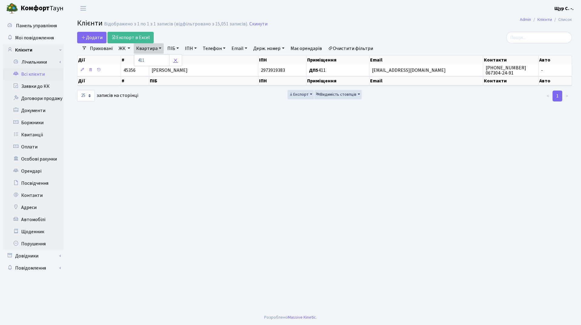
click at [180, 58] on link at bounding box center [175, 59] width 13 height 11
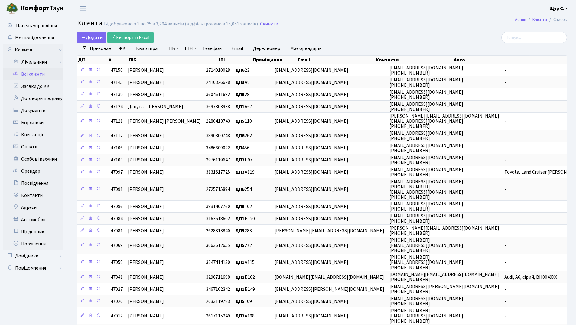
click at [152, 48] on link "Квартира" at bounding box center [149, 48] width 30 height 10
click at [166, 50] on link "ПІБ" at bounding box center [173, 48] width 16 height 10
type input "шевченко"
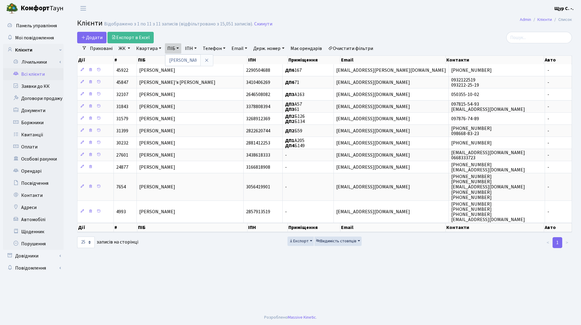
click at [40, 76] on link "Всі клієнти" at bounding box center [33, 74] width 61 height 12
select select "25"
click at [266, 25] on link "Скинути" at bounding box center [263, 24] width 18 height 6
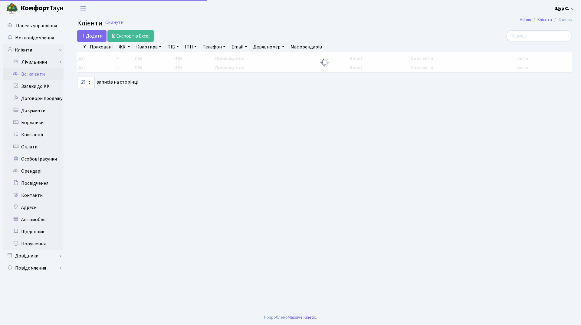
select select "25"
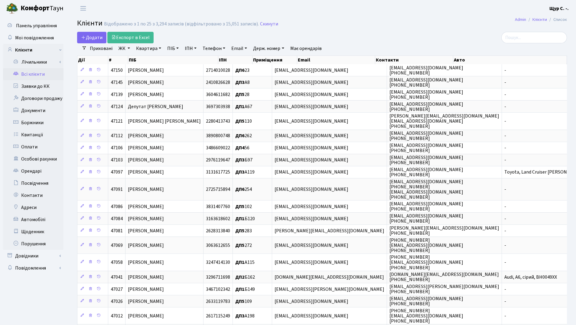
click at [209, 51] on link "Телефон" at bounding box center [214, 48] width 28 height 10
type input "0675500124"
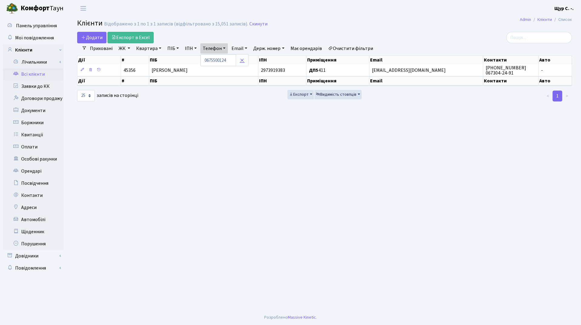
click at [238, 61] on link at bounding box center [242, 59] width 13 height 11
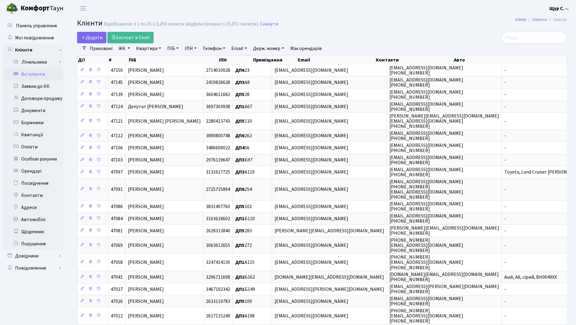
click at [171, 48] on link "ПІБ" at bounding box center [173, 48] width 16 height 10
type input "білий"
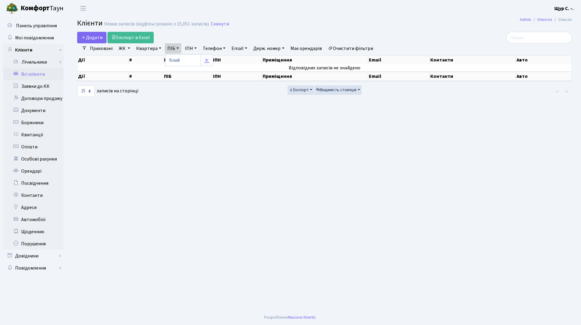
click at [208, 60] on link at bounding box center [206, 59] width 13 height 11
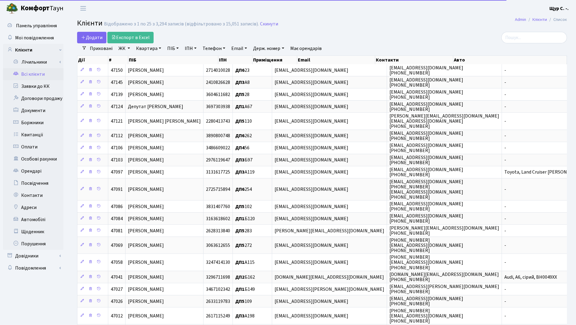
click at [172, 47] on link "ПІБ" at bounding box center [173, 48] width 16 height 10
click at [174, 59] on input "text" at bounding box center [182, 59] width 35 height 11
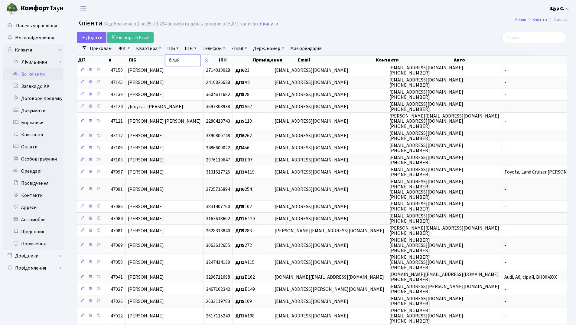
type input "білий"
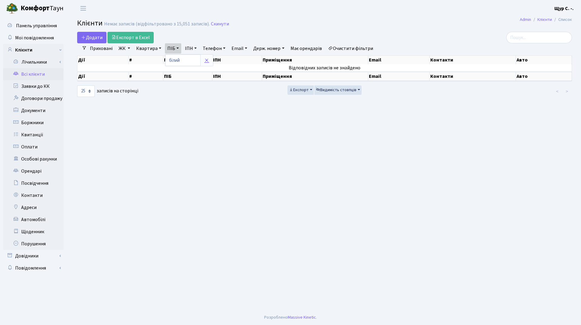
click at [209, 62] on link at bounding box center [206, 59] width 13 height 11
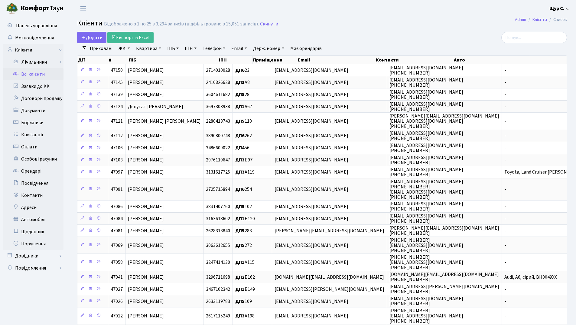
click at [147, 47] on link "Квартира" at bounding box center [149, 48] width 30 height 10
type input "411"
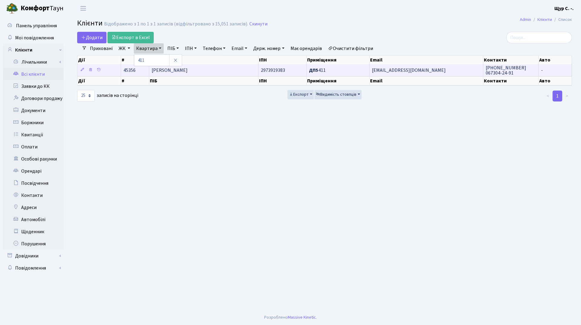
click at [188, 68] on span "Носенко Наталія Миколаївна" at bounding box center [170, 70] width 36 height 7
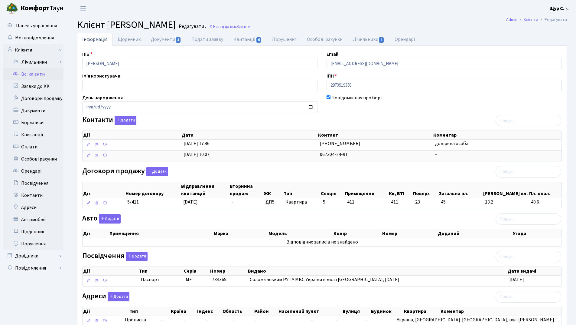
click at [37, 76] on link "Всі клієнти" at bounding box center [33, 74] width 61 height 12
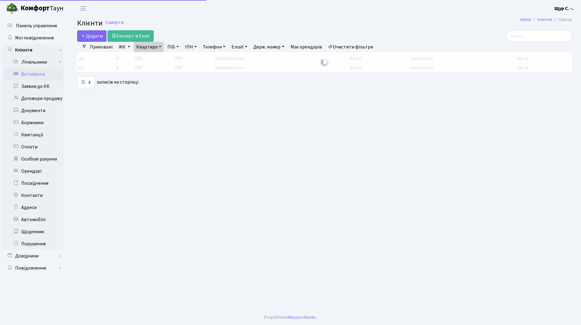
select select "25"
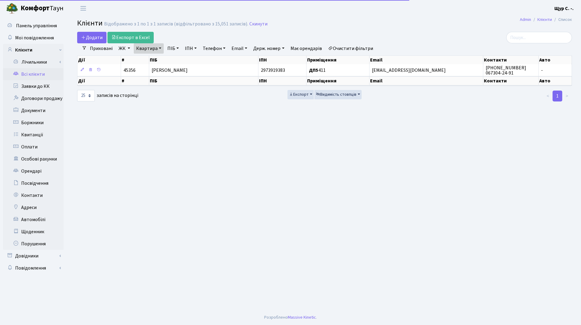
click at [158, 49] on link "Квартира" at bounding box center [149, 48] width 30 height 10
click at [171, 59] on link at bounding box center [175, 59] width 13 height 11
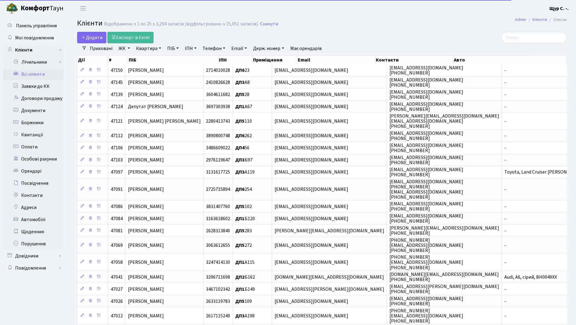
click at [172, 49] on link "ПІБ" at bounding box center [173, 48] width 16 height 10
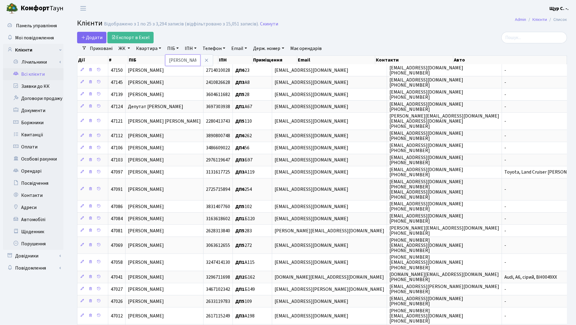
type input "лаговська"
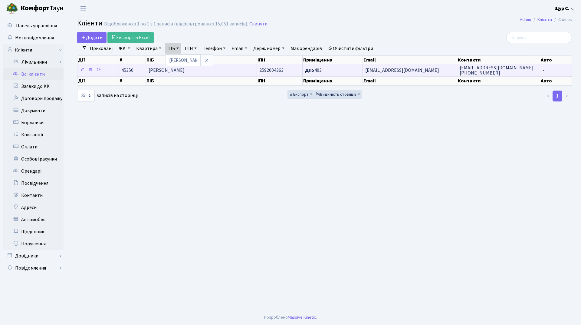
click at [224, 67] on td "[PERSON_NAME]" at bounding box center [201, 70] width 111 height 12
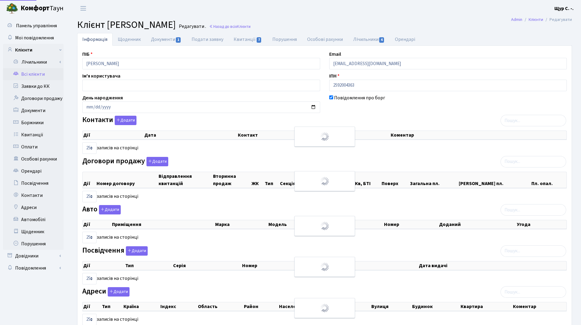
select select "25"
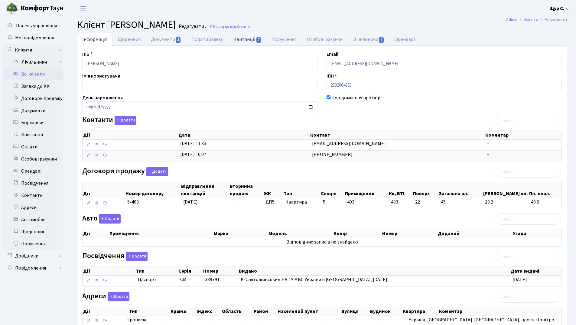
click at [248, 42] on link "Квитанції 7" at bounding box center [247, 39] width 38 height 12
select select "25"
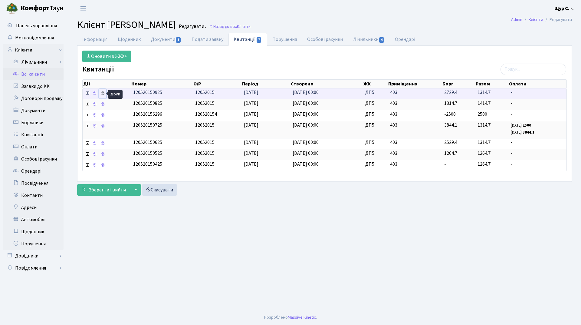
click at [104, 93] on icon at bounding box center [102, 93] width 4 height 4
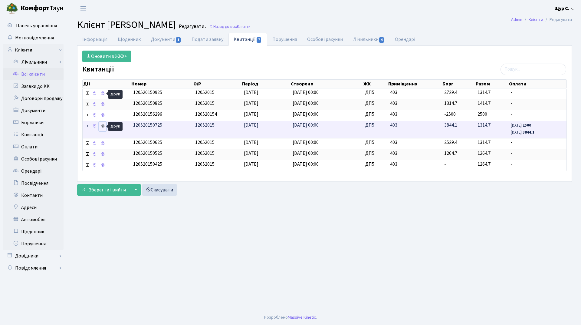
click at [101, 126] on icon at bounding box center [102, 126] width 4 height 4
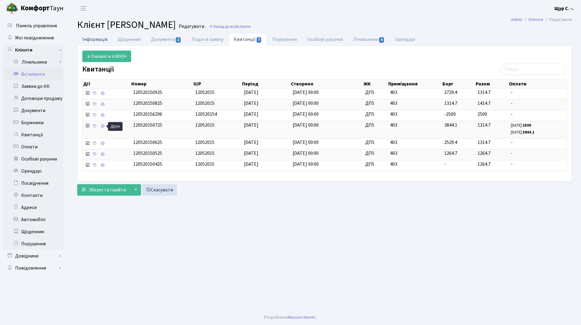
click at [96, 40] on link "Інформація" at bounding box center [94, 39] width 35 height 12
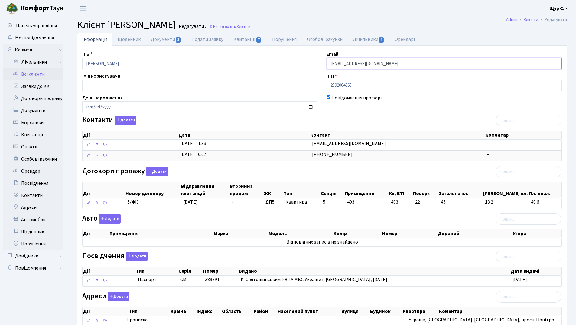
click at [352, 64] on input "[EMAIL_ADDRESS][DOMAIN_NAME]" at bounding box center [444, 63] width 235 height 11
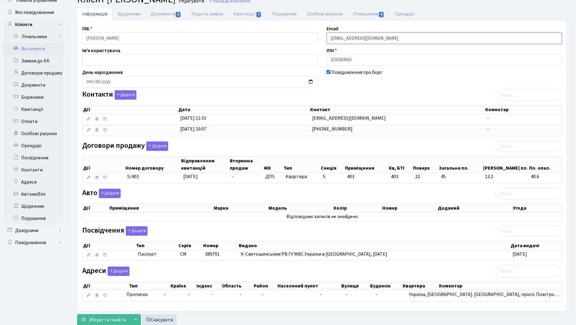
scroll to position [44, 0]
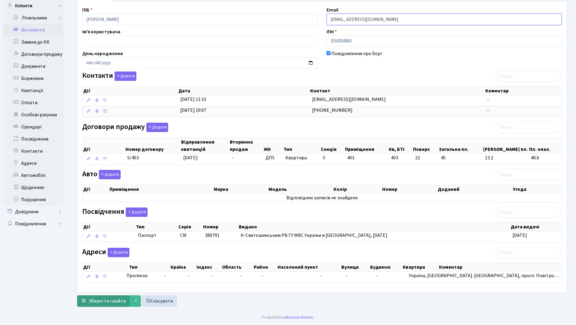
type input "[EMAIL_ADDRESS][DOMAIN_NAME]"
click at [98, 299] on span "Зберегти і вийти" at bounding box center [107, 300] width 37 height 7
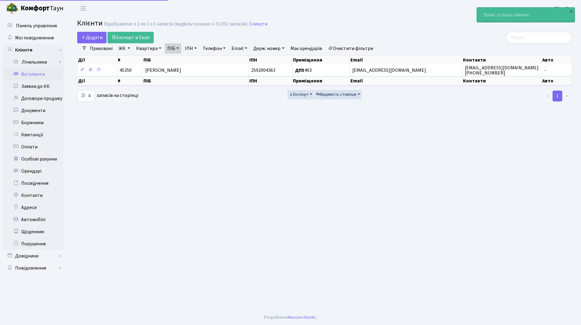
select select "25"
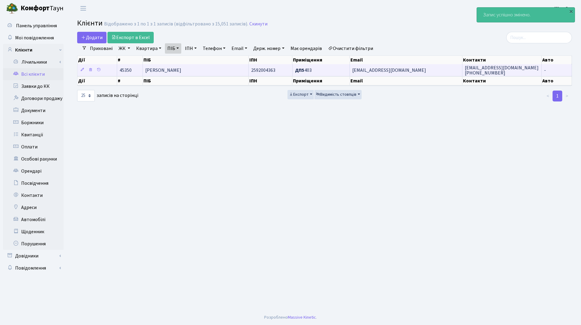
click at [181, 69] on span "[PERSON_NAME]" at bounding box center [163, 70] width 36 height 7
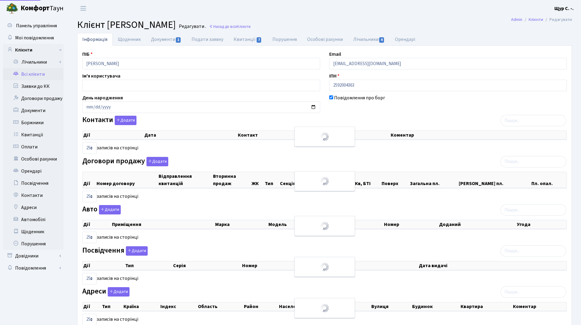
select select "25"
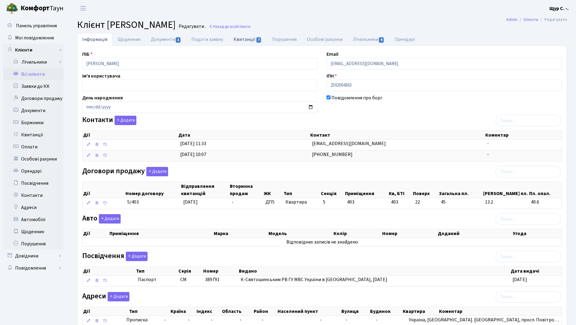
click at [243, 40] on link "Квитанції 7" at bounding box center [247, 39] width 38 height 12
select select "25"
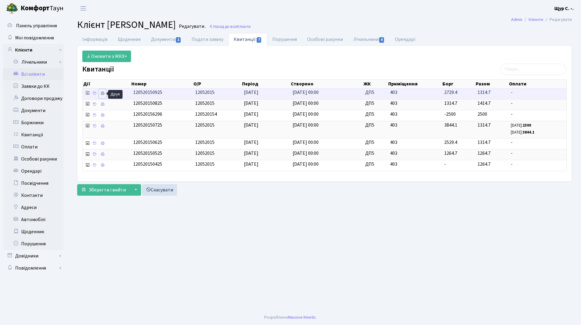
click at [102, 93] on icon at bounding box center [102, 93] width 4 height 4
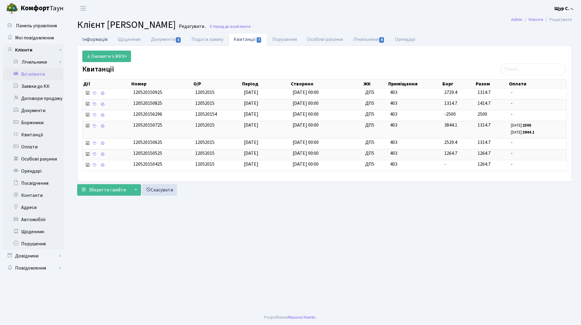
click at [87, 37] on link "Інформація" at bounding box center [94, 39] width 35 height 12
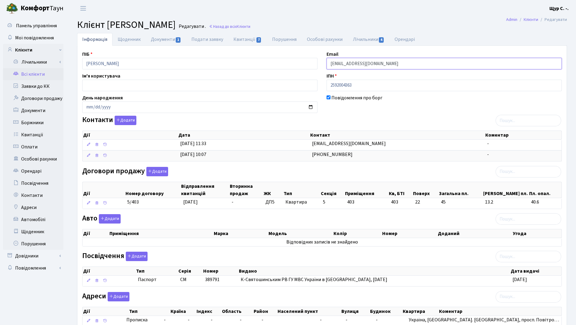
drag, startPoint x: 411, startPoint y: 65, endPoint x: 327, endPoint y: 63, distance: 83.5
click at [327, 63] on input "[EMAIL_ADDRESS][DOMAIN_NAME]" at bounding box center [444, 63] width 235 height 11
click at [349, 64] on input "[EMAIL_ADDRESS][DOMAIN_NAME]" at bounding box center [444, 63] width 235 height 11
click at [350, 64] on input "[EMAIL_ADDRESS][DOMAIN_NAME]" at bounding box center [444, 63] width 235 height 11
click at [377, 64] on input "[EMAIL_ADDRESS][DOMAIN_NAME]" at bounding box center [444, 63] width 235 height 11
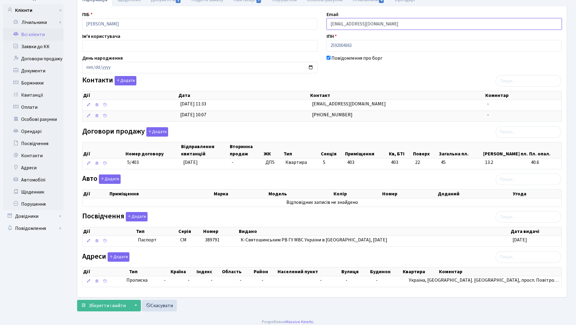
scroll to position [44, 0]
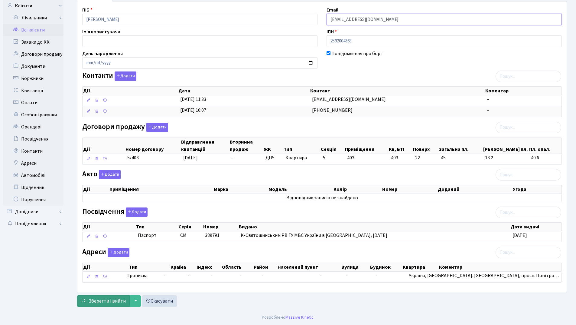
type input "bilyi@meredes-benz.in.ua"
click at [110, 296] on button "Зберегти і вийти" at bounding box center [103, 300] width 53 height 11
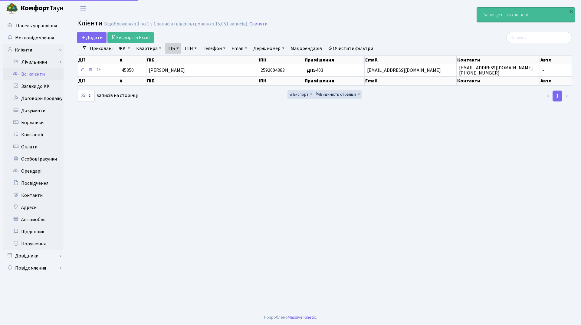
select select "25"
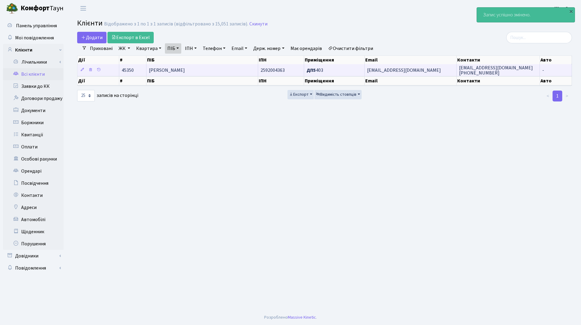
click at [185, 68] on span "[PERSON_NAME]" at bounding box center [167, 70] width 36 height 7
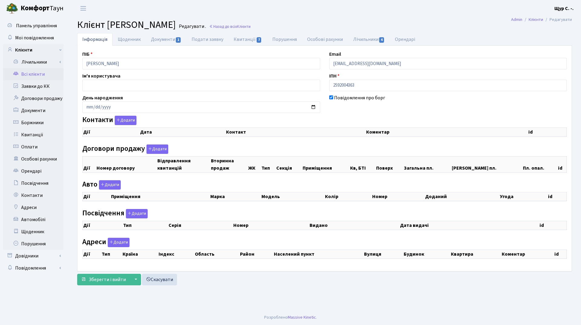
checkbox input "true"
select select "25"
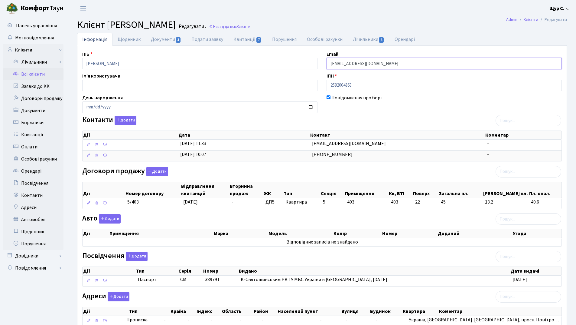
drag, startPoint x: 392, startPoint y: 64, endPoint x: 320, endPoint y: 64, distance: 72.6
click at [320, 64] on div "ПІБ Лаговська Людмила Цезарівна Email bilyi@meredes-benz.in.ua Ім'я користувача…" at bounding box center [322, 191] width 489 height 281
click at [389, 64] on input "bilyi@meredes-benz.in.ua" at bounding box center [444, 63] width 235 height 11
click at [350, 63] on input "bilyi@meredes-benz.in.ua" at bounding box center [444, 63] width 235 height 11
drag, startPoint x: 385, startPoint y: 64, endPoint x: 326, endPoint y: 69, distance: 59.8
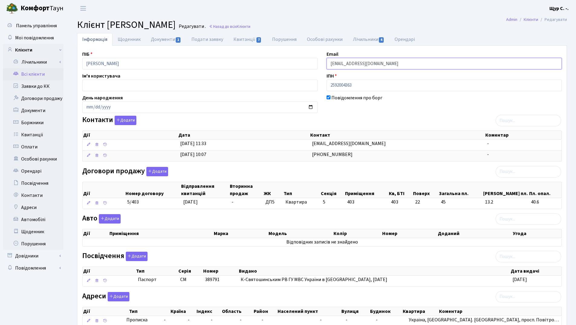
click at [326, 69] on div "Email bilyi@xn--meredes-benz-bhk.in.ua" at bounding box center [444, 60] width 244 height 19
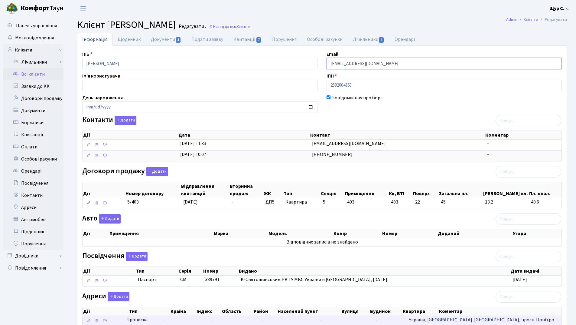
type input "[EMAIL_ADDRESS][DOMAIN_NAME]"
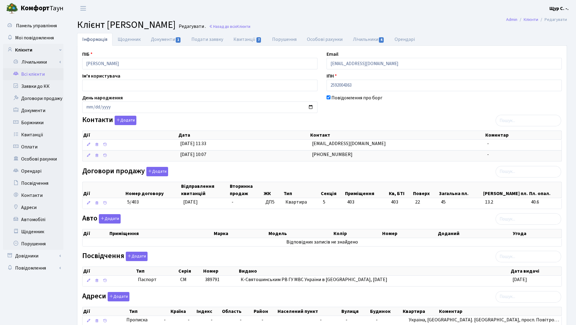
click at [441, 30] on h2 "Клієнт Лаговська Людмила Цезарівна Редагувати . Назад до всіх Клієнти" at bounding box center [322, 24] width 490 height 11
click at [392, 63] on input "bilyi@xn--meredes-benz-bhk.in.ua" at bounding box center [444, 63] width 235 height 11
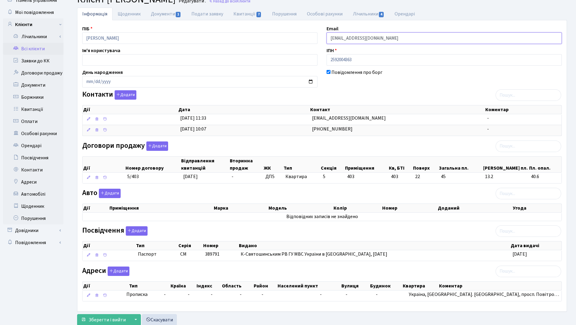
scroll to position [44, 0]
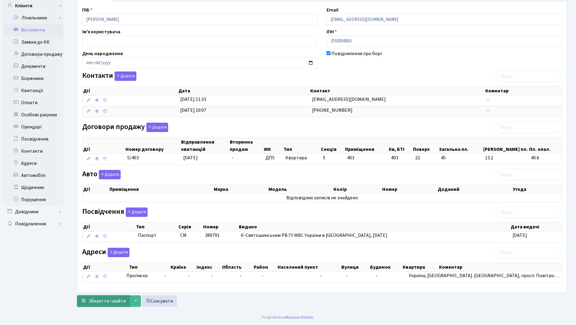
click at [106, 301] on span "Зберегти і вийти" at bounding box center [107, 300] width 37 height 7
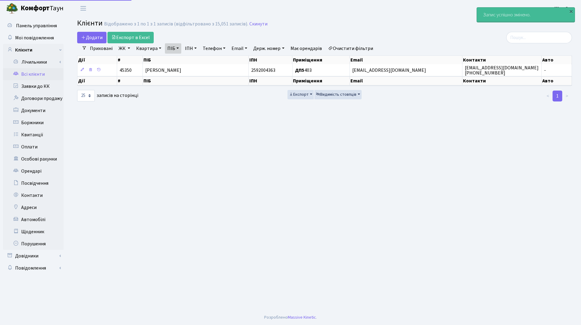
select select "25"
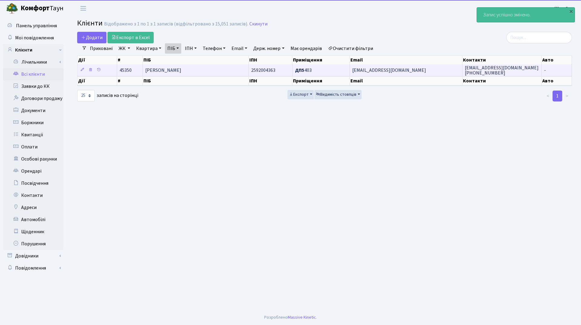
click at [181, 70] on span "[PERSON_NAME]" at bounding box center [163, 70] width 36 height 7
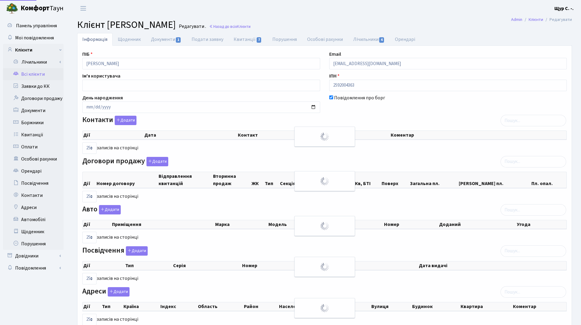
select select "25"
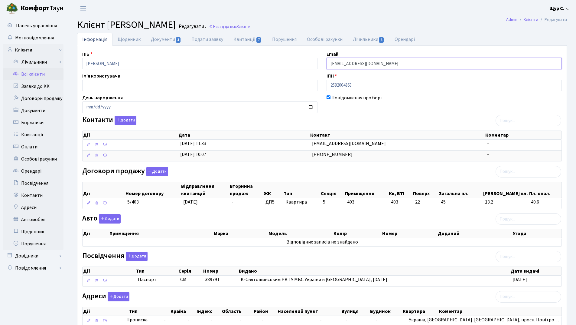
click at [386, 66] on input "[EMAIL_ADDRESS][DOMAIN_NAME]" at bounding box center [444, 63] width 235 height 11
click at [350, 64] on input "[EMAIL_ADDRESS][DOMAIN_NAME]" at bounding box center [444, 63] width 235 height 11
click at [351, 63] on input "[EMAIL_ADDRESS][DOMAIN_NAME]" at bounding box center [444, 63] width 235 height 11
click at [381, 63] on input "[EMAIL_ADDRESS][DOMAIN_NAME]" at bounding box center [444, 63] width 235 height 11
type input "[EMAIL_ADDRESS][DOMAIN_NAME]"
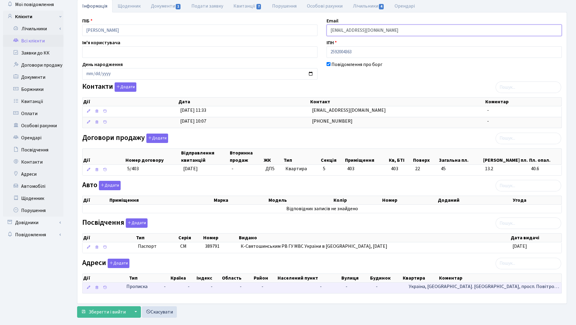
scroll to position [44, 0]
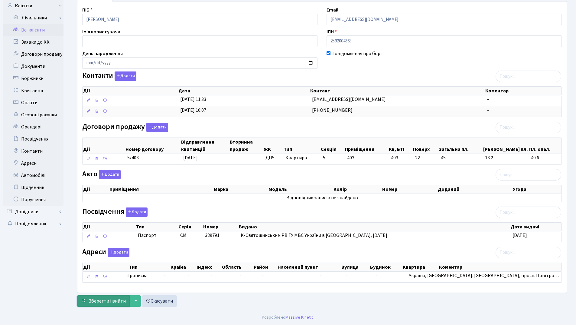
click at [113, 299] on span "Зберегти і вийти" at bounding box center [107, 300] width 37 height 7
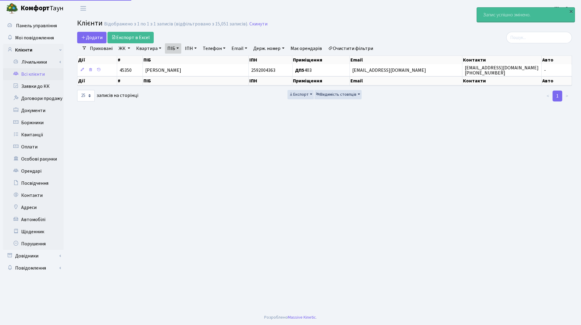
select select "25"
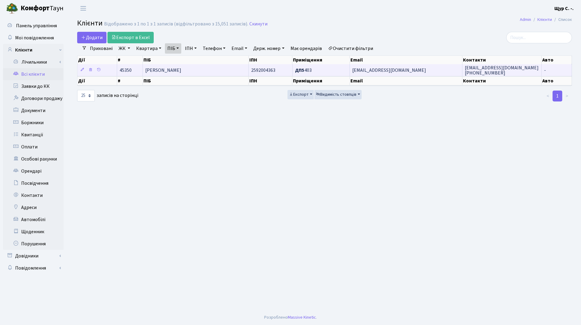
click at [229, 71] on td "[PERSON_NAME]" at bounding box center [196, 70] width 106 height 12
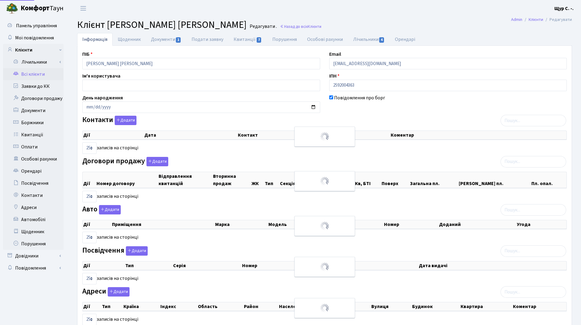
select select "25"
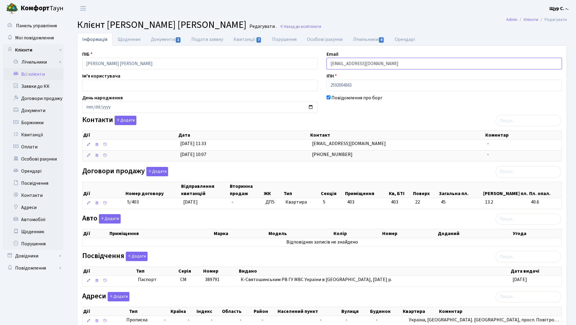
drag, startPoint x: 405, startPoint y: 64, endPoint x: 398, endPoint y: 64, distance: 7.0
click at [395, 63] on input "bilyi@xn--meredes-benz-bhk.in.ua" at bounding box center [444, 63] width 235 height 11
drag, startPoint x: 398, startPoint y: 63, endPoint x: 326, endPoint y: 59, distance: 72.1
click at [326, 59] on div "Email bilyi@xn--meredes-benz-bhk.in.ua" at bounding box center [444, 60] width 244 height 19
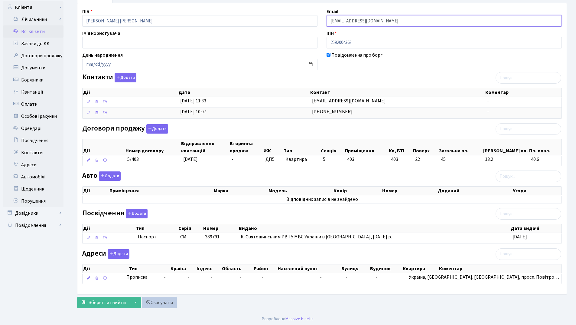
scroll to position [44, 0]
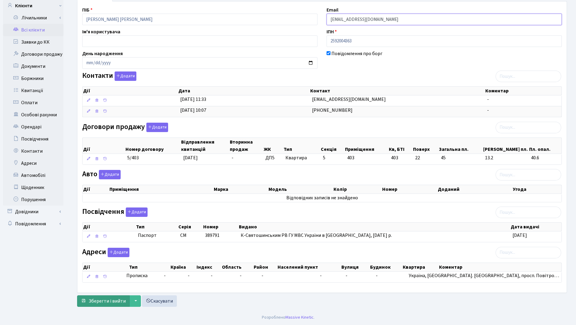
type input "[EMAIL_ADDRESS][DOMAIN_NAME]"
click at [100, 299] on span "Зберегти і вийти" at bounding box center [107, 300] width 37 height 7
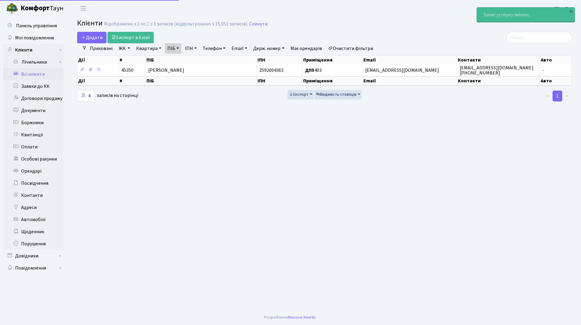
select select "25"
click at [197, 64] on th "ПІБ" at bounding box center [201, 60] width 111 height 8
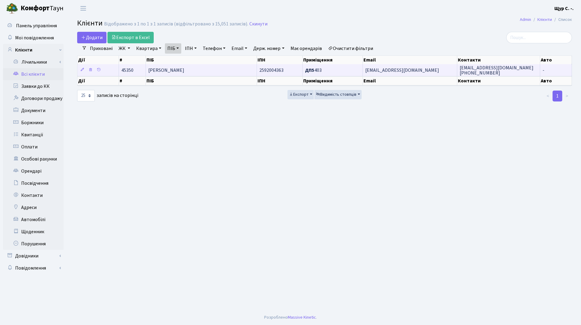
click at [184, 72] on span "[PERSON_NAME] [PERSON_NAME]" at bounding box center [166, 70] width 36 height 7
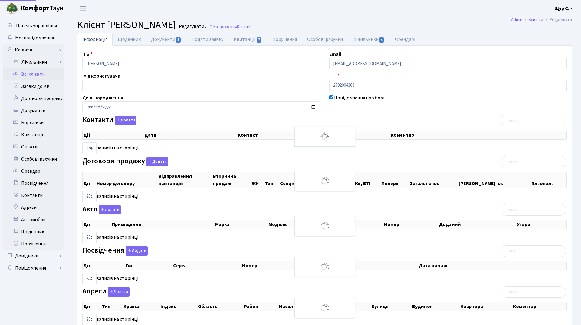
select select "25"
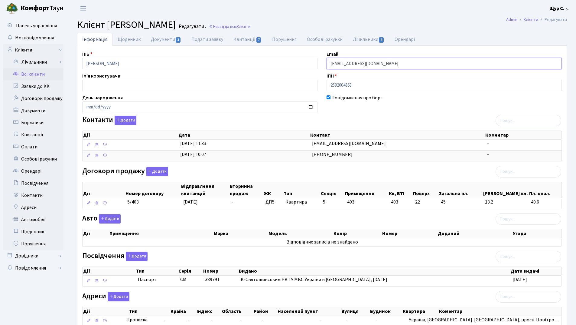
drag, startPoint x: 391, startPoint y: 65, endPoint x: 330, endPoint y: 64, distance: 61.4
click at [330, 64] on input "[EMAIL_ADDRESS][DOMAIN_NAME]" at bounding box center [444, 63] width 235 height 11
click at [423, 109] on div "Повідомлення про борг" at bounding box center [444, 103] width 244 height 19
click at [43, 72] on link "Всі клієнти" at bounding box center [33, 74] width 61 height 12
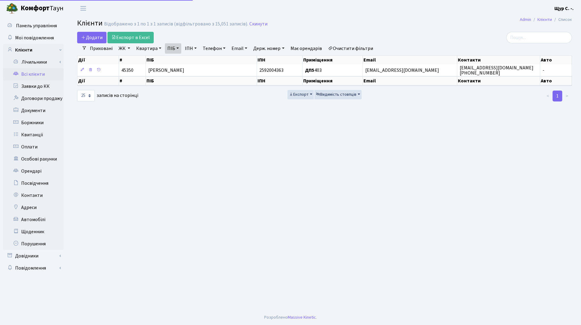
select select "25"
click at [258, 22] on link "Скинути" at bounding box center [258, 24] width 18 height 6
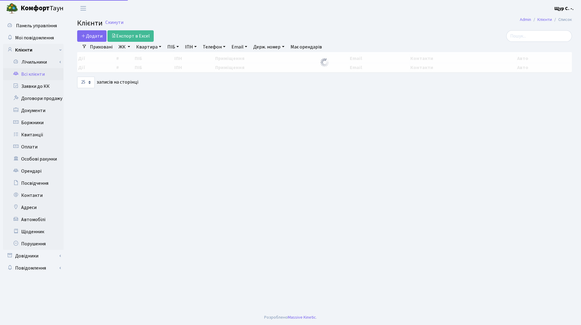
select select "25"
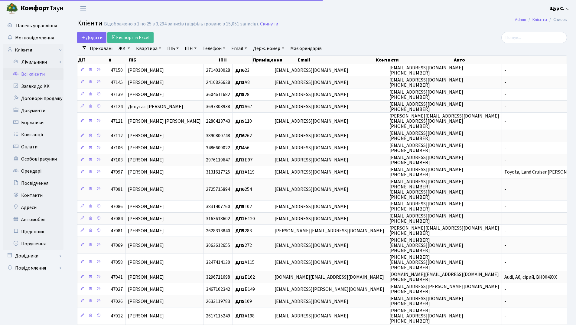
click at [210, 51] on link "Телефон" at bounding box center [214, 48] width 28 height 10
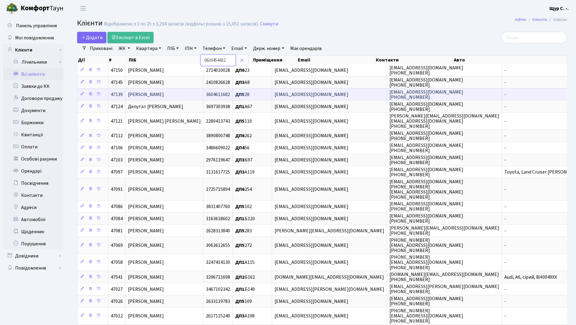
type input "0630454432"
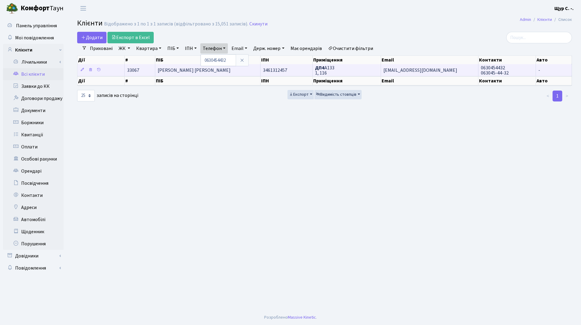
click at [190, 70] on span "[PERSON_NAME] [PERSON_NAME]" at bounding box center [194, 70] width 73 height 7
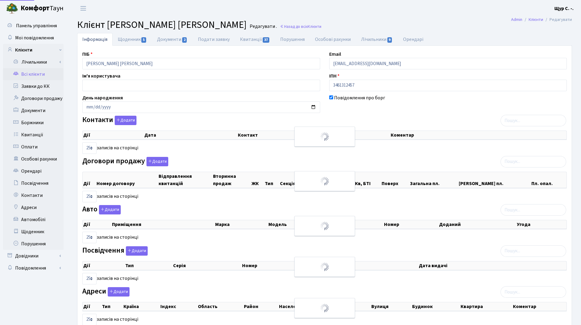
select select "25"
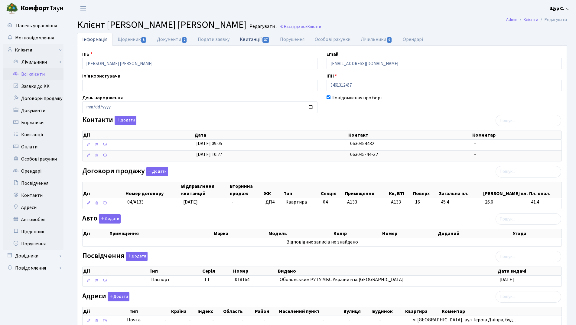
click at [247, 38] on link "Квитанції 37" at bounding box center [255, 39] width 40 height 12
select select "25"
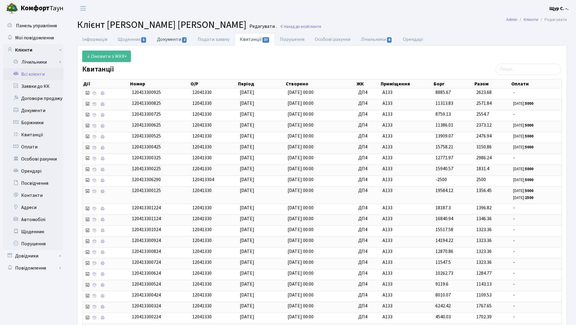
click at [173, 39] on link "Документи 2" at bounding box center [172, 39] width 41 height 12
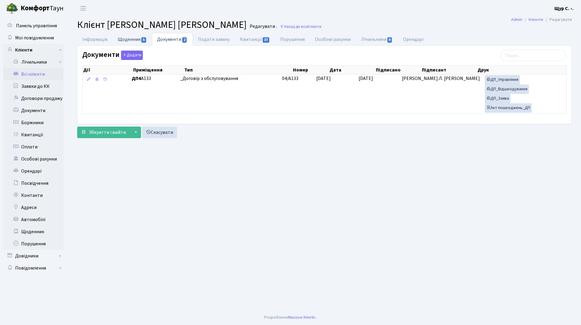
click at [132, 39] on link "Щоденник 5" at bounding box center [132, 39] width 39 height 12
select select "25"
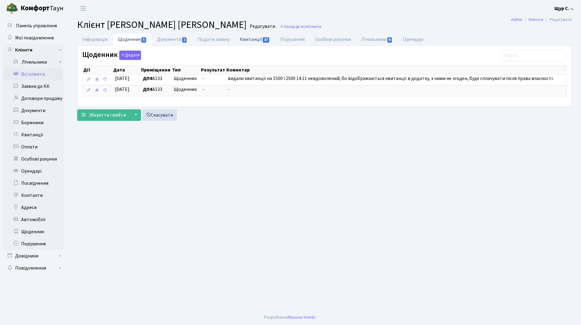
click at [246, 42] on link "Квитанції 37" at bounding box center [255, 39] width 40 height 12
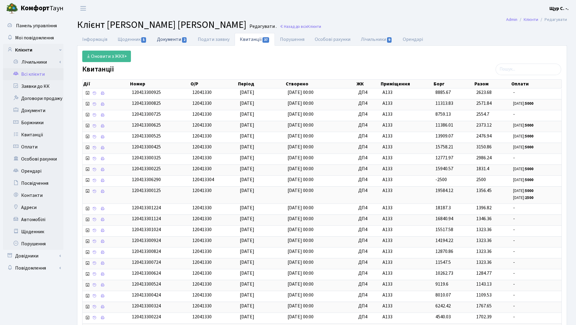
click at [170, 42] on link "Документи 2" at bounding box center [172, 39] width 41 height 12
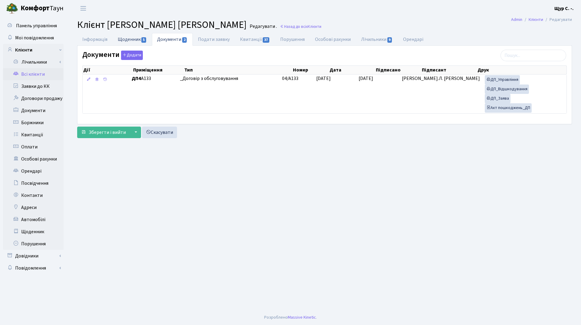
click at [135, 41] on link "Щоденник 5" at bounding box center [132, 39] width 39 height 12
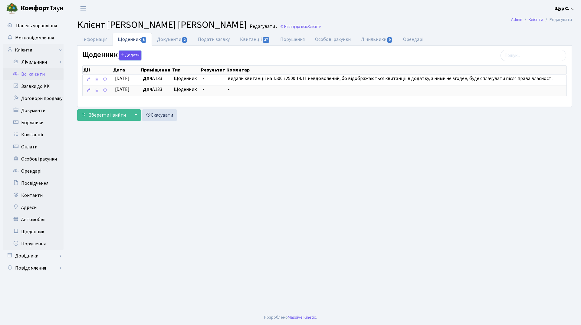
click at [129, 55] on button "Додати" at bounding box center [130, 55] width 22 height 9
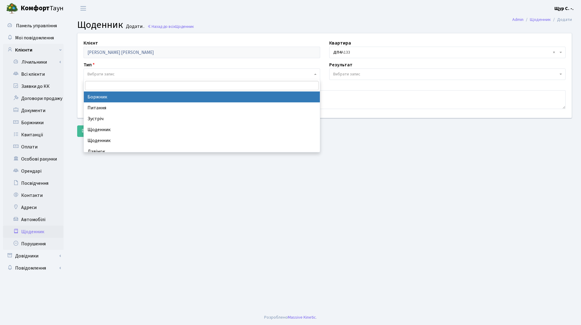
click at [120, 74] on span "Вибрати запис" at bounding box center [199, 74] width 225 height 6
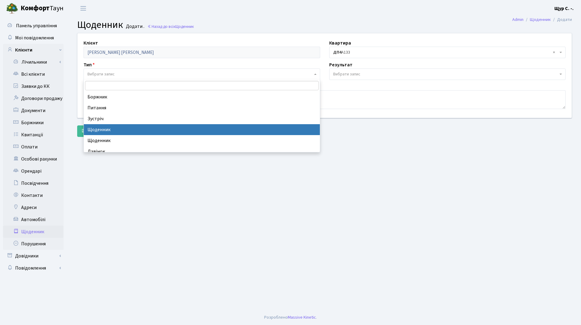
select select "11"
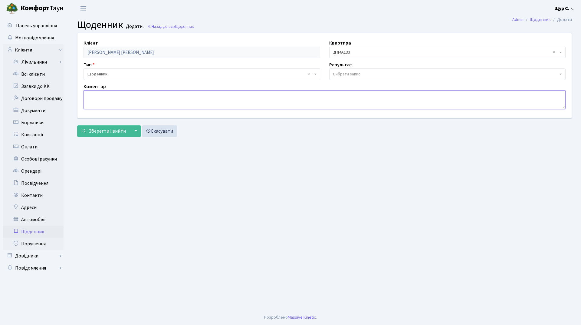
click at [96, 96] on textarea at bounding box center [325, 99] width 482 height 19
type textarea "всім незадоволений мешканець"
click at [106, 130] on span "Зберегти і вийти" at bounding box center [107, 131] width 37 height 7
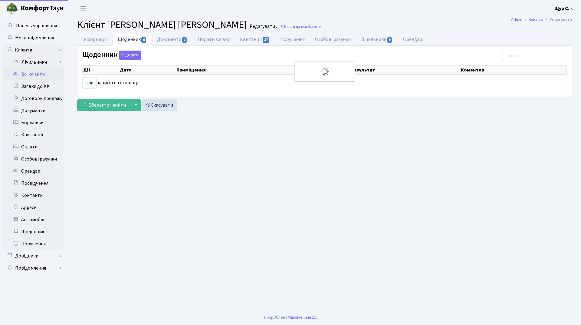
select select "25"
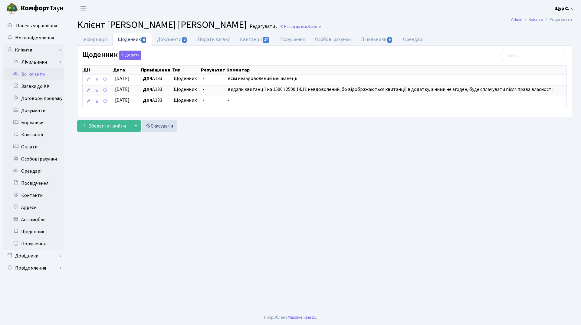
click at [38, 74] on link "Всі клієнти" at bounding box center [33, 74] width 61 height 12
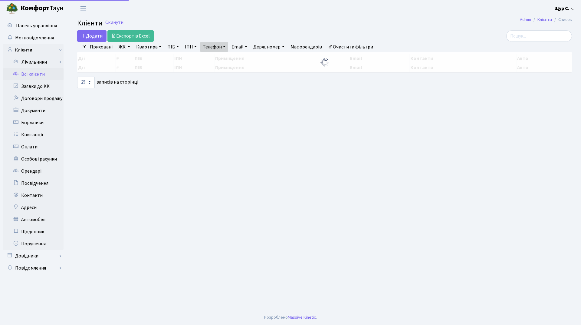
select select "25"
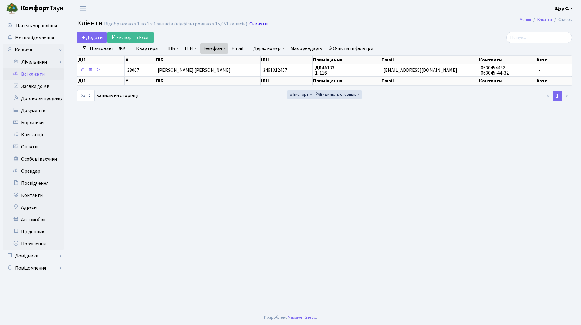
click at [255, 23] on link "Скинути" at bounding box center [258, 24] width 18 height 6
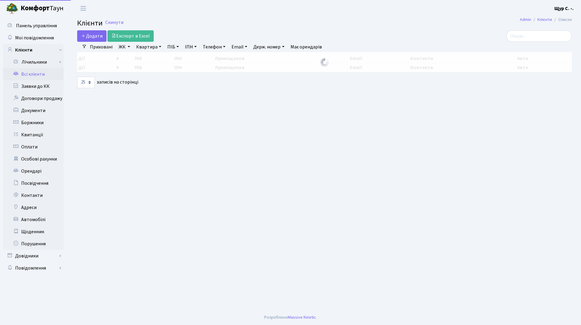
select select "25"
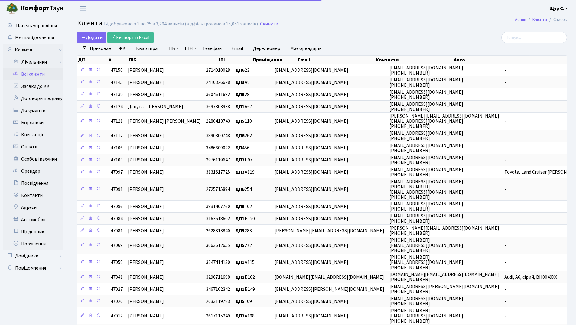
click at [147, 49] on link "Квартира" at bounding box center [149, 48] width 30 height 10
type input "411"
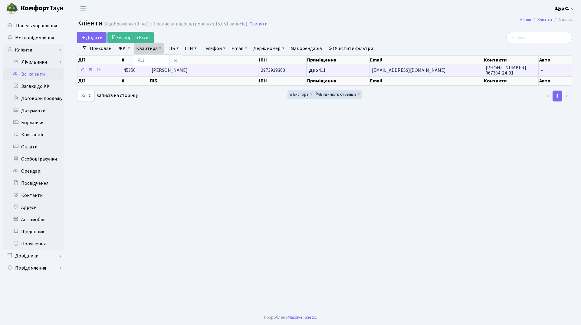
click at [188, 69] on span "[PERSON_NAME]" at bounding box center [170, 70] width 36 height 7
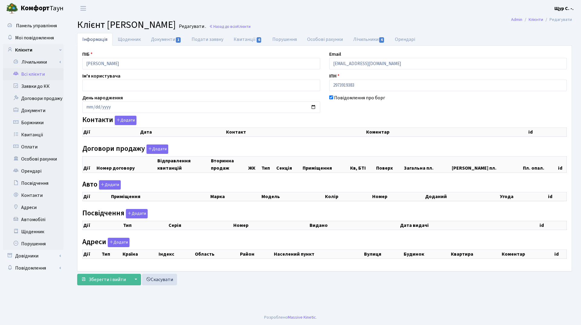
checkbox input "true"
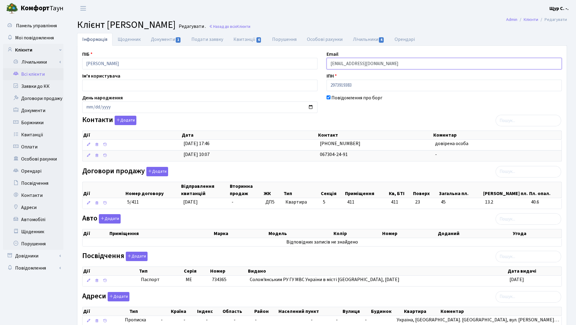
drag, startPoint x: 399, startPoint y: 62, endPoint x: 319, endPoint y: 62, distance: 79.6
click at [319, 62] on div "ПІБ Носенко Наталія Миколаївна Email kt45356@comfort-town.com.ua Ім'я користува…" at bounding box center [322, 191] width 489 height 281
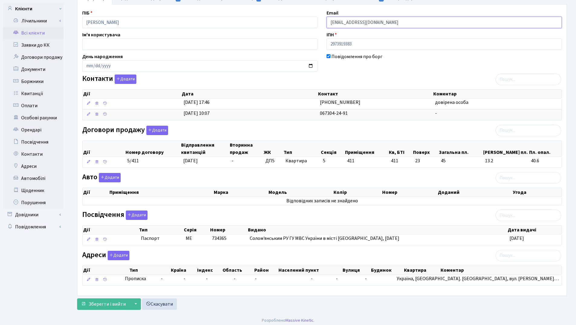
scroll to position [44, 0]
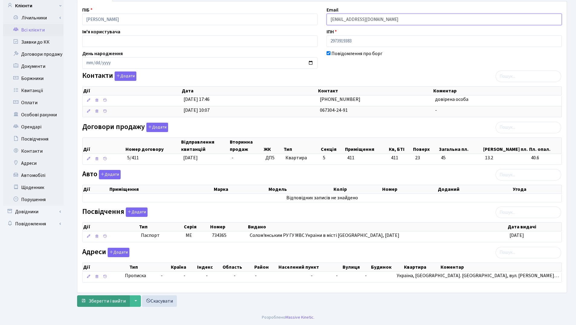
type input "nataliia.nosenko@gmail.com"
click at [106, 302] on span "Зберегти і вийти" at bounding box center [107, 300] width 37 height 7
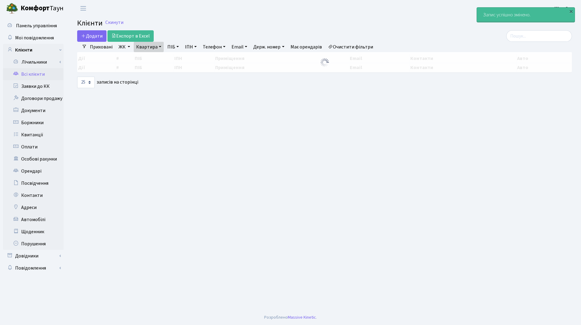
select select "25"
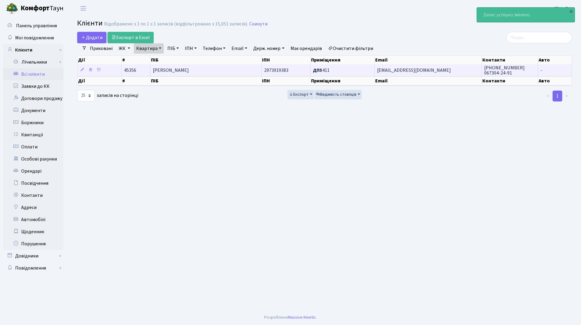
click at [207, 66] on td "[PERSON_NAME]" at bounding box center [205, 70] width 111 height 12
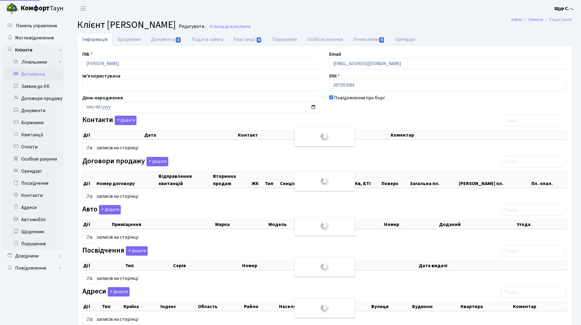
select select "25"
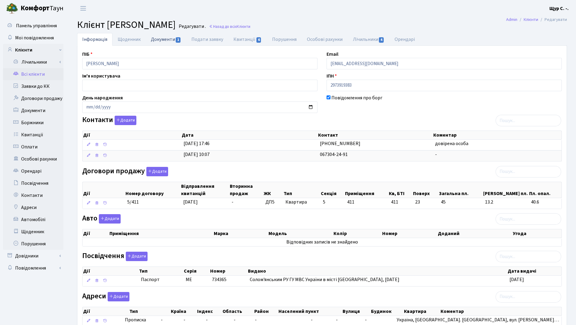
click at [155, 38] on link "Документи 1" at bounding box center [166, 39] width 41 height 12
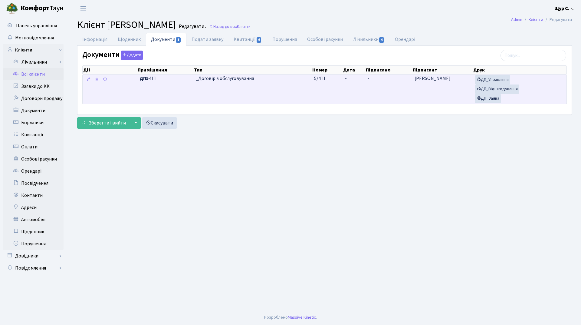
click at [286, 92] on td "_Договір з обслуговування" at bounding box center [252, 88] width 119 height 29
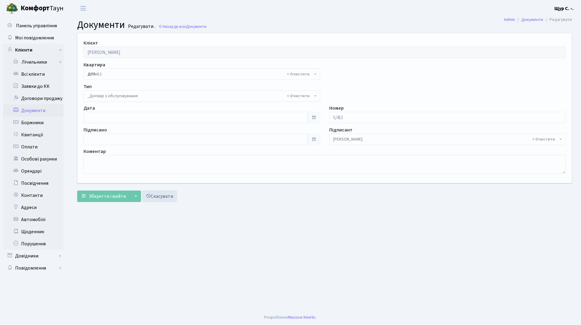
select select "289"
type input "[DATE]"
click at [163, 115] on input "[DATE]" at bounding box center [196, 117] width 224 height 11
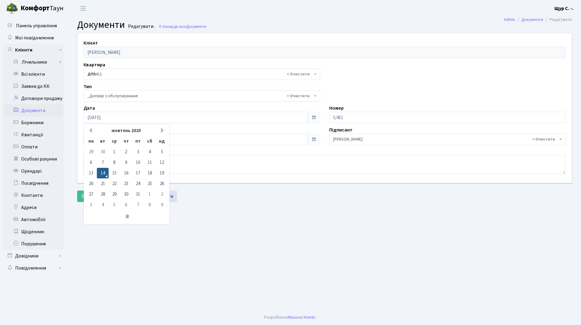
click at [234, 229] on main "Admin Документи Редагувати Документи Редагувати . Назад до всіх Документи Клієн…" at bounding box center [324, 163] width 513 height 293
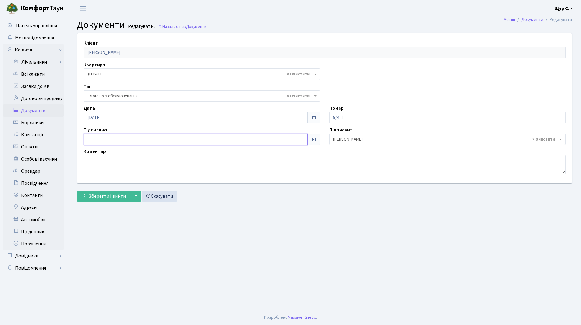
type input "[DATE]"
click at [168, 139] on input "[DATE]" at bounding box center [196, 138] width 224 height 11
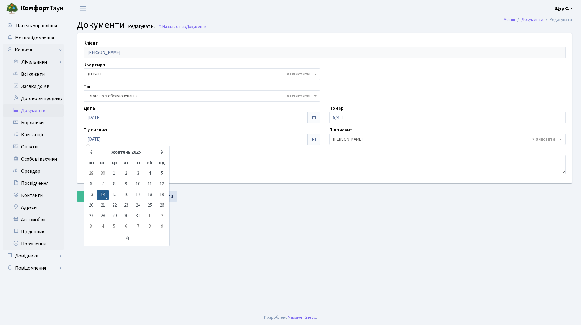
click at [247, 228] on main "Admin Документи Редагувати Документи Редагувати . Назад до всіх Документи Клієн…" at bounding box center [324, 163] width 513 height 293
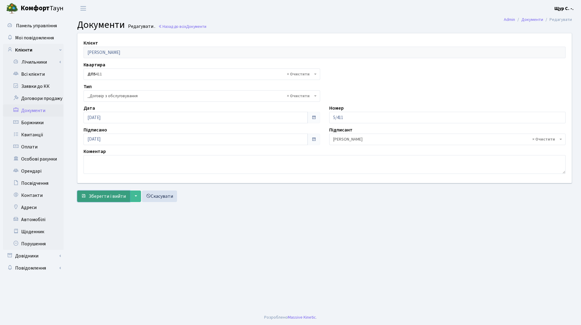
click at [97, 198] on span "Зберегти і вийти" at bounding box center [107, 196] width 37 height 7
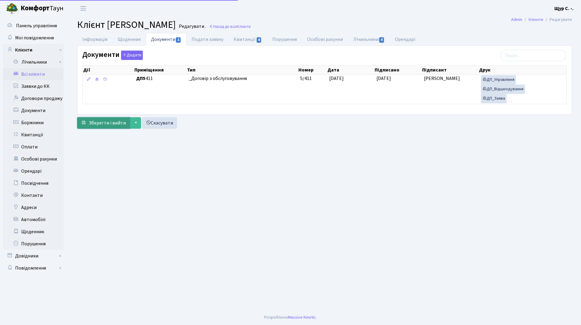
click at [103, 125] on span "Зберегти і вийти" at bounding box center [107, 123] width 37 height 7
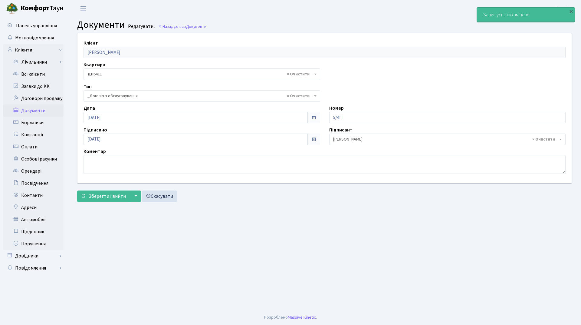
select select "289"
click at [44, 77] on link "Всі клієнти" at bounding box center [33, 74] width 61 height 12
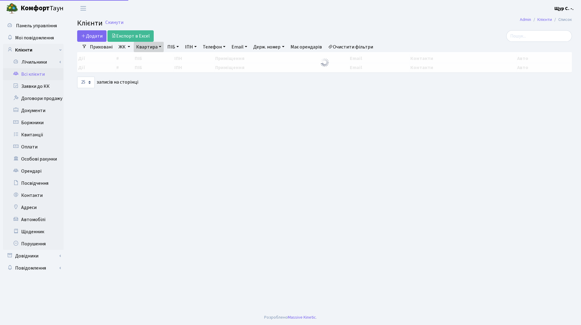
select select "25"
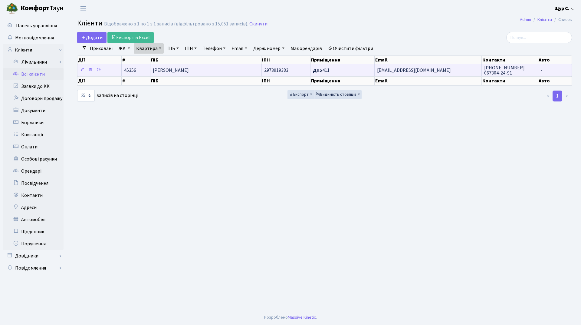
click at [189, 74] on span "Носенко Наталія Миколаївна" at bounding box center [171, 70] width 36 height 7
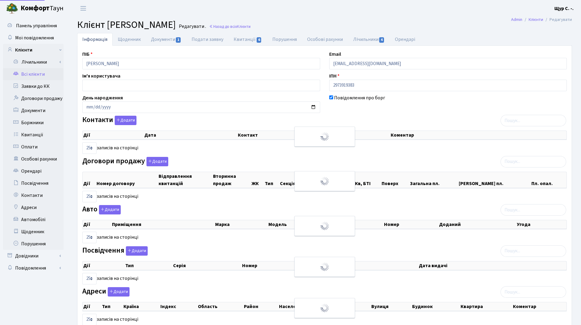
select select "25"
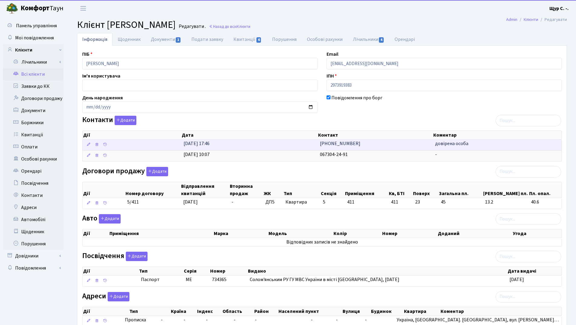
click at [394, 148] on td "[PHONE_NUMBER]" at bounding box center [375, 144] width 115 height 11
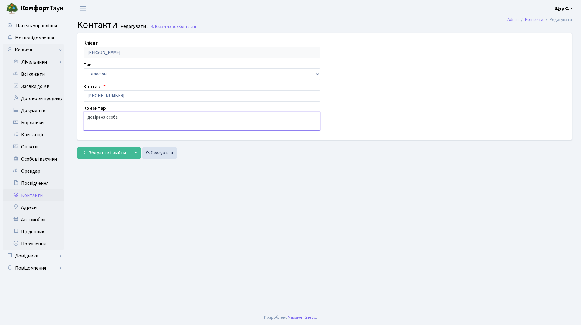
click at [131, 118] on textarea "довірена особа" at bounding box center [202, 121] width 237 height 19
type textarea "довірена особа Юрій"
click at [100, 153] on span "Зберегти і вийти" at bounding box center [107, 152] width 37 height 7
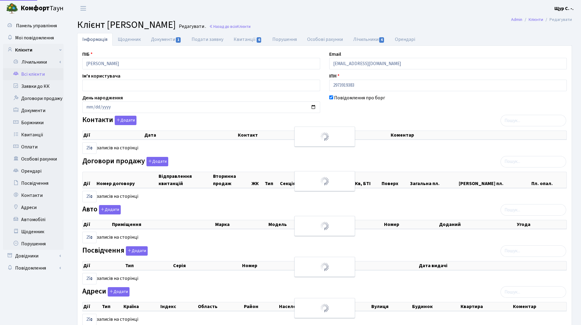
select select "25"
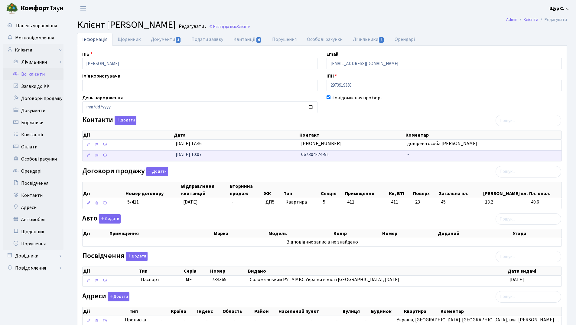
click at [275, 154] on td "24.01.2025, 10:07" at bounding box center [236, 155] width 126 height 11
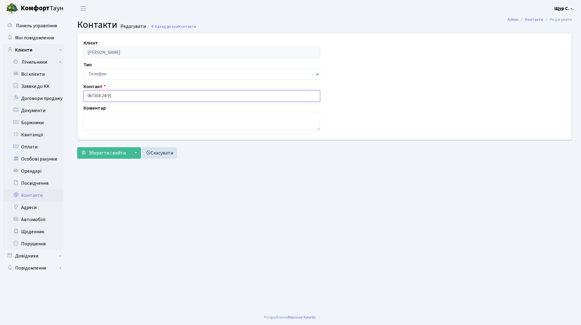
click at [94, 93] on input "067304-24-91" at bounding box center [202, 95] width 237 height 11
type input "[PHONE_NUMBER]"
click at [95, 150] on span "Зберегти і вийти" at bounding box center [107, 152] width 37 height 7
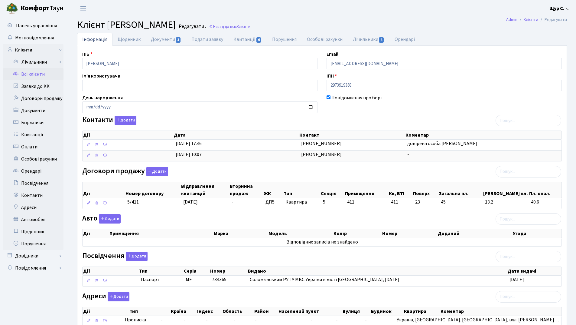
click at [35, 76] on link "Всі клієнти" at bounding box center [33, 74] width 61 height 12
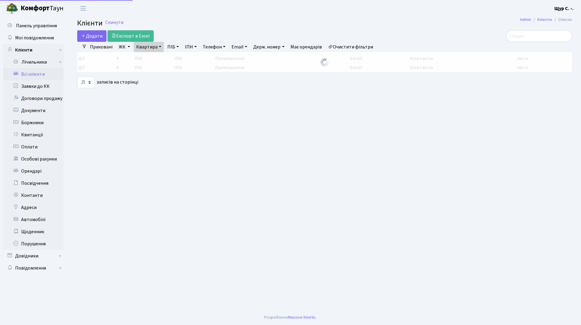
select select "25"
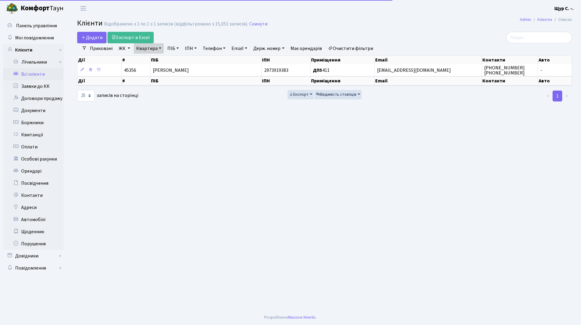
click at [159, 49] on link "Квартира" at bounding box center [149, 48] width 30 height 10
click at [156, 58] on input "411" at bounding box center [151, 59] width 35 height 11
type input "403"
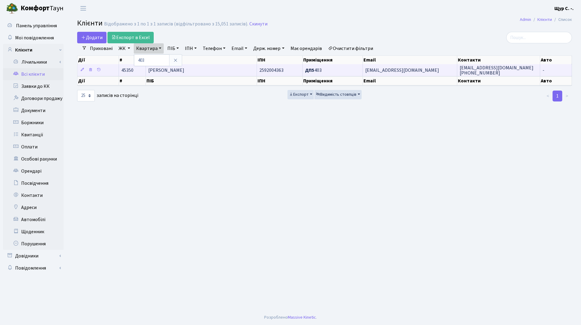
click at [184, 69] on span "Лаговська Людмила Цезарівна" at bounding box center [166, 70] width 36 height 7
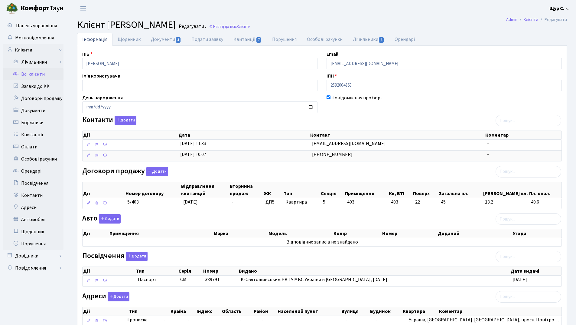
click at [28, 77] on link "Всі клієнти" at bounding box center [33, 74] width 61 height 12
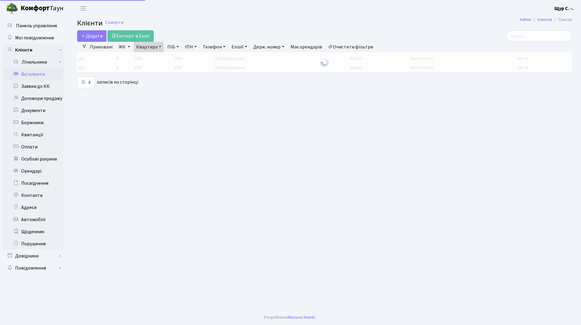
select select "25"
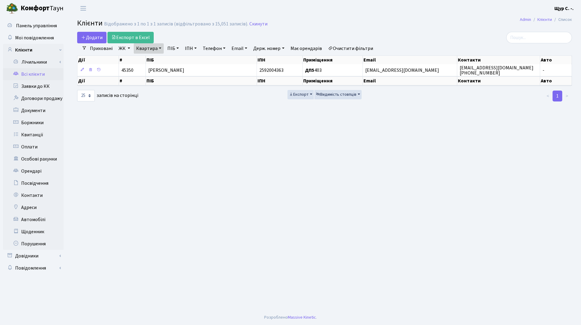
click at [153, 276] on main "Admin Клієнти Список Клієнти Відображено з 1 по 1 з 1 записів (відфільтровано з…" at bounding box center [324, 163] width 513 height 293
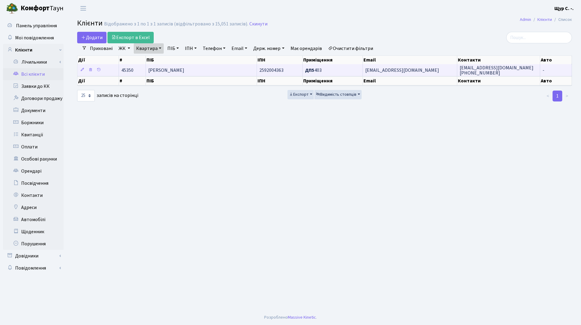
click at [225, 72] on td "[PERSON_NAME]" at bounding box center [201, 70] width 111 height 12
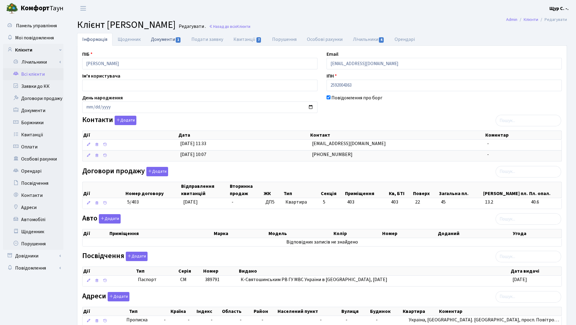
click at [156, 38] on link "Документи 1" at bounding box center [166, 39] width 41 height 12
select select "25"
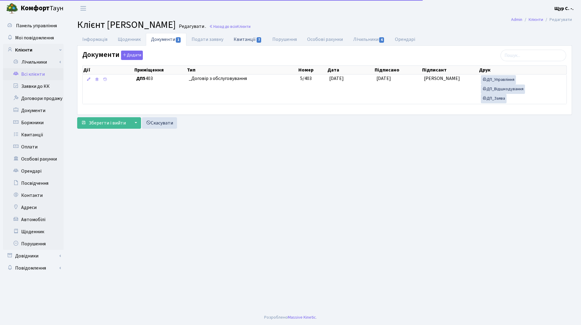
click at [247, 37] on link "Квитанції 7" at bounding box center [247, 39] width 38 height 12
select select "25"
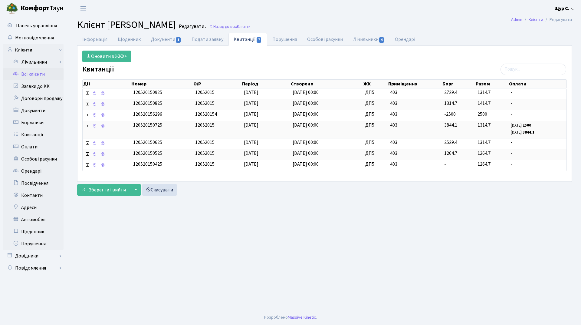
click at [38, 74] on link "Всі клієнти" at bounding box center [33, 74] width 61 height 12
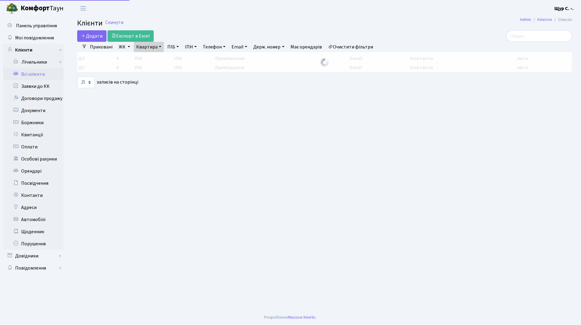
select select "25"
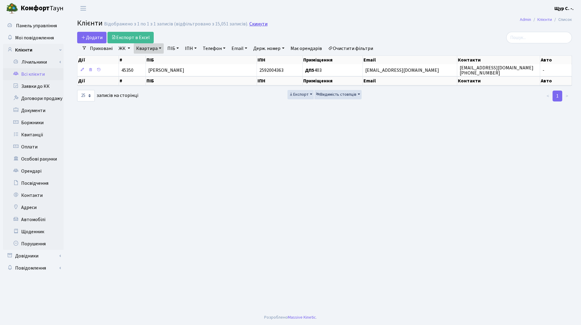
click at [252, 22] on link "Скинути" at bounding box center [258, 24] width 18 height 6
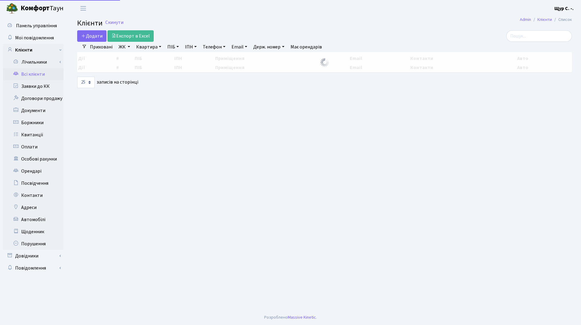
select select "25"
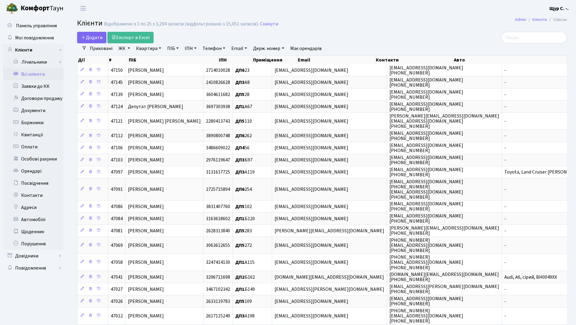
click at [44, 74] on link "Всі клієнти" at bounding box center [33, 74] width 61 height 12
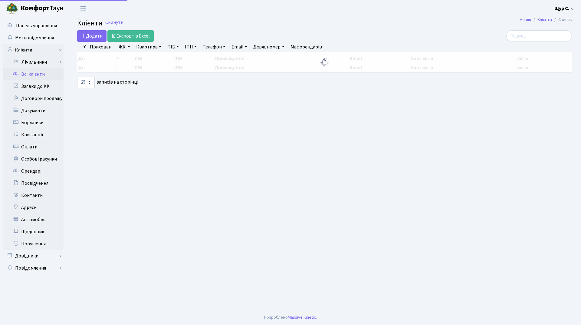
select select "25"
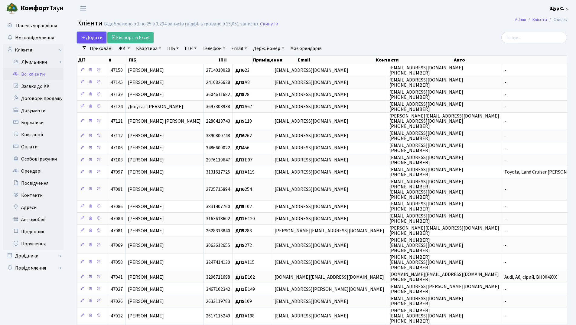
click at [92, 35] on span "Додати" at bounding box center [91, 37] width 21 height 7
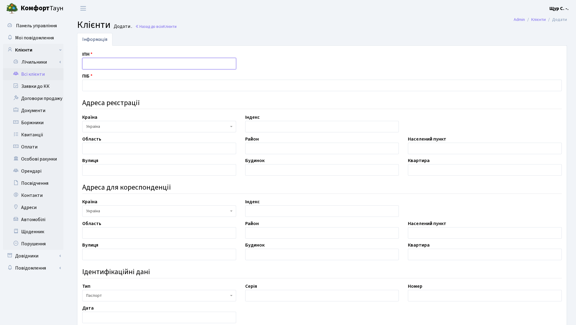
click at [97, 63] on input "text" at bounding box center [159, 63] width 154 height 11
type input "3721107569"
click at [95, 87] on input "text" at bounding box center [322, 85] width 480 height 11
type input "[PERSON_NAME]"
click at [111, 150] on input "text" at bounding box center [159, 148] width 154 height 11
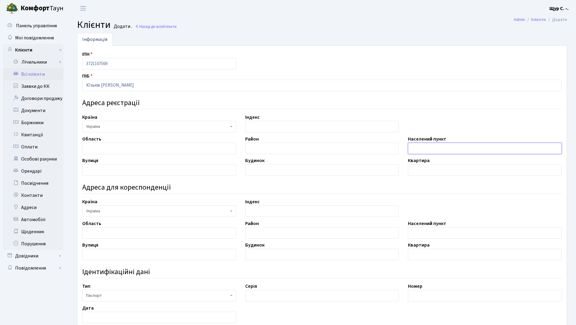
click at [429, 147] on input "text" at bounding box center [485, 148] width 154 height 11
type input "Київ"
click at [142, 172] on input "text" at bounding box center [159, 169] width 154 height 11
type input "Братиславська"
click at [253, 171] on input "text" at bounding box center [322, 169] width 154 height 11
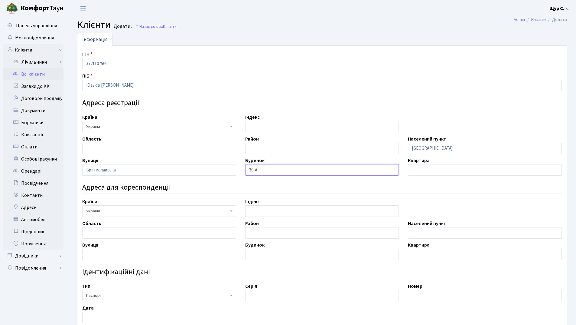
type input "30-А"
click at [426, 170] on input "text" at bounding box center [485, 169] width 154 height 11
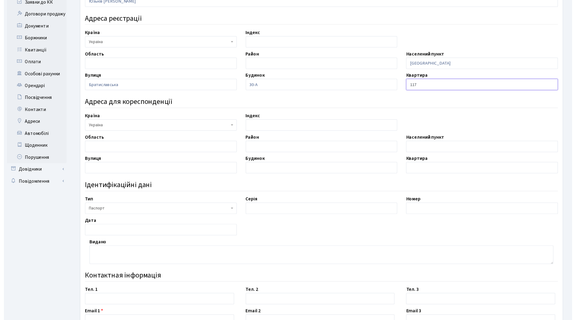
scroll to position [91, 0]
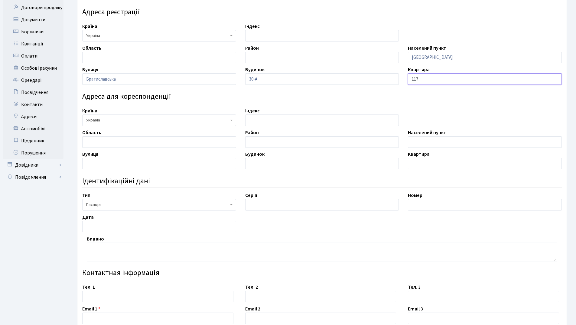
type input "117"
click at [218, 205] on span "Паспорт" at bounding box center [157, 205] width 143 height 6
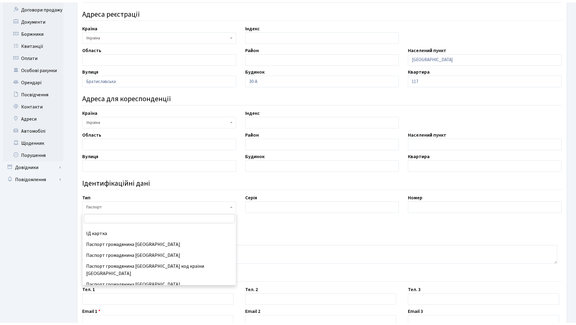
scroll to position [80, 0]
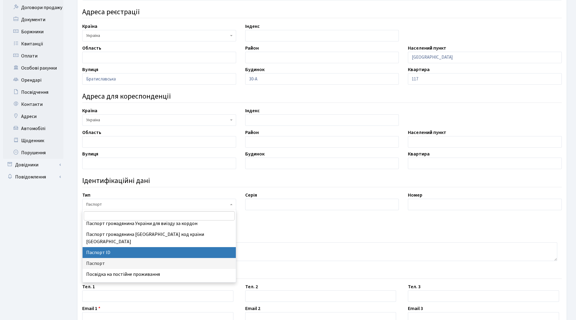
select select "34"
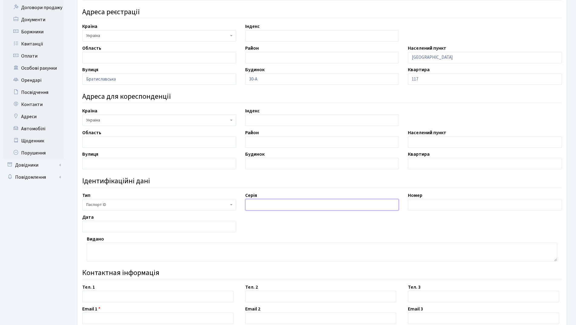
click at [261, 203] on input "text" at bounding box center [322, 204] width 154 height 11
type input "З"
type input "запис №20011117-02100"
click at [426, 202] on input "text" at bounding box center [485, 204] width 154 height 11
type input "006185726"
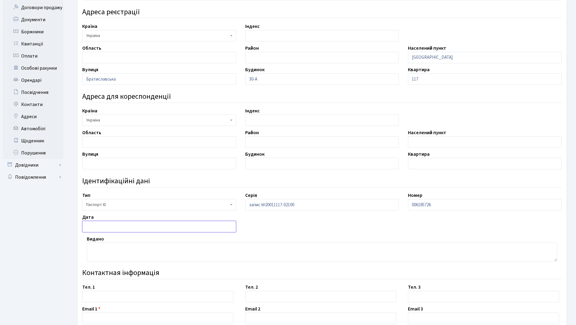
click at [131, 225] on input "text" at bounding box center [159, 226] width 154 height 11
type input "07.06.2021"
click at [115, 247] on textarea at bounding box center [322, 251] width 471 height 19
type textarea "орган, що видав 8026"
click at [98, 295] on input "text" at bounding box center [157, 295] width 151 height 11
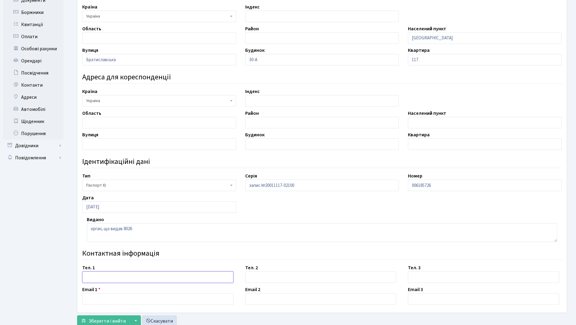
scroll to position [130, 0]
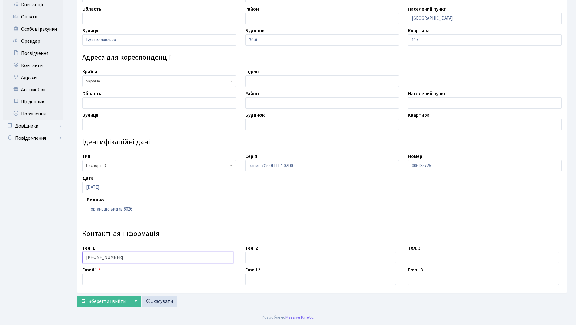
type input "[PHONE_NUMBER]"
click at [116, 279] on input "text" at bounding box center [157, 278] width 151 height 11
type input "[EMAIL_ADDRESS][DOMAIN_NAME]"
click at [104, 301] on span "Зберегти і вийти" at bounding box center [107, 301] width 37 height 7
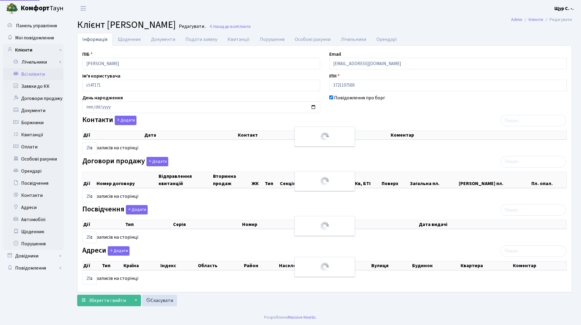
select select "25"
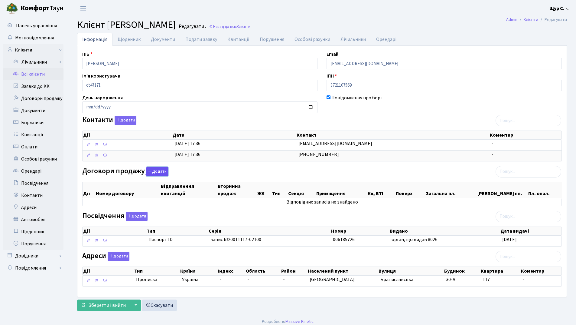
click at [158, 171] on button "Додати" at bounding box center [157, 171] width 22 height 9
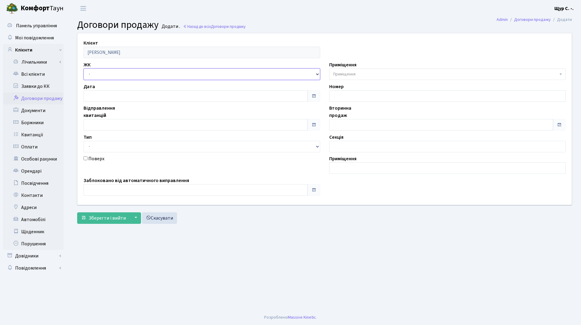
click at [103, 74] on select "- ДП1, вул. Некрасова, 10а ДП2, вул. Некрасова, 12а ДП3, вул. Некрасова, 10 ДП4…" at bounding box center [202, 73] width 237 height 11
select select "338"
click at [84, 68] on select "- ДП1, вул. Некрасова, 10а ДП2, вул. Некрасова, 12а ДП3, вул. Некрасова, 10 ДП4…" at bounding box center [202, 73] width 237 height 11
select select
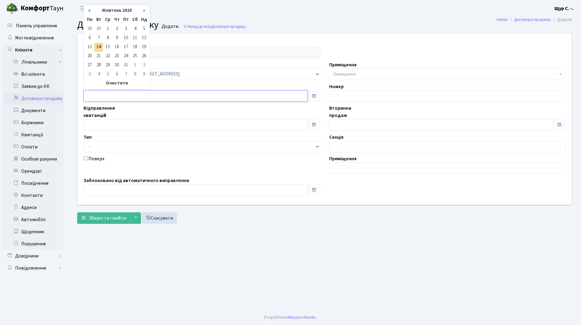
click at [114, 99] on input "text" at bounding box center [196, 95] width 224 height 11
click at [106, 128] on input "text" at bounding box center [196, 124] width 224 height 11
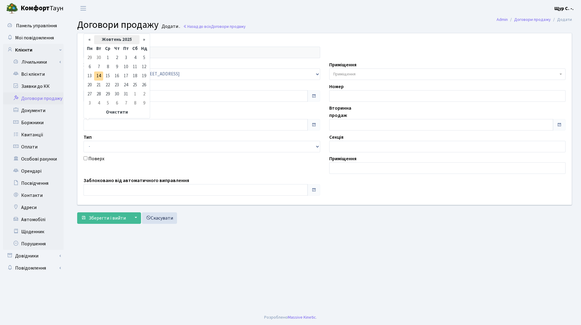
click at [116, 37] on th "Жовтень 2025" at bounding box center [116, 39] width 45 height 9
click at [141, 62] on span "Кві" at bounding box center [139, 63] width 14 height 16
click at [96, 57] on td "1" at bounding box center [98, 57] width 9 height 9
type input "[DATE]"
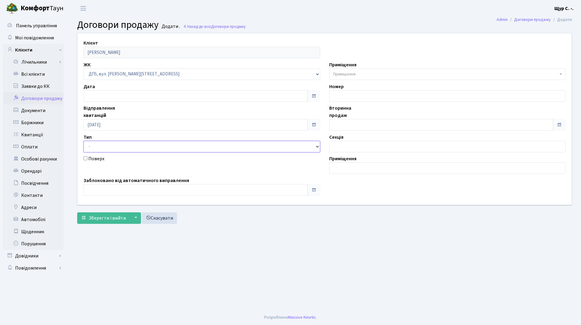
click at [251, 149] on select "- Квартира Комерція Нежитлове Паркінг П1001" at bounding box center [202, 146] width 237 height 11
select select "269"
click at [84, 141] on select "- Квартира Комерція Нежитлове Паркінг П1001" at bounding box center [202, 146] width 237 height 11
click at [382, 70] on span "Приміщення" at bounding box center [447, 73] width 237 height 11
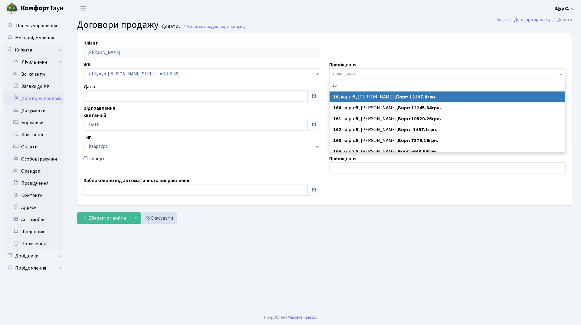
type input "16"
select select "45614"
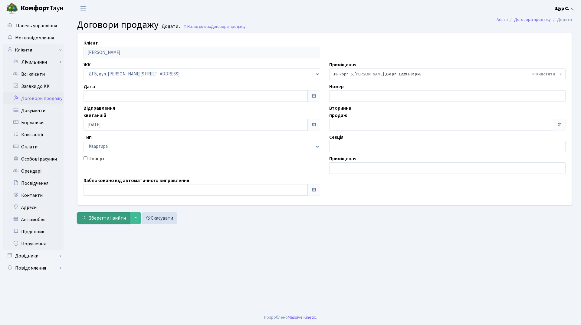
click at [109, 217] on span "Зберегти і вийти" at bounding box center [107, 218] width 37 height 7
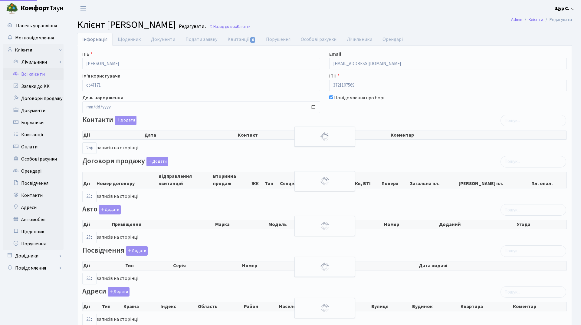
select select "25"
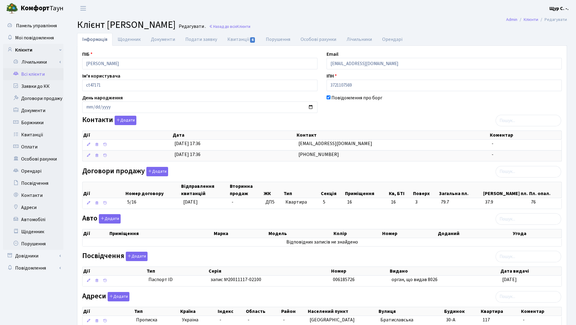
click at [31, 75] on link "Всі клієнти" at bounding box center [33, 74] width 61 height 12
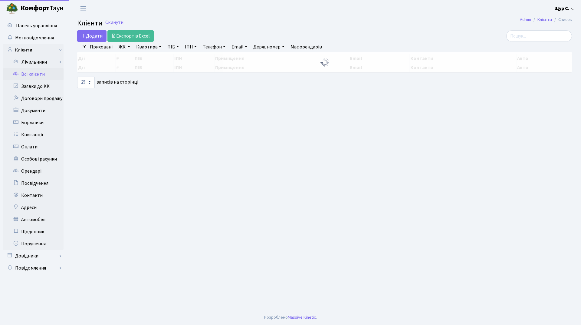
select select "25"
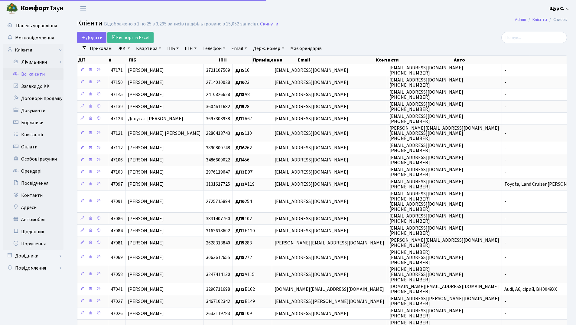
click at [149, 49] on link "Квартира" at bounding box center [149, 48] width 30 height 10
type input "16"
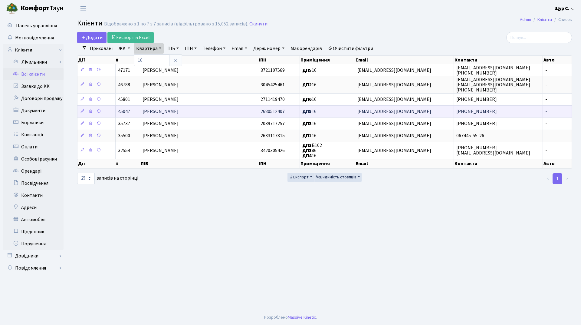
click at [149, 112] on span "[PERSON_NAME]" at bounding box center [161, 111] width 36 height 7
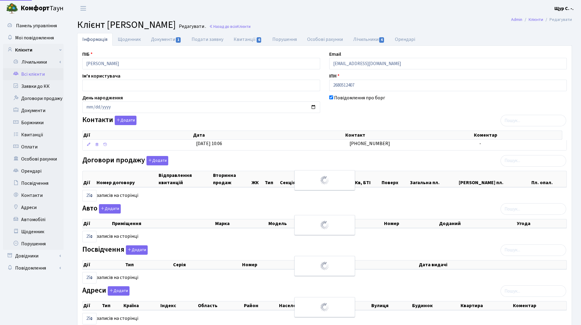
select select "25"
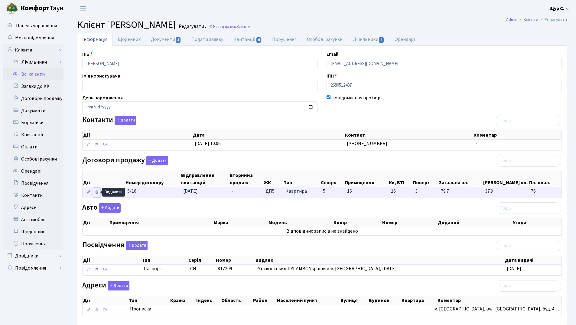
click at [97, 191] on icon at bounding box center [97, 192] width 4 height 4
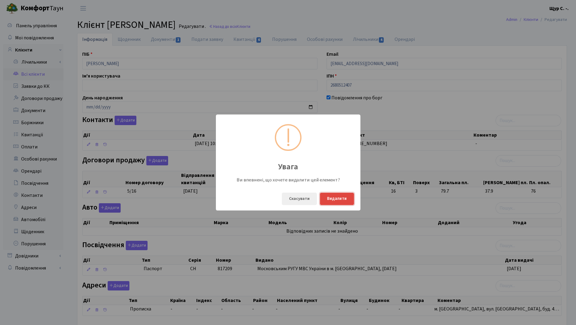
click at [340, 200] on button "Видалити" at bounding box center [337, 198] width 34 height 12
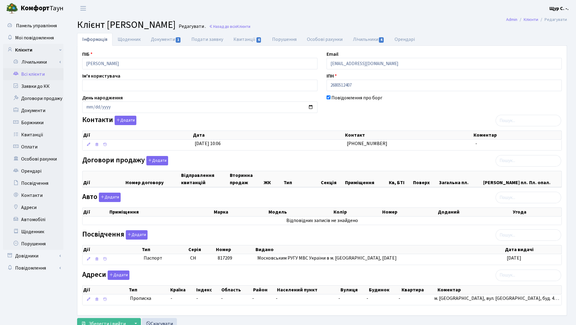
click at [30, 72] on link "Всі клієнти" at bounding box center [33, 74] width 61 height 12
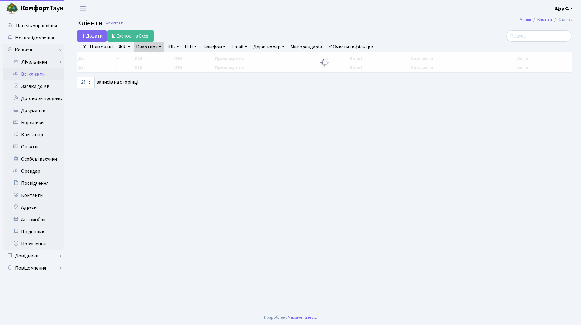
select select "25"
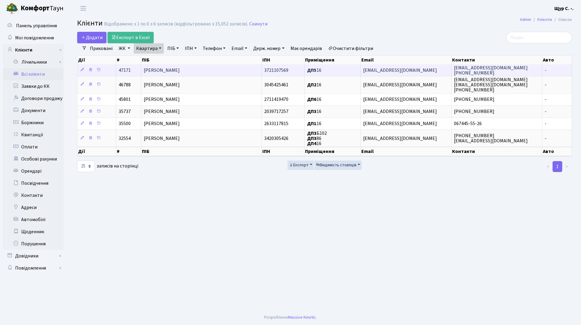
click at [157, 69] on span "[PERSON_NAME]" at bounding box center [162, 70] width 36 height 7
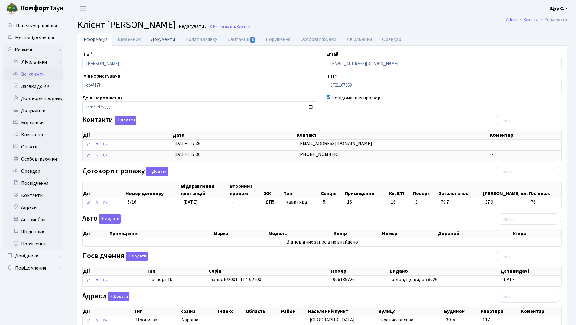
click at [165, 42] on link "Документи" at bounding box center [163, 39] width 34 height 12
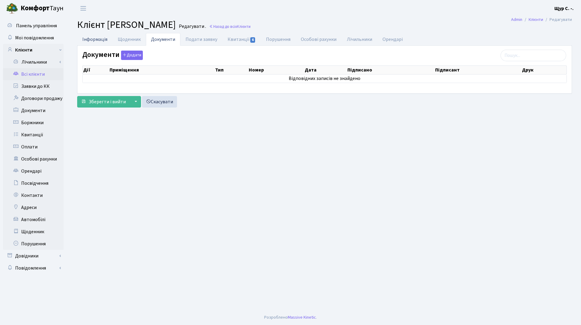
click at [96, 39] on link "Інформація" at bounding box center [94, 39] width 35 height 12
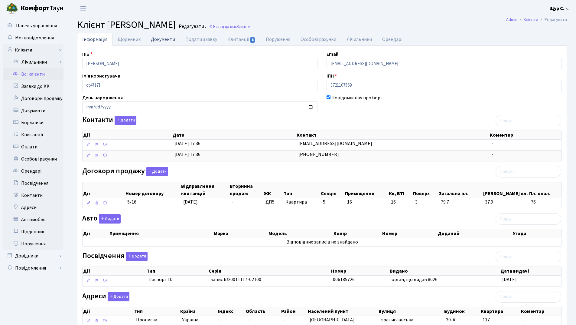
click at [151, 40] on link "Документи" at bounding box center [163, 39] width 34 height 12
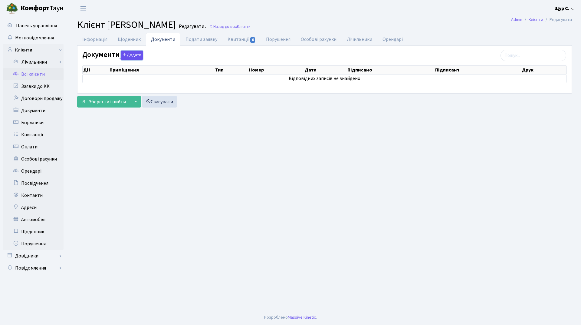
click at [131, 54] on button "Додати" at bounding box center [132, 55] width 22 height 9
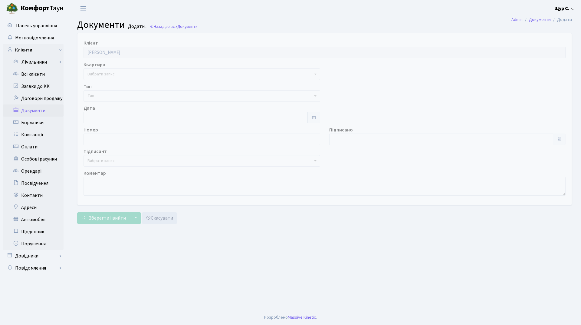
click at [125, 73] on span "Вибрати запис" at bounding box center [199, 74] width 225 height 6
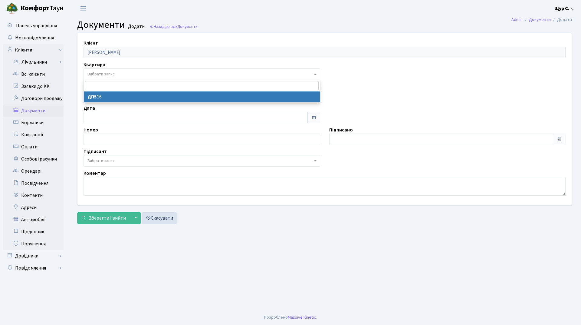
select select "178806"
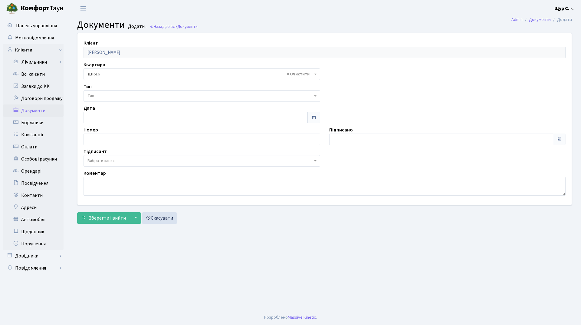
click at [115, 97] on span "Тип" at bounding box center [199, 96] width 225 height 6
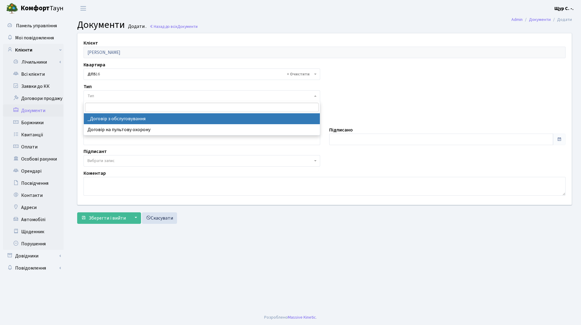
select select "289"
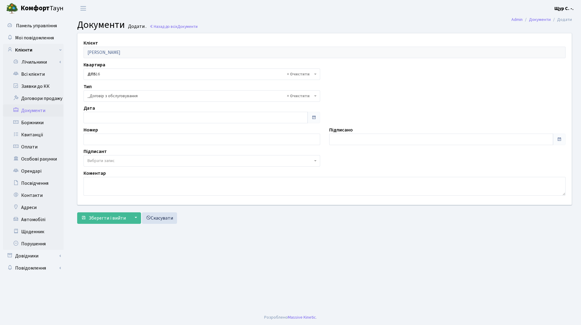
click at [118, 159] on span "Вибрати запис" at bounding box center [199, 161] width 225 height 6
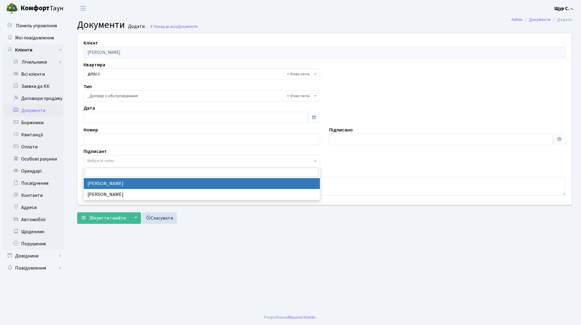
select select "74"
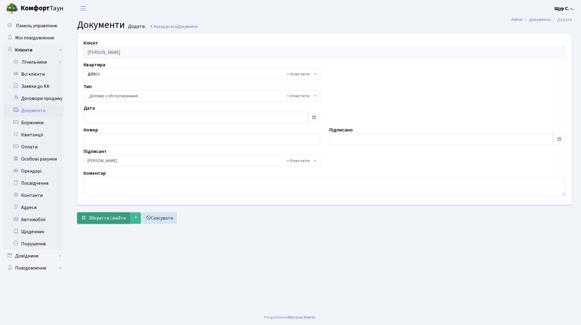
click at [106, 218] on span "Зберегти і вийти" at bounding box center [107, 218] width 37 height 7
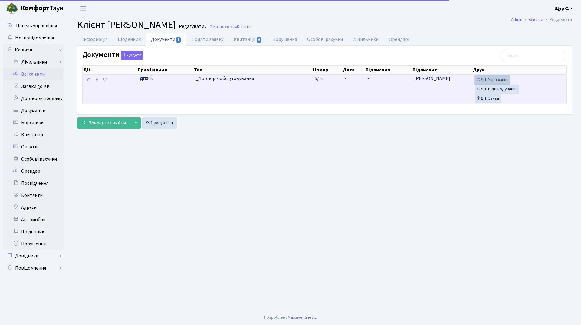
click at [496, 77] on link "ДП_Управління" at bounding box center [492, 79] width 35 height 9
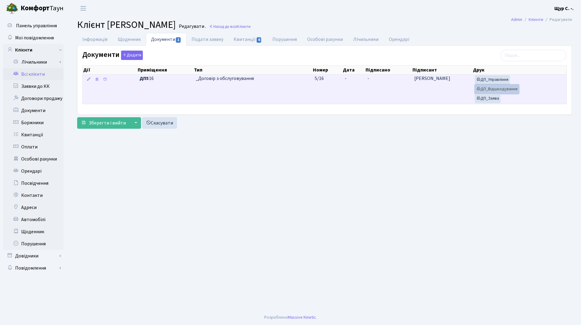
click at [498, 91] on link "ДП_Відшкодування" at bounding box center [497, 88] width 44 height 9
click at [486, 101] on link "ДП_Заява" at bounding box center [488, 98] width 26 height 9
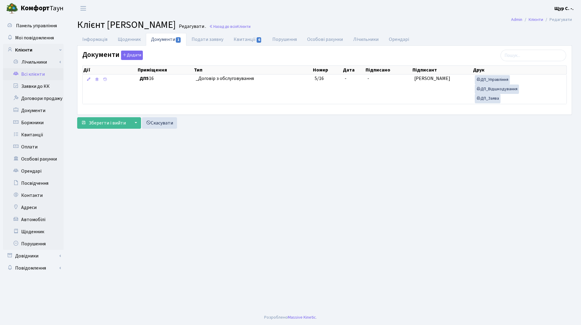
click at [38, 77] on link "Всі клієнти" at bounding box center [33, 74] width 61 height 12
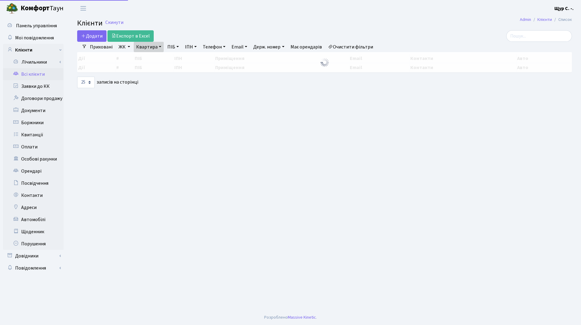
select select "25"
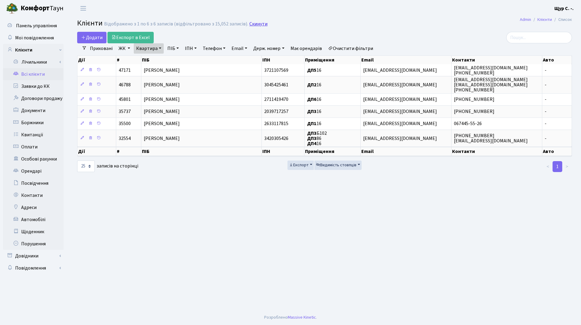
click at [249, 23] on link "Скинути" at bounding box center [258, 24] width 18 height 6
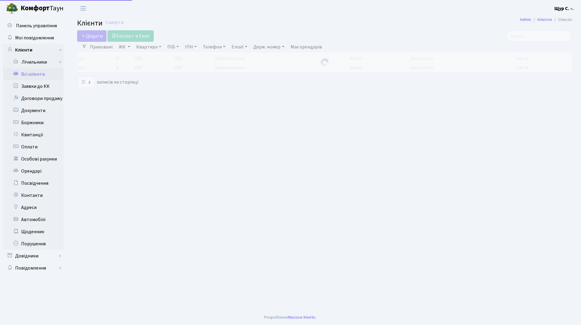
select select "25"
